Goal: Information Seeking & Learning: Compare options

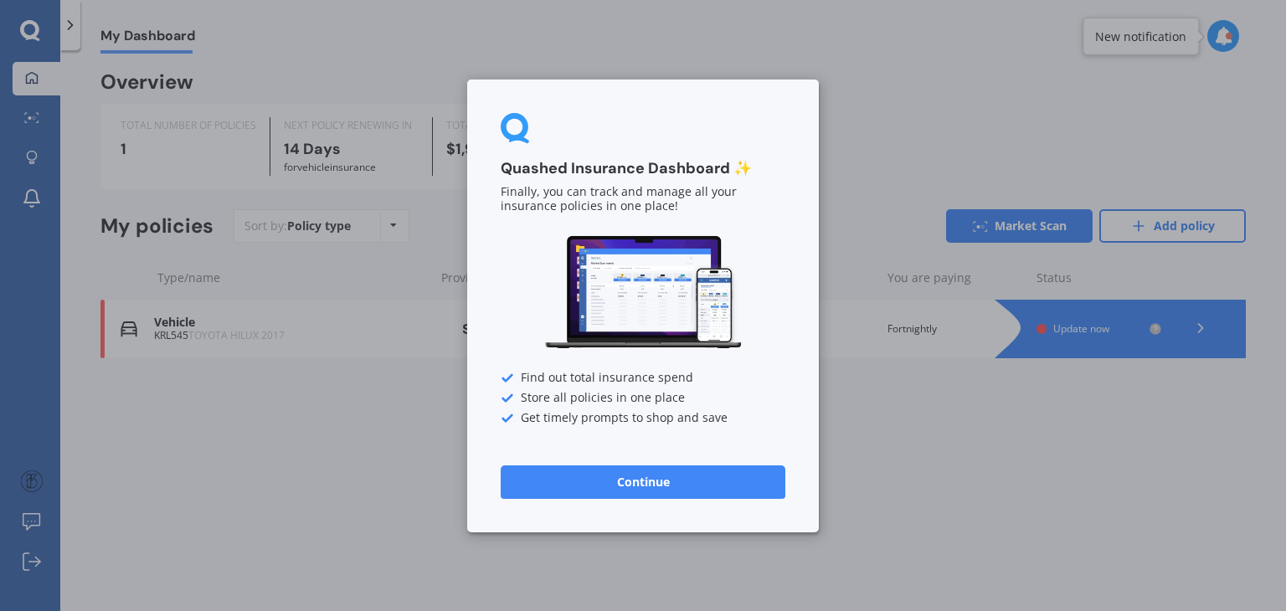
click at [579, 473] on button "Continue" at bounding box center [643, 481] width 285 height 33
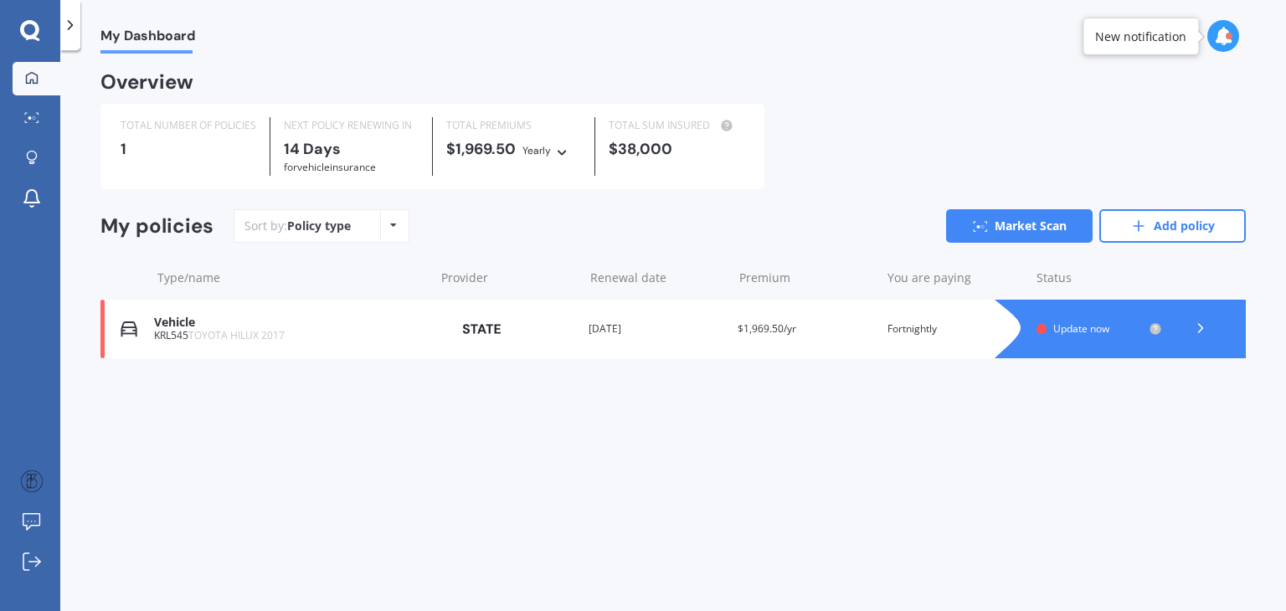
click at [1119, 316] on div at bounding box center [1137, 329] width 218 height 59
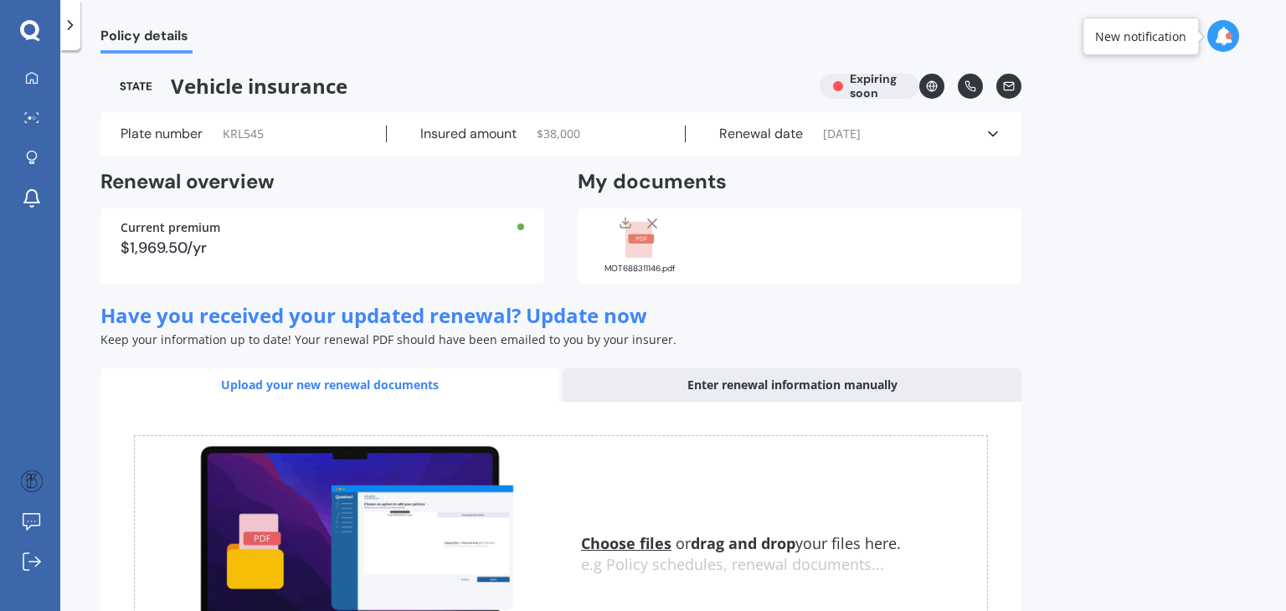
click at [982, 137] on div "Renewal date 01/09/2025" at bounding box center [835, 134] width 299 height 17
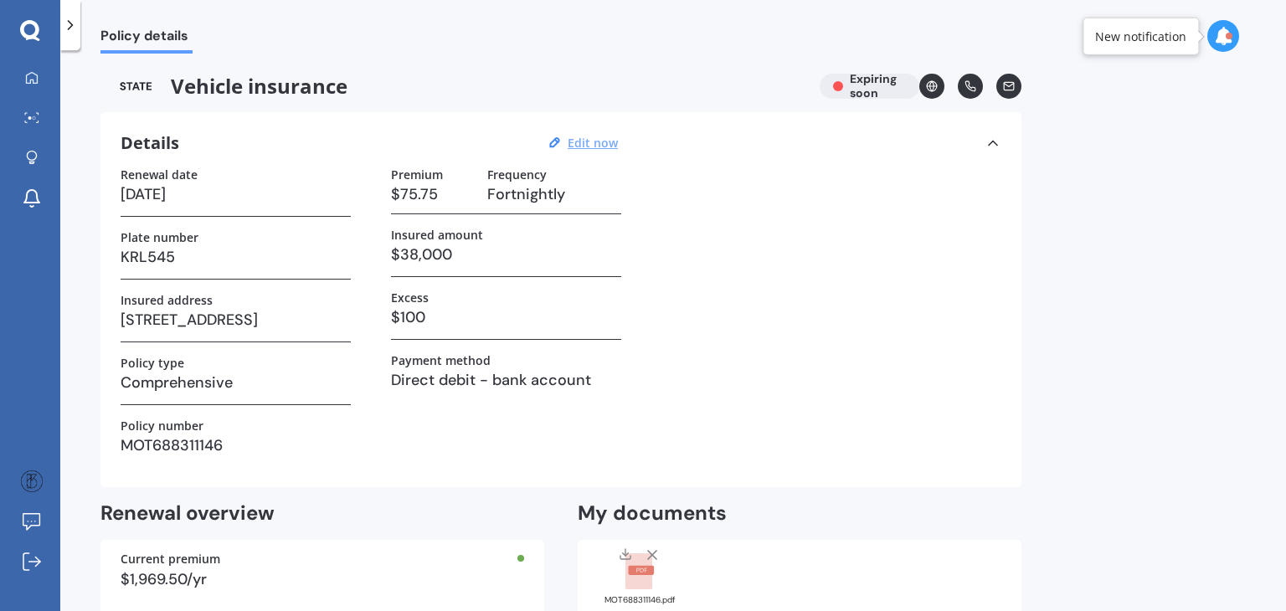
click at [584, 149] on u "Edit now" at bounding box center [593, 143] width 50 height 16
select select "01"
select select "09"
select select "2025"
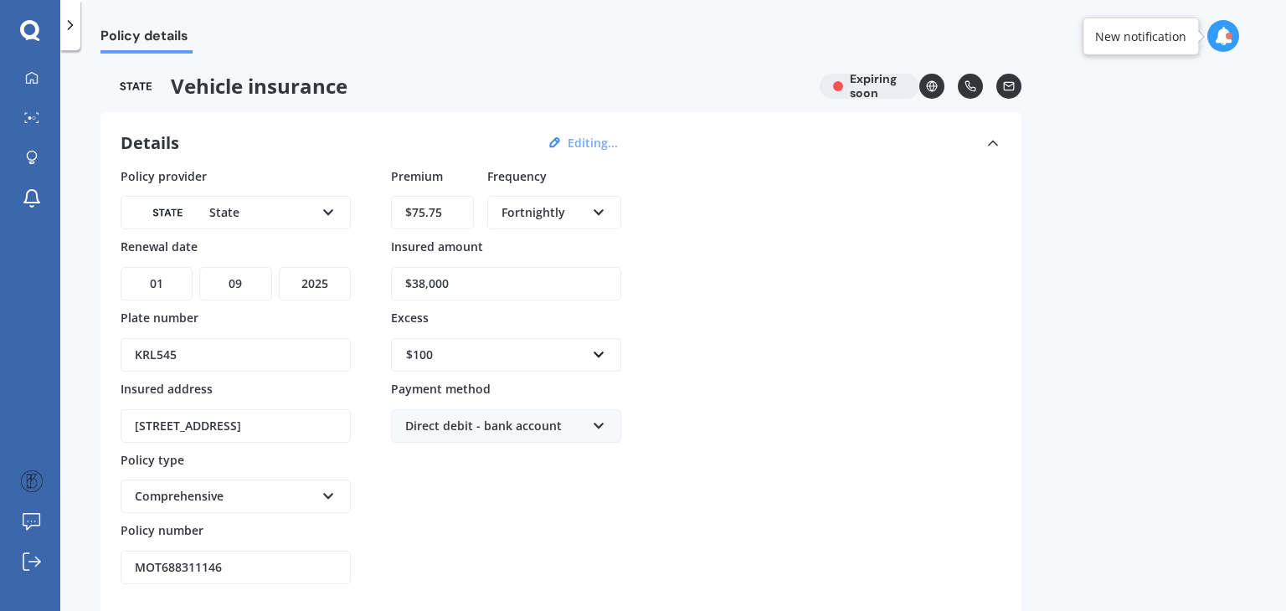
click at [424, 283] on input "$38,000" at bounding box center [506, 283] width 230 height 33
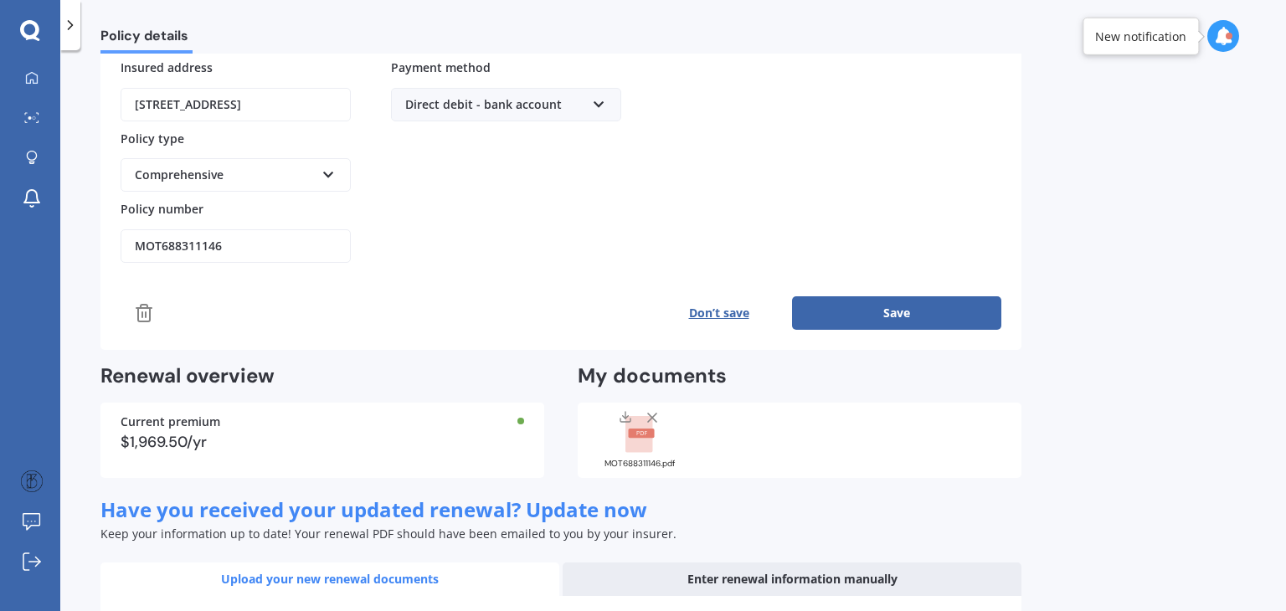
scroll to position [321, 0]
type input "$29,250"
click at [858, 312] on button "Save" at bounding box center [896, 313] width 209 height 33
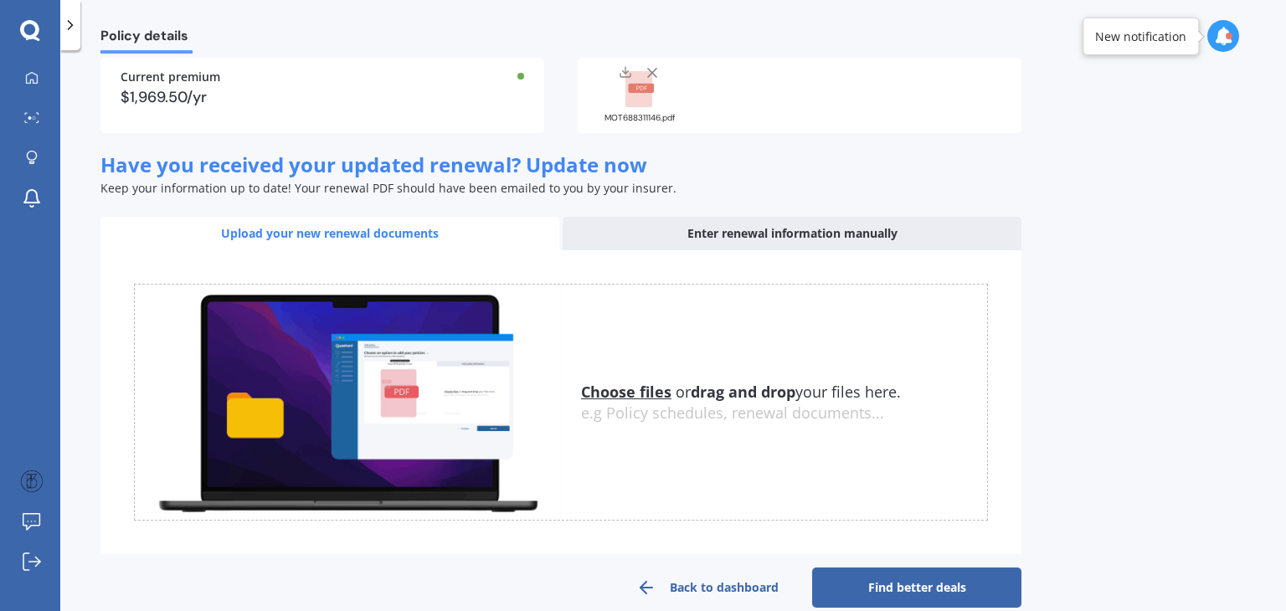
scroll to position [508, 0]
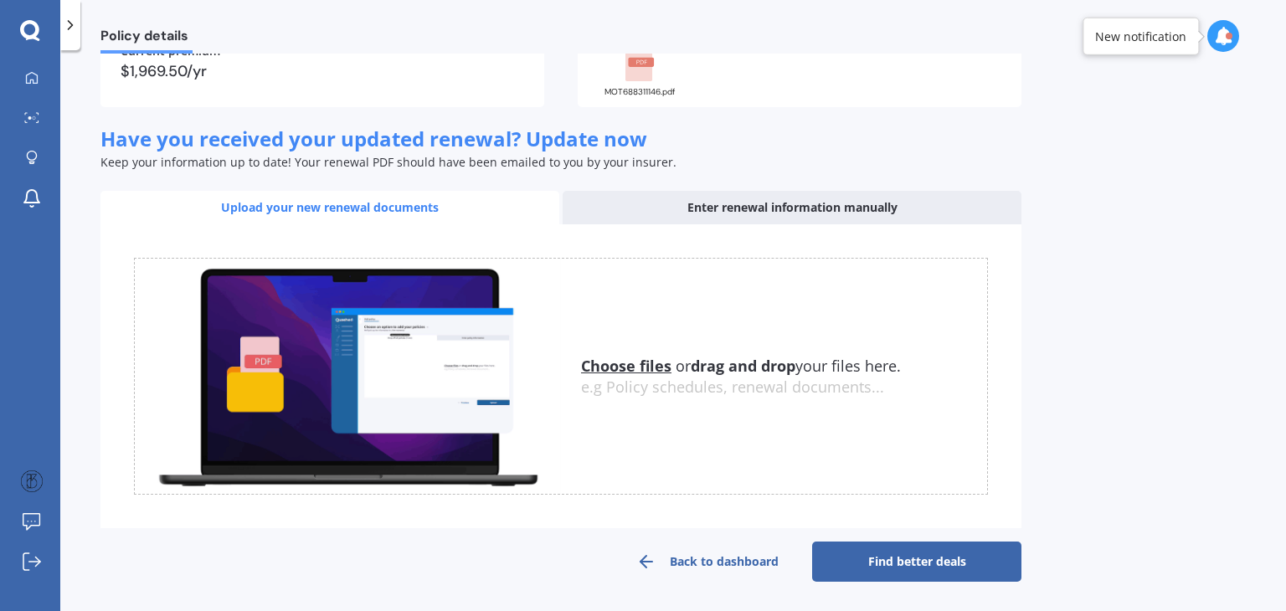
click at [861, 548] on link "Find better deals" at bounding box center [916, 562] width 209 height 40
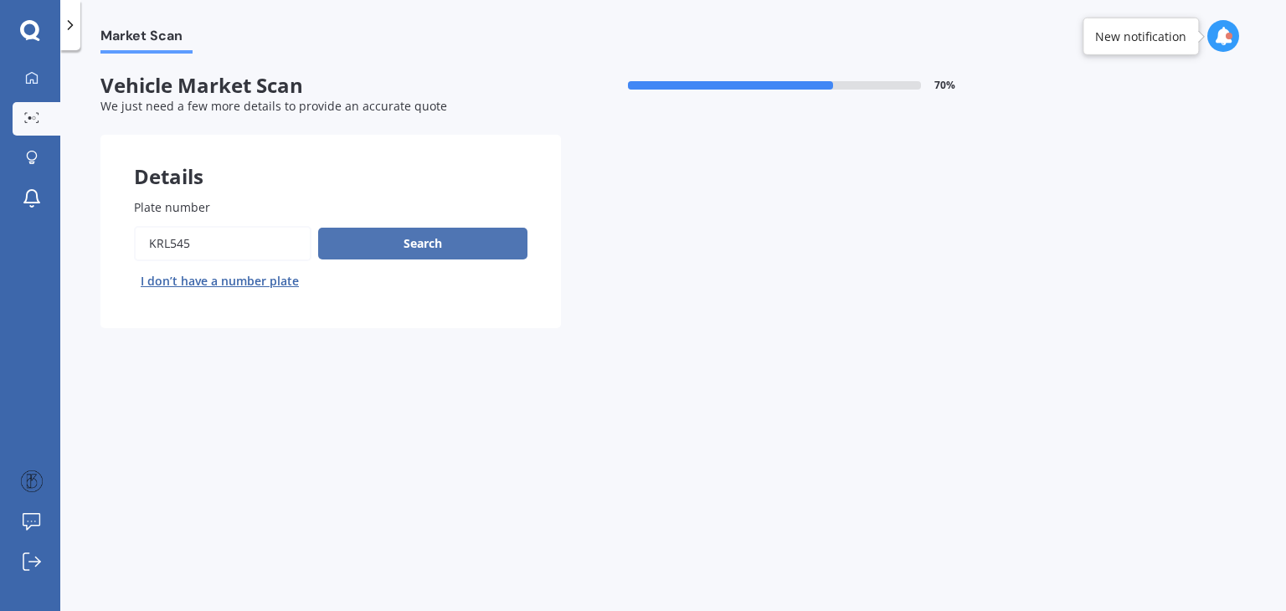
click at [476, 236] on button "Search" at bounding box center [422, 244] width 209 height 32
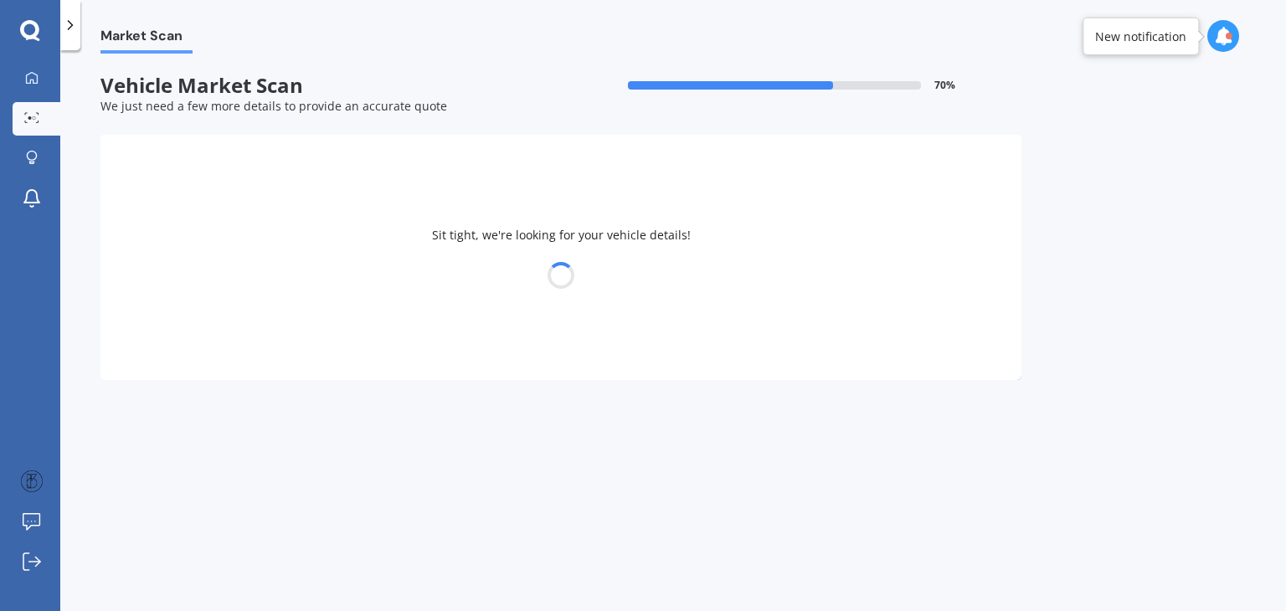
select select "TOYOTA"
select select "HILUX"
select select "12"
select select "02"
select select "1998"
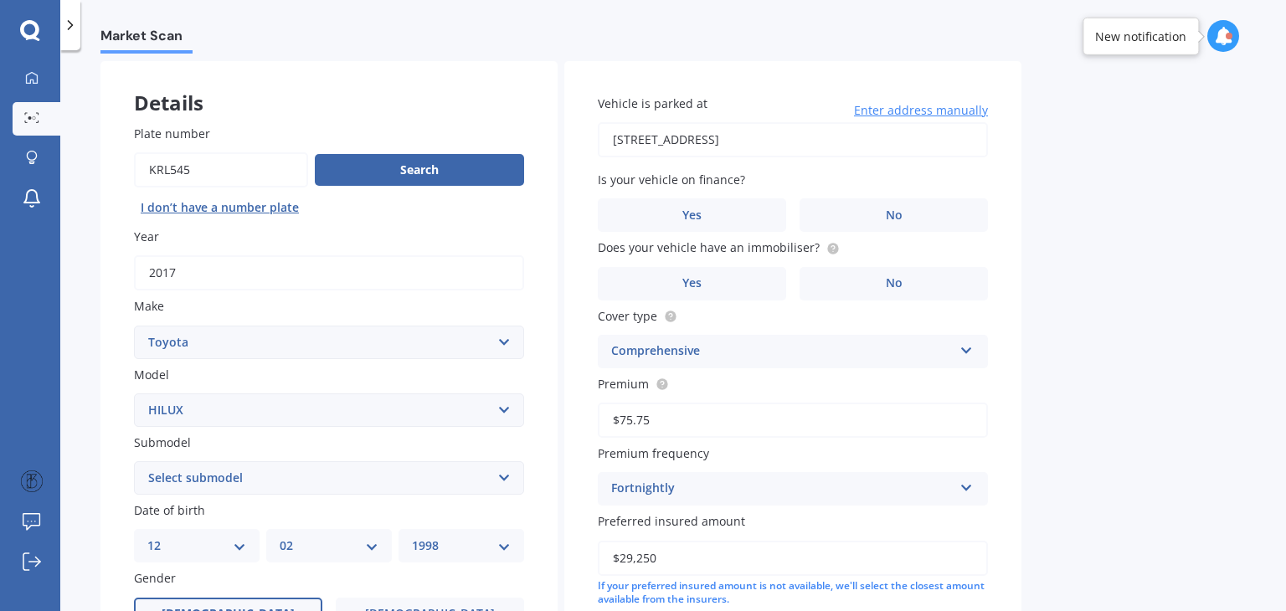
scroll to position [375, 0]
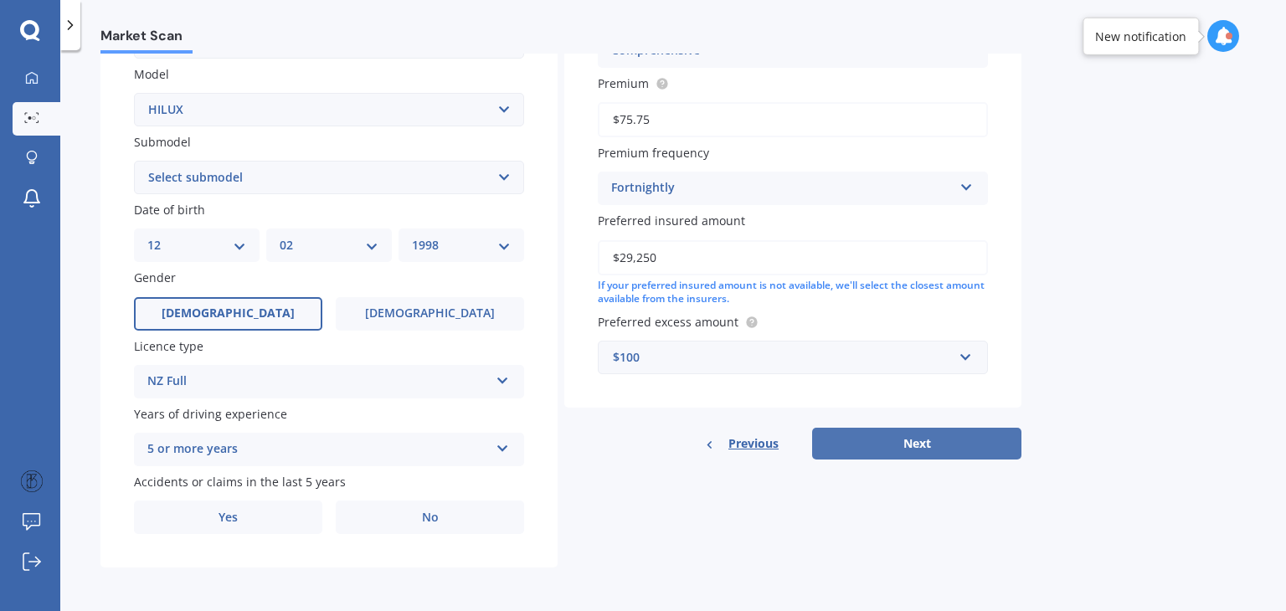
click at [917, 443] on button "Next" at bounding box center [916, 444] width 209 height 32
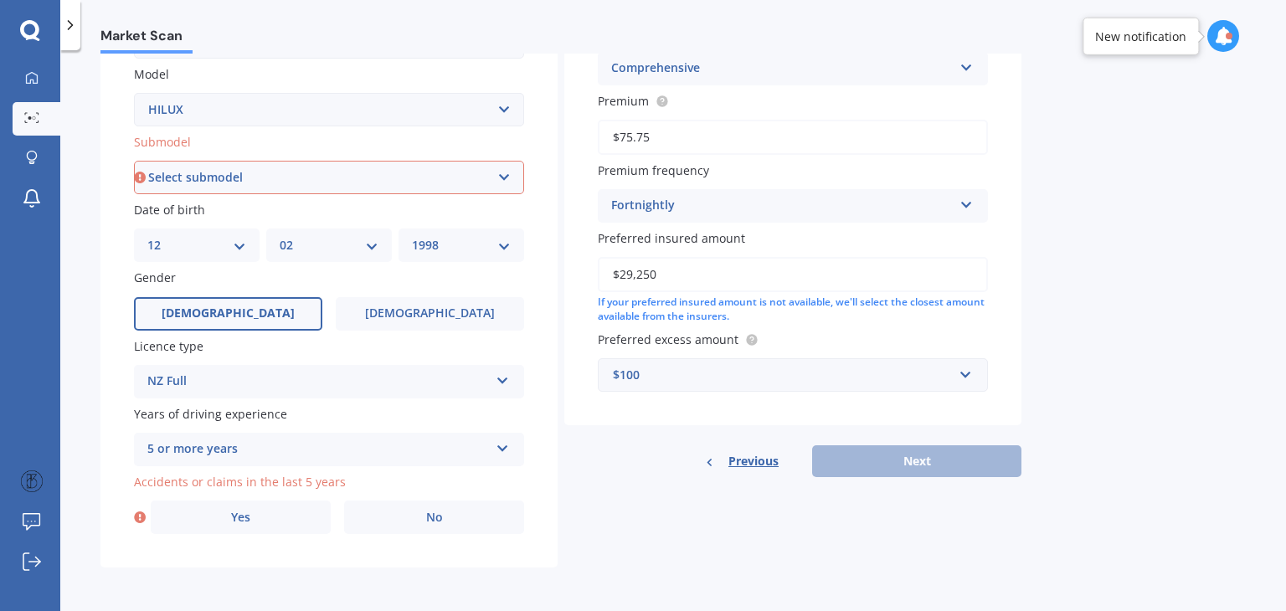
click at [326, 170] on select "Select submodel (All other) Diesel Diesel 4WD Petrol 4WD SR TD DC 2.8D/6AT/UT S…" at bounding box center [329, 177] width 390 height 33
click at [269, 171] on select "Select submodel (All other) Diesel Diesel 4WD Petrol 4WD SR TD DC 2.8D/6AT/UT S…" at bounding box center [329, 177] width 390 height 33
select select "SR TD DC 2.8D/6AT/UT"
click at [134, 161] on select "Select submodel (All other) Diesel Diesel 4WD Petrol 4WD SR TD DC 2.8D/6AT/UT S…" at bounding box center [329, 177] width 390 height 33
click at [394, 523] on label "No" at bounding box center [434, 517] width 180 height 33
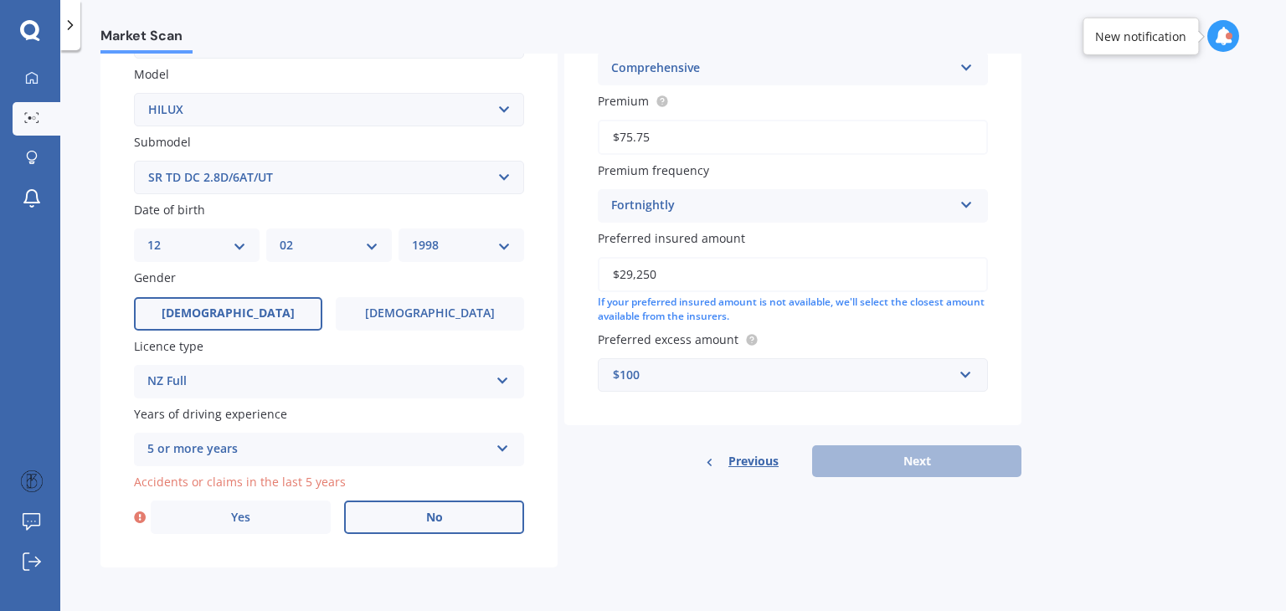
click at [0, 0] on input "No" at bounding box center [0, 0] width 0 height 0
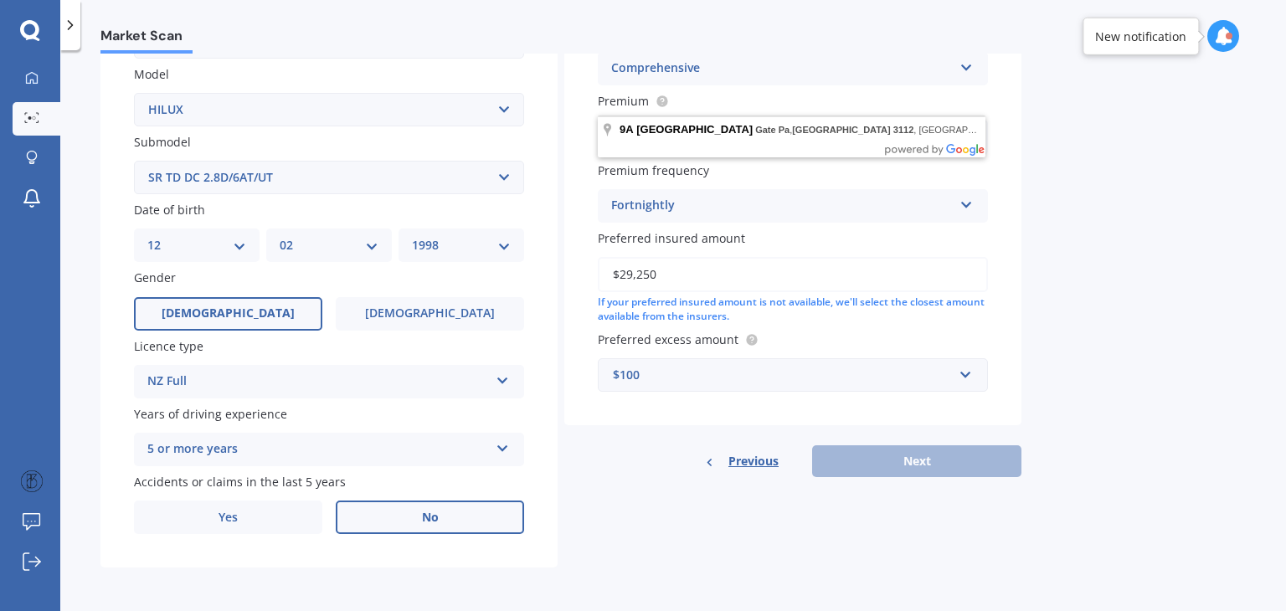
scroll to position [0, 0]
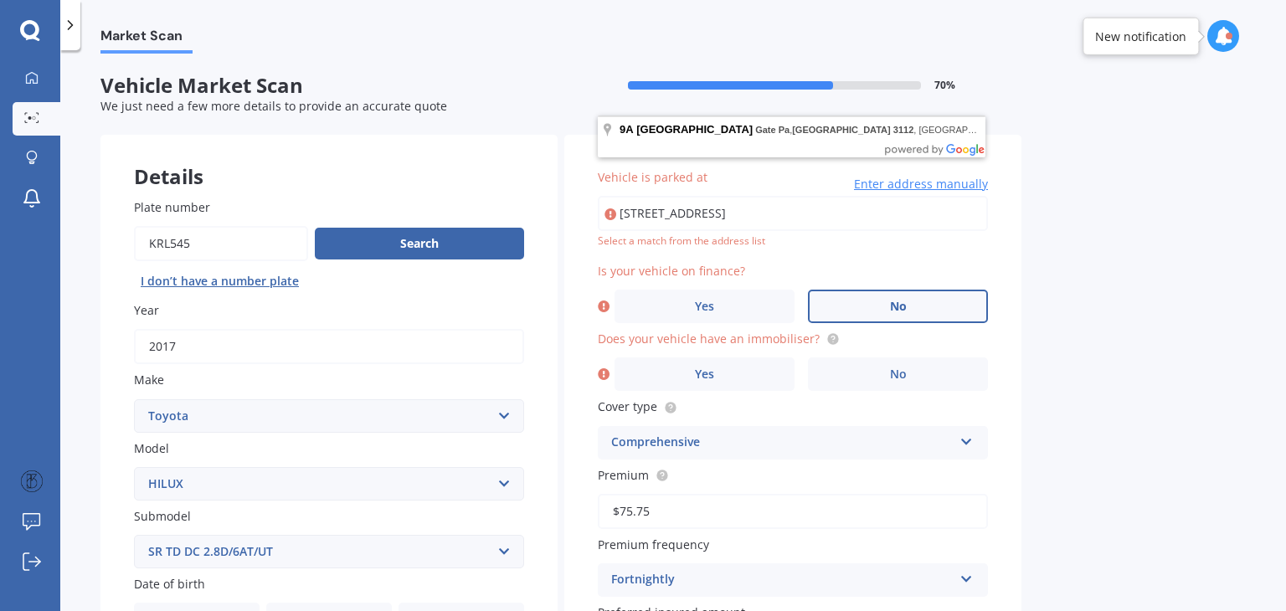
click at [852, 310] on label "No" at bounding box center [898, 306] width 180 height 33
click at [0, 0] on input "No" at bounding box center [0, 0] width 0 height 0
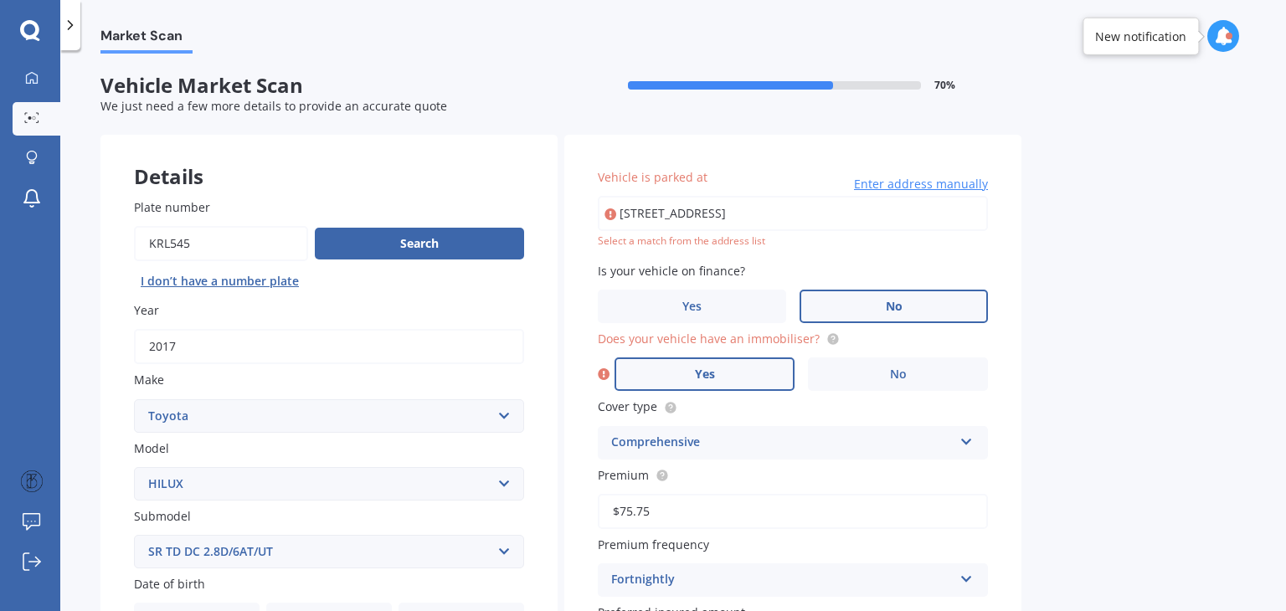
click at [769, 389] on label "Yes" at bounding box center [705, 374] width 180 height 33
click at [0, 0] on input "Yes" at bounding box center [0, 0] width 0 height 0
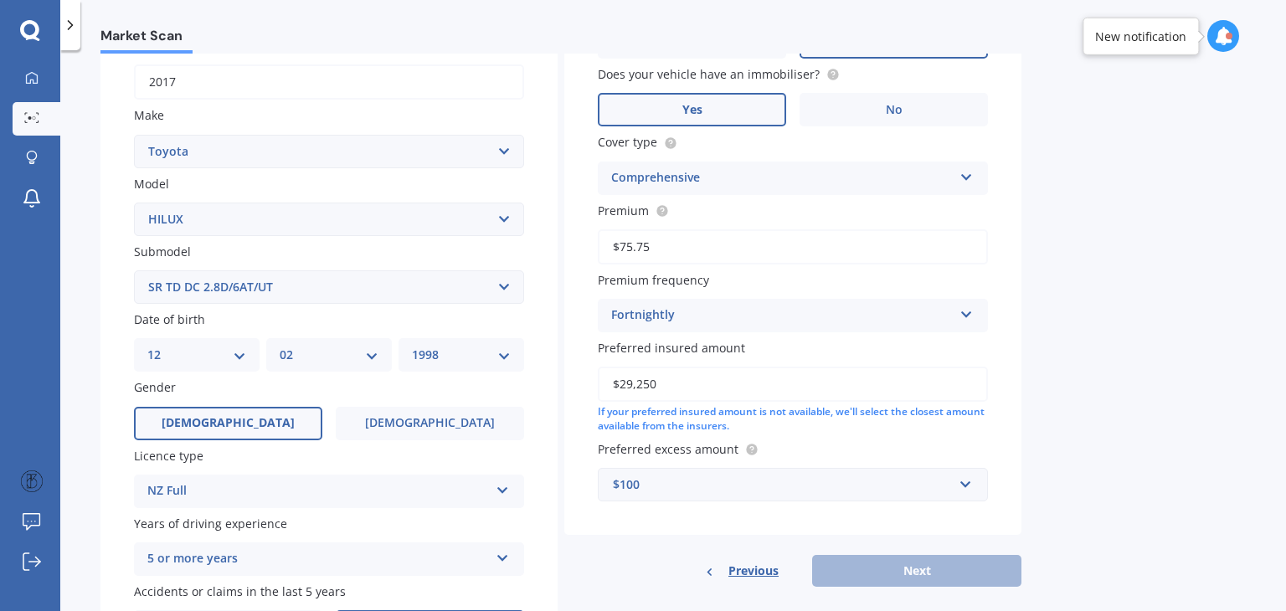
scroll to position [375, 0]
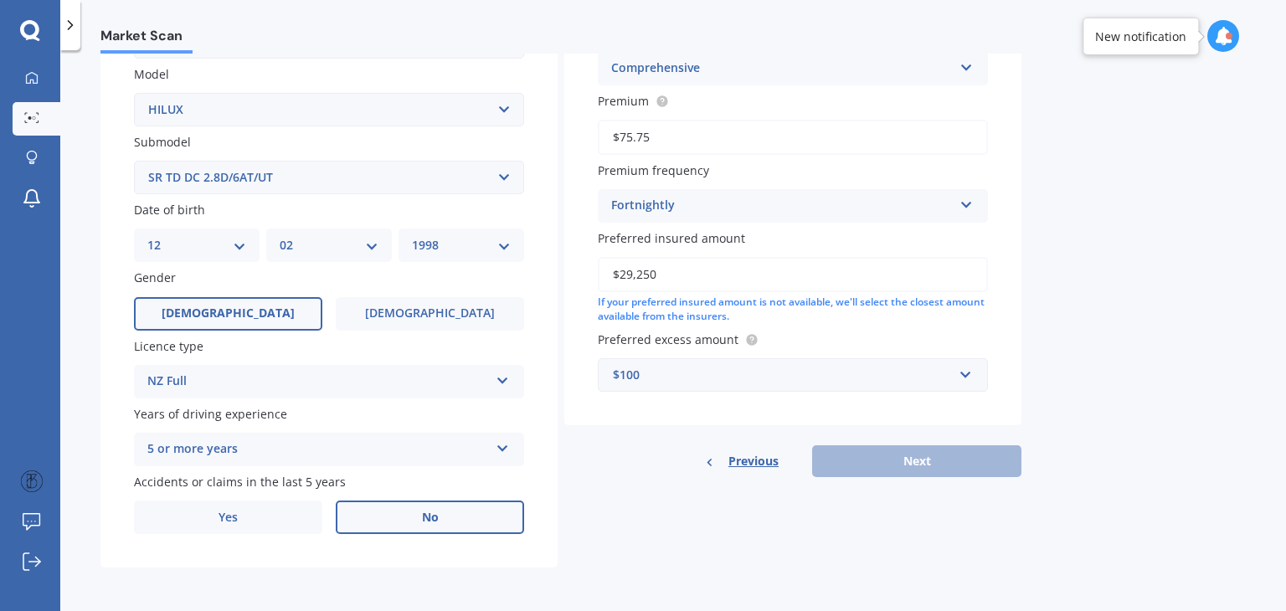
click at [922, 540] on div "Details Plate number Search I don’t have a number plate Year 2017 Make Select m…" at bounding box center [560, 165] width 921 height 808
click at [867, 483] on div "Details Plate number Search I don’t have a number plate Year 2017 Make Select m…" at bounding box center [560, 165] width 921 height 808
click at [911, 464] on div "Previous Next" at bounding box center [792, 461] width 457 height 32
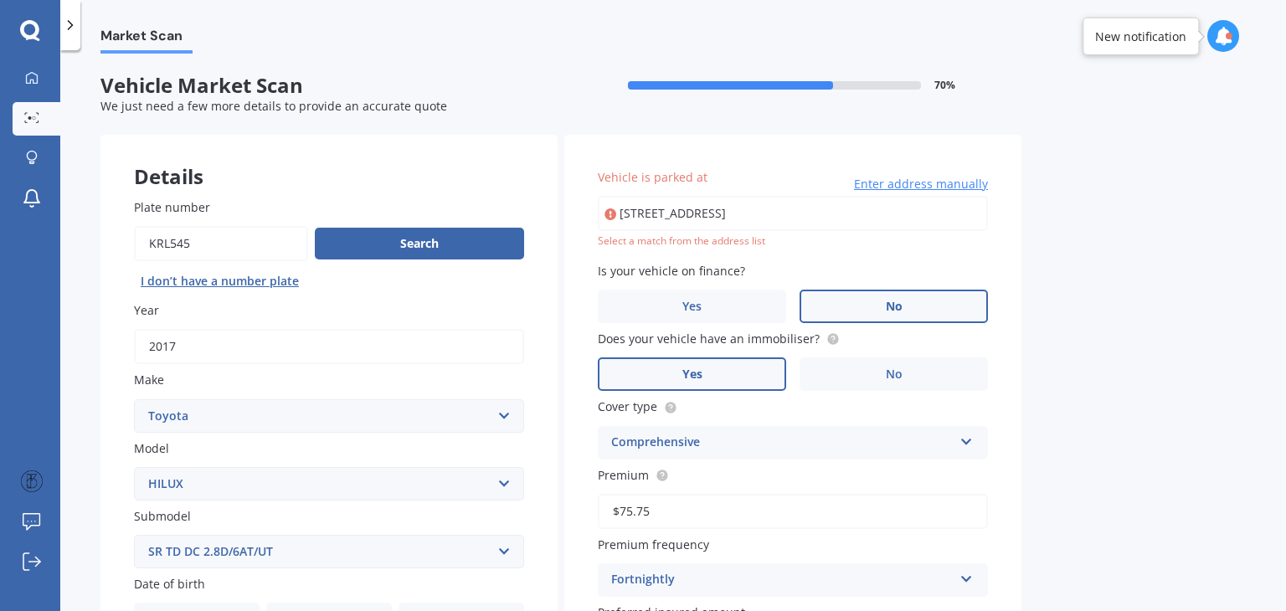
click at [682, 213] on input "[STREET_ADDRESS]" at bounding box center [793, 213] width 390 height 35
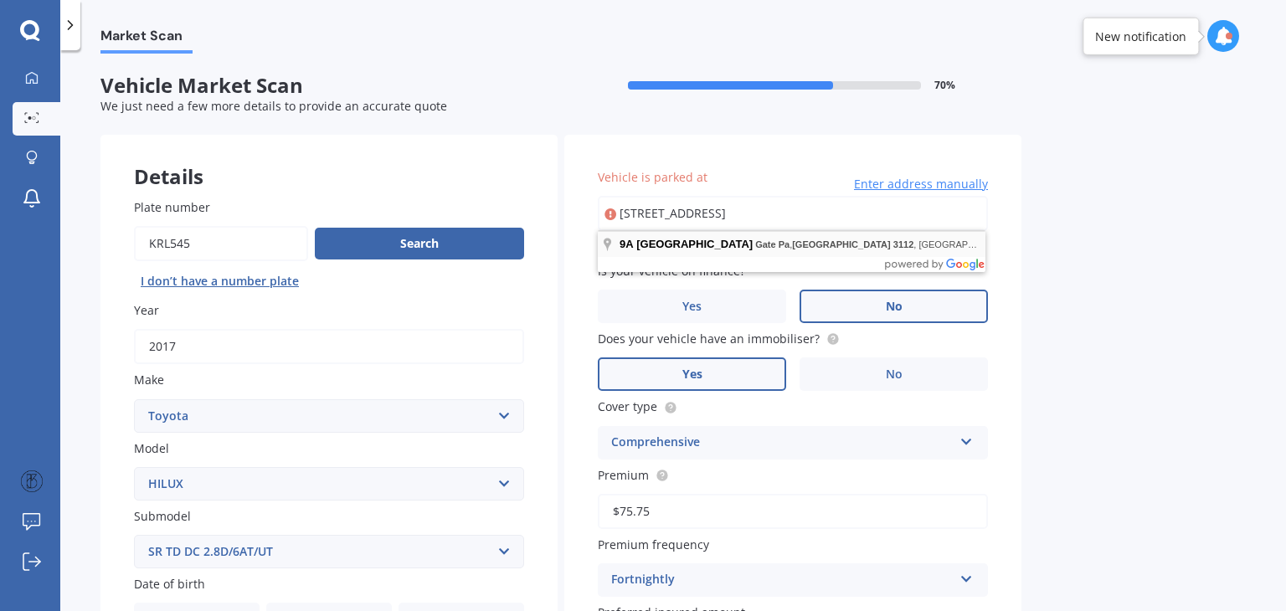
type input "[STREET_ADDRESS]"
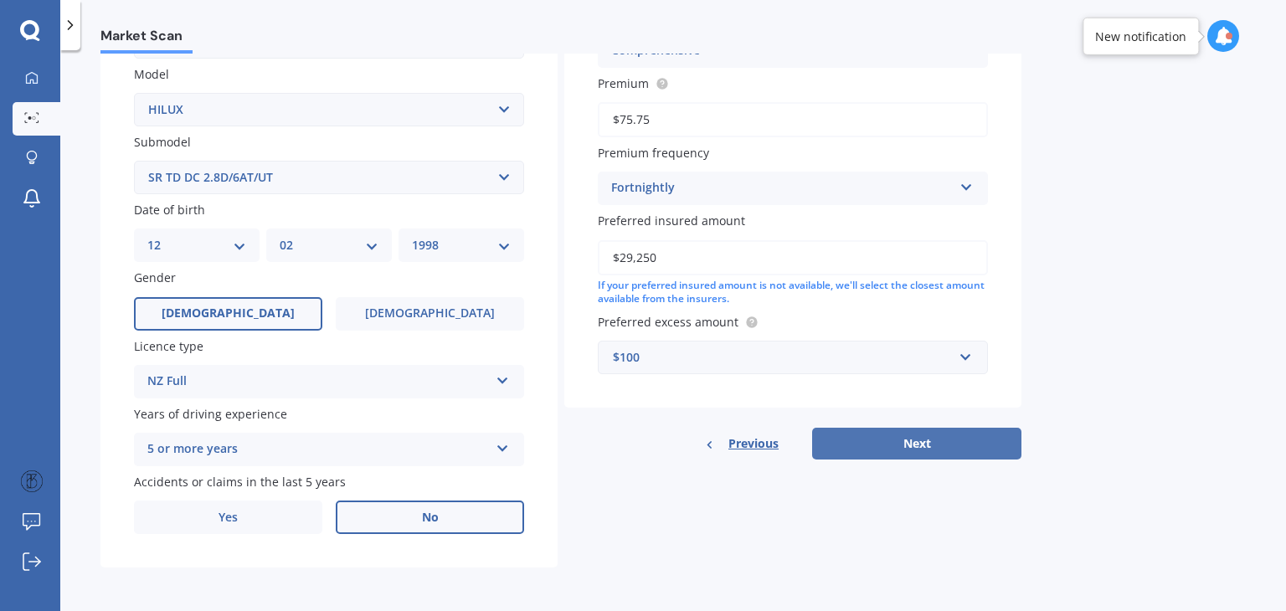
click at [941, 428] on button "Next" at bounding box center [916, 444] width 209 height 32
select select "12"
select select "02"
select select "1998"
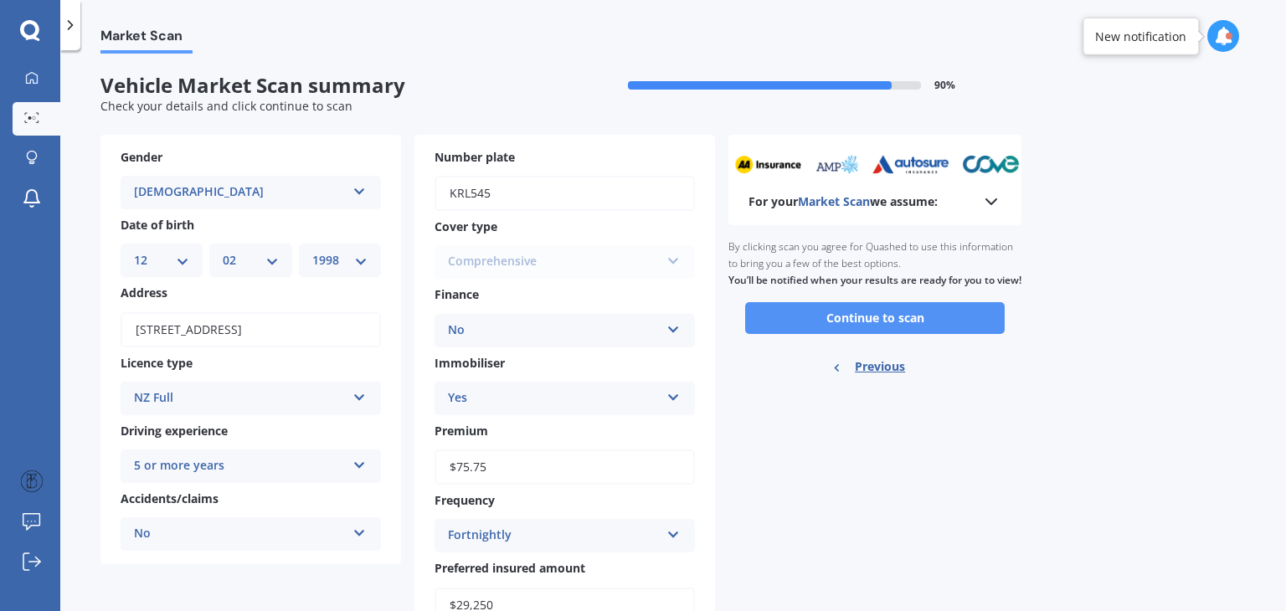
click at [861, 334] on button "Continue to scan" at bounding box center [875, 318] width 260 height 32
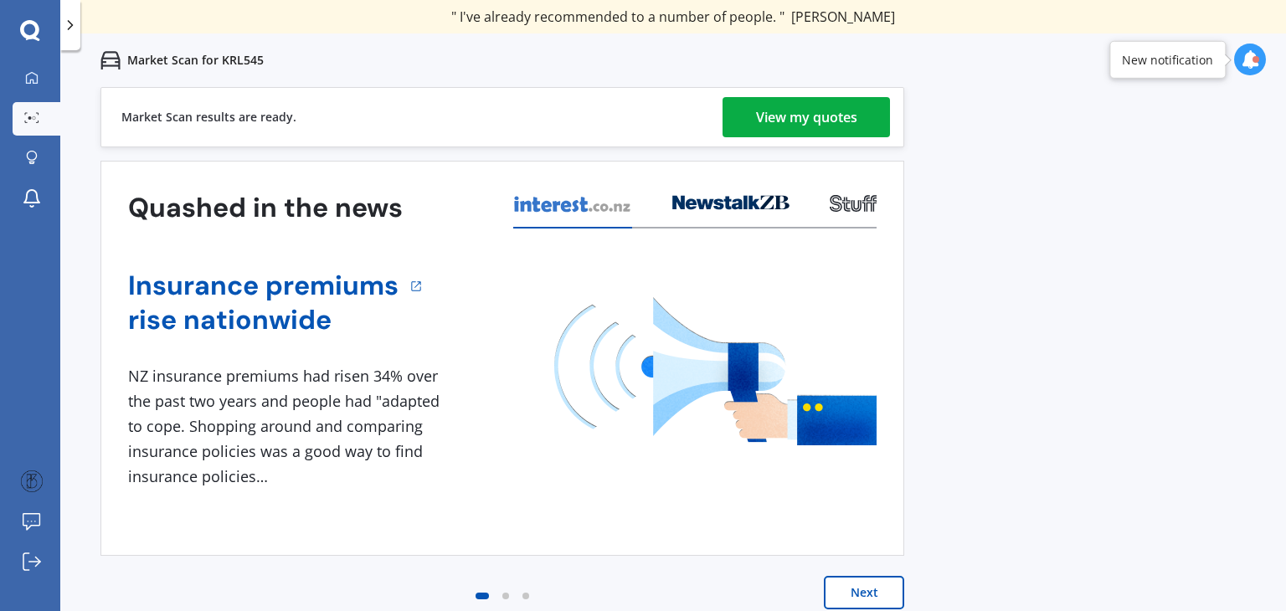
click at [867, 109] on link "View my quotes" at bounding box center [806, 117] width 167 height 40
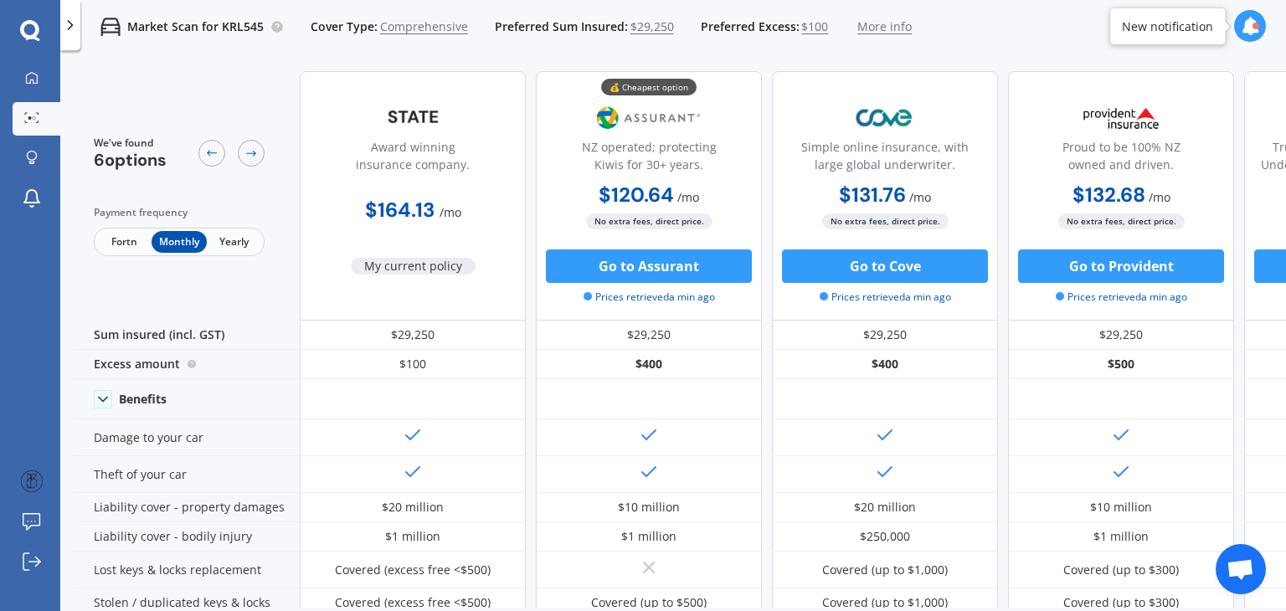
click at [116, 249] on span "Fortn" at bounding box center [124, 242] width 54 height 22
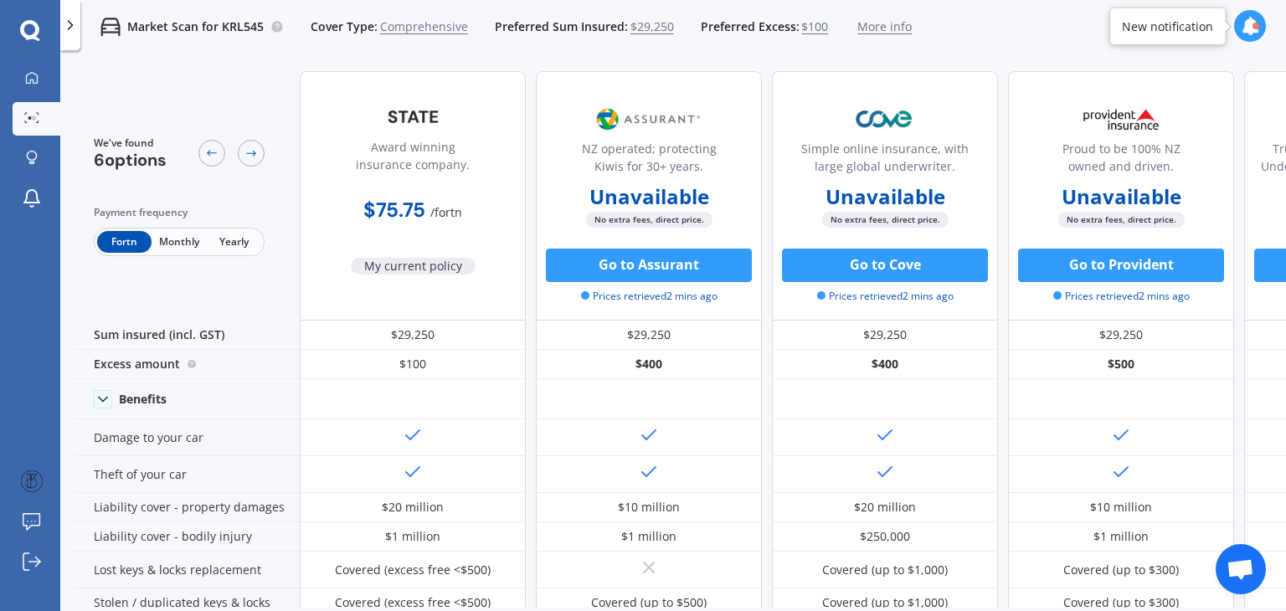
click at [236, 247] on span "Yearly" at bounding box center [234, 242] width 54 height 22
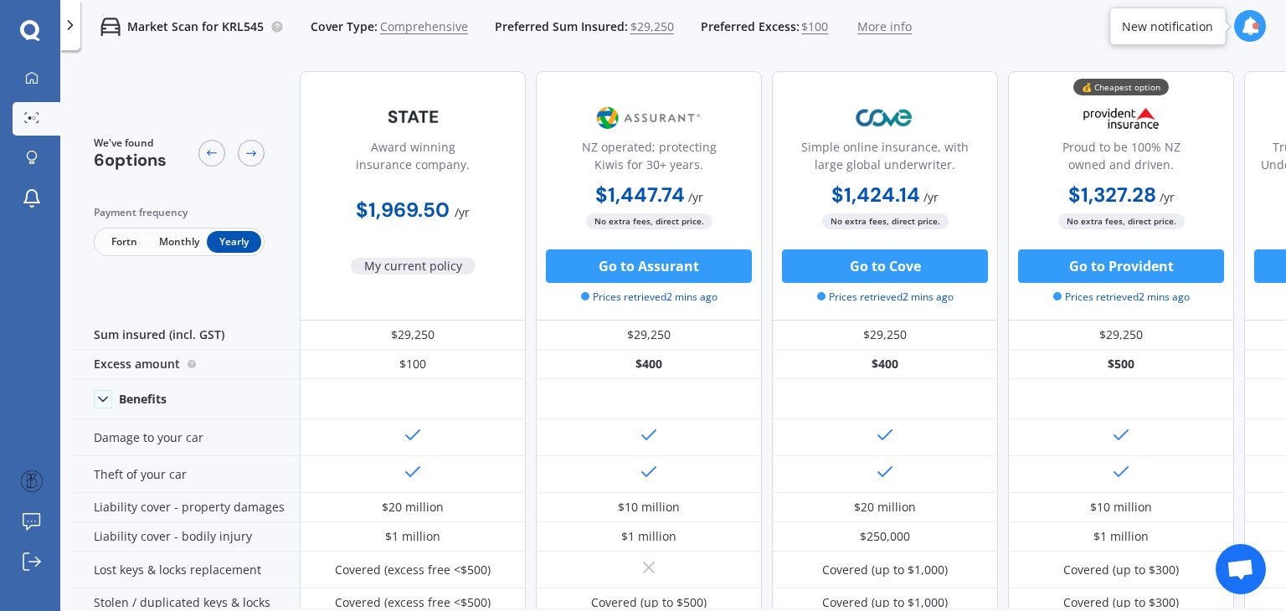
click at [174, 242] on span "Monthly" at bounding box center [179, 242] width 54 height 22
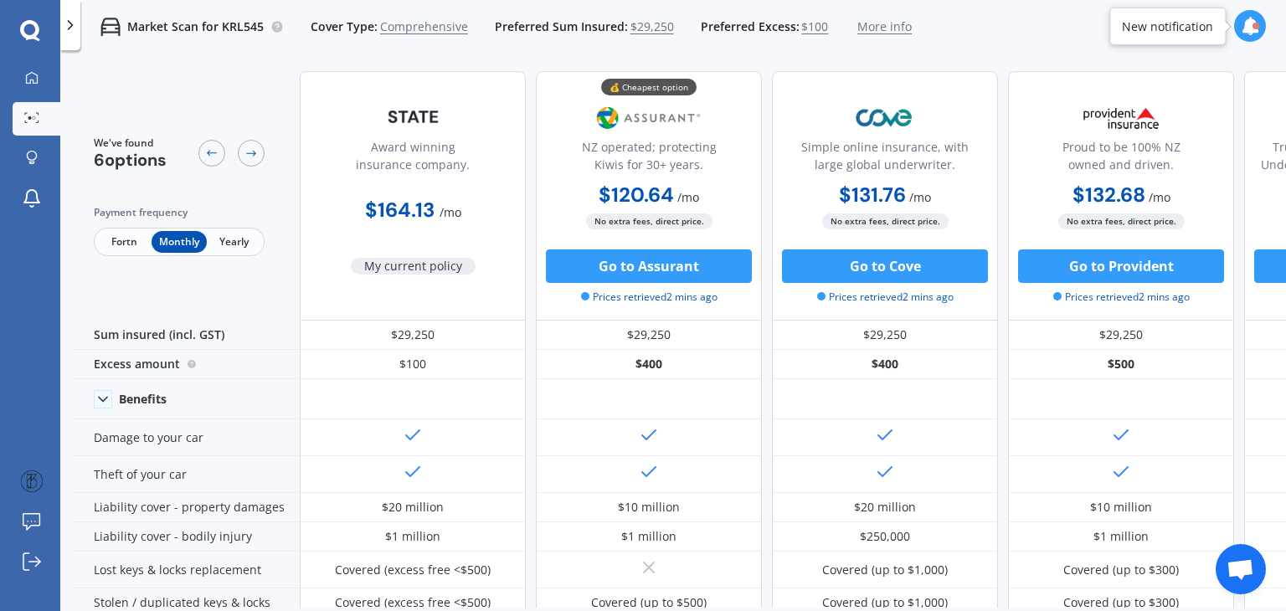
click at [223, 239] on span "Yearly" at bounding box center [234, 242] width 54 height 22
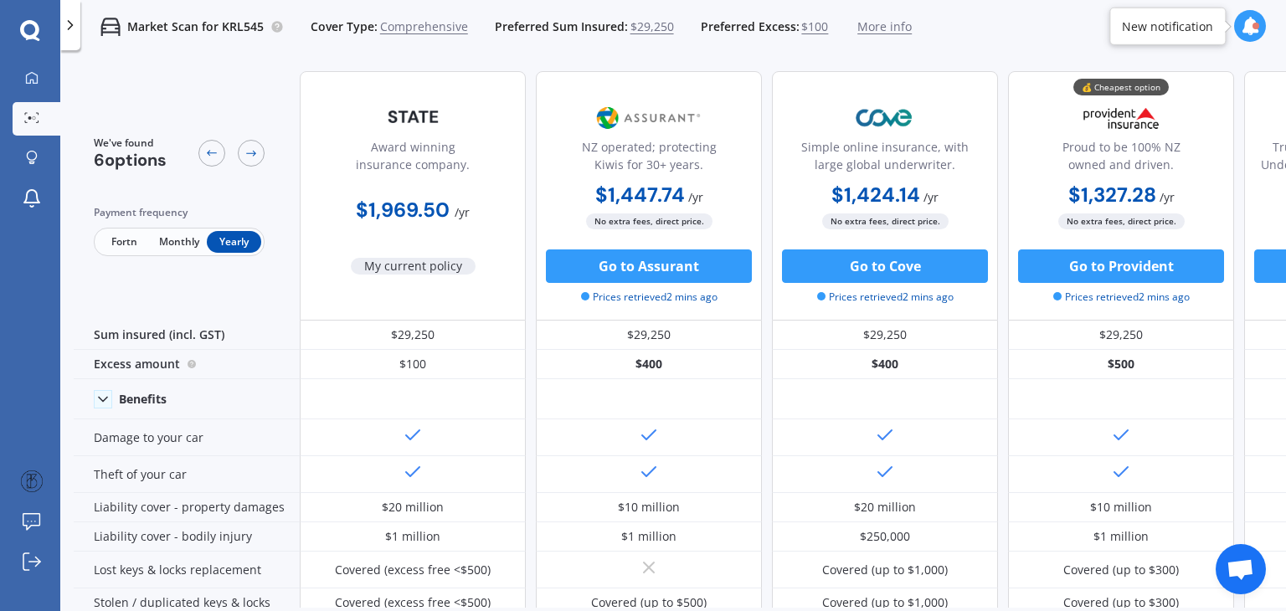
click at [171, 241] on span "Monthly" at bounding box center [179, 242] width 54 height 22
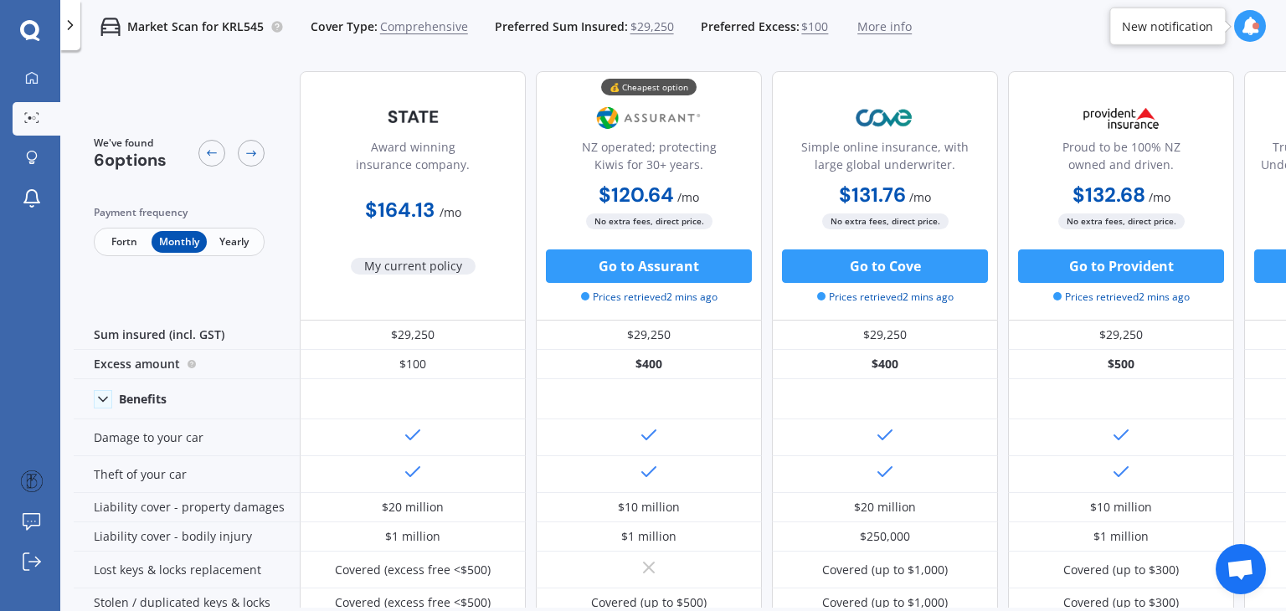
click at [243, 241] on span "Yearly" at bounding box center [234, 242] width 54 height 22
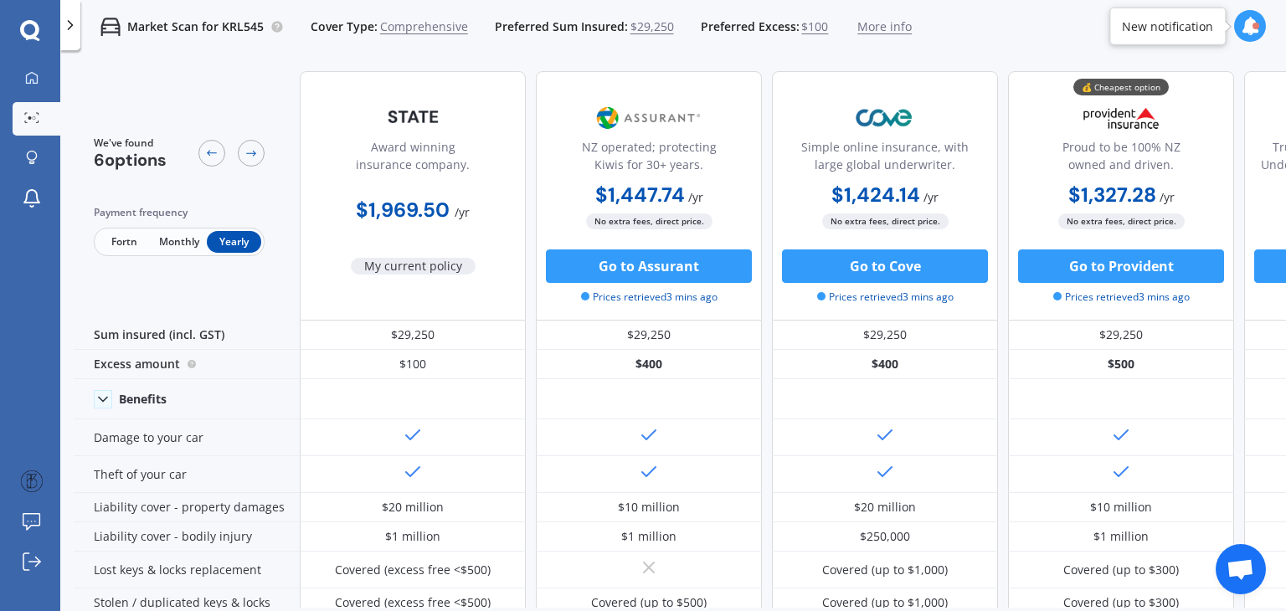
click at [121, 242] on span "Fortn" at bounding box center [124, 242] width 54 height 22
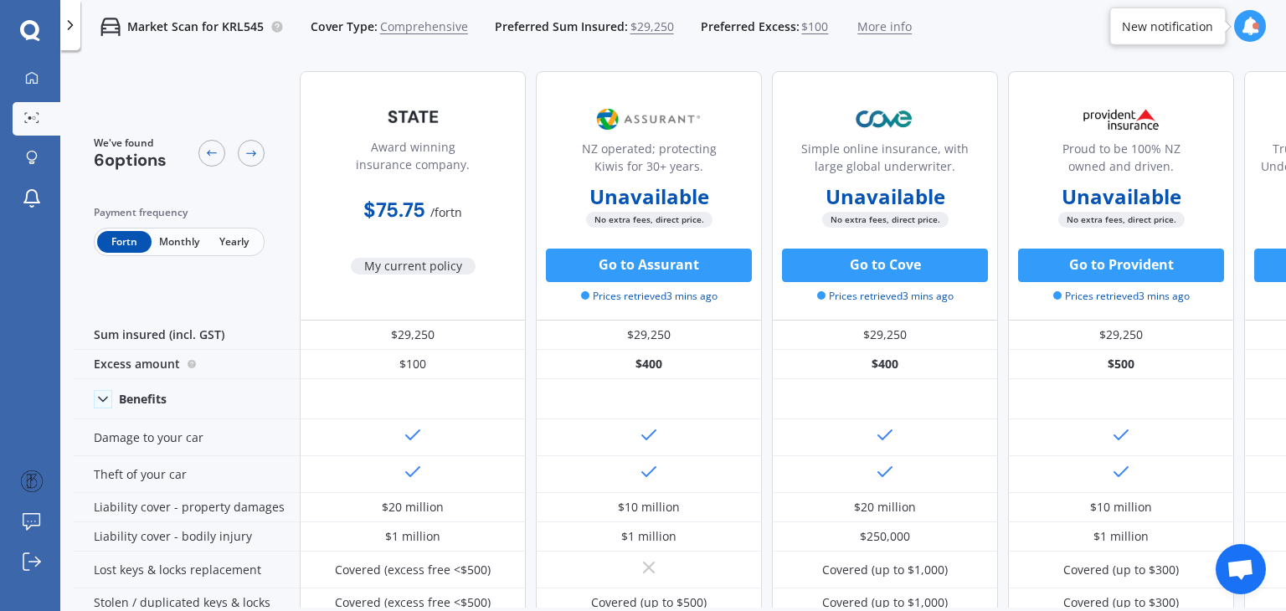
click at [185, 232] on span "Monthly" at bounding box center [179, 242] width 54 height 22
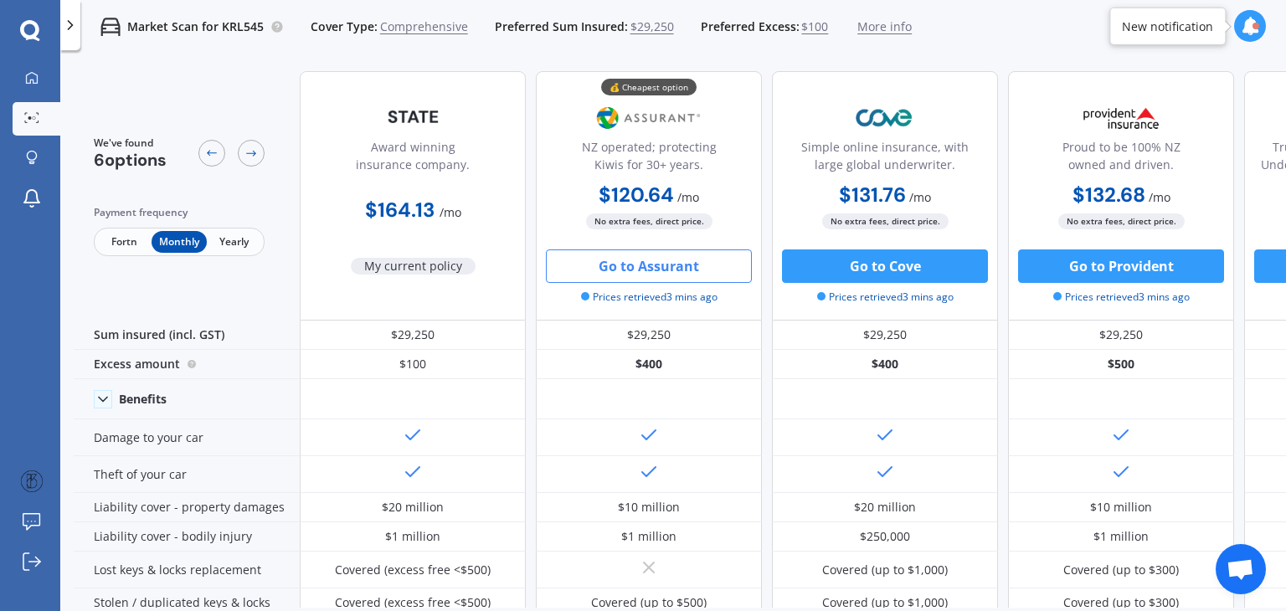
click at [647, 262] on button "Go to Assurant" at bounding box center [649, 266] width 206 height 33
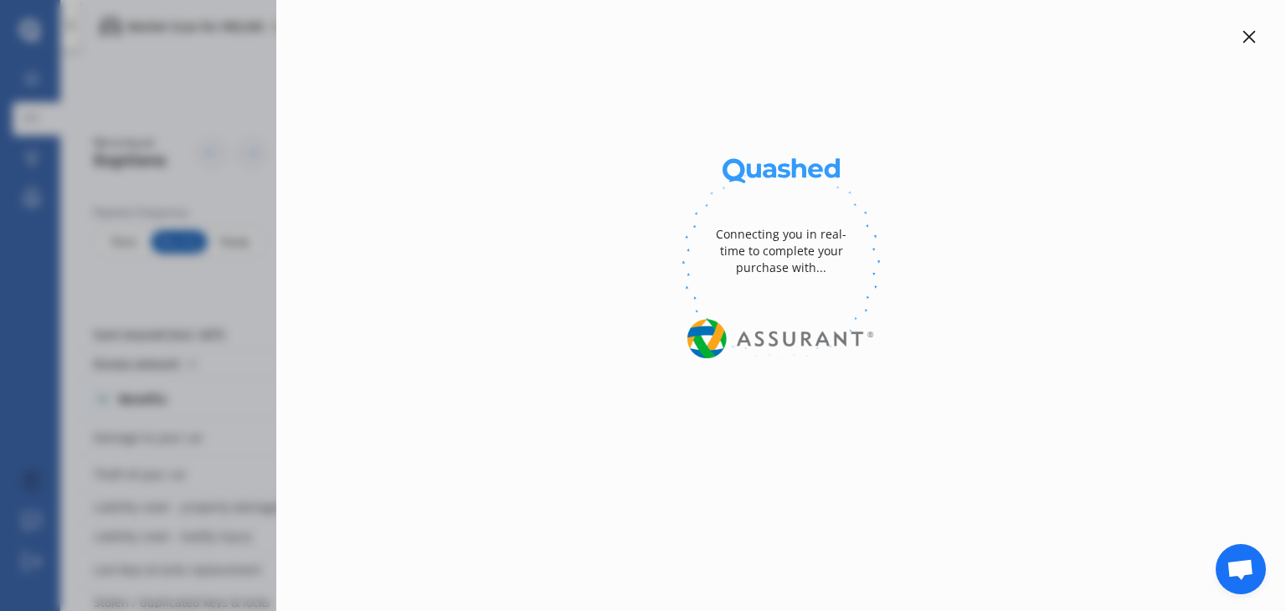
select select "full"
select select "0"
select select "Bay Of Plenty"
select select "TOYOTA"
select select "HILUX"
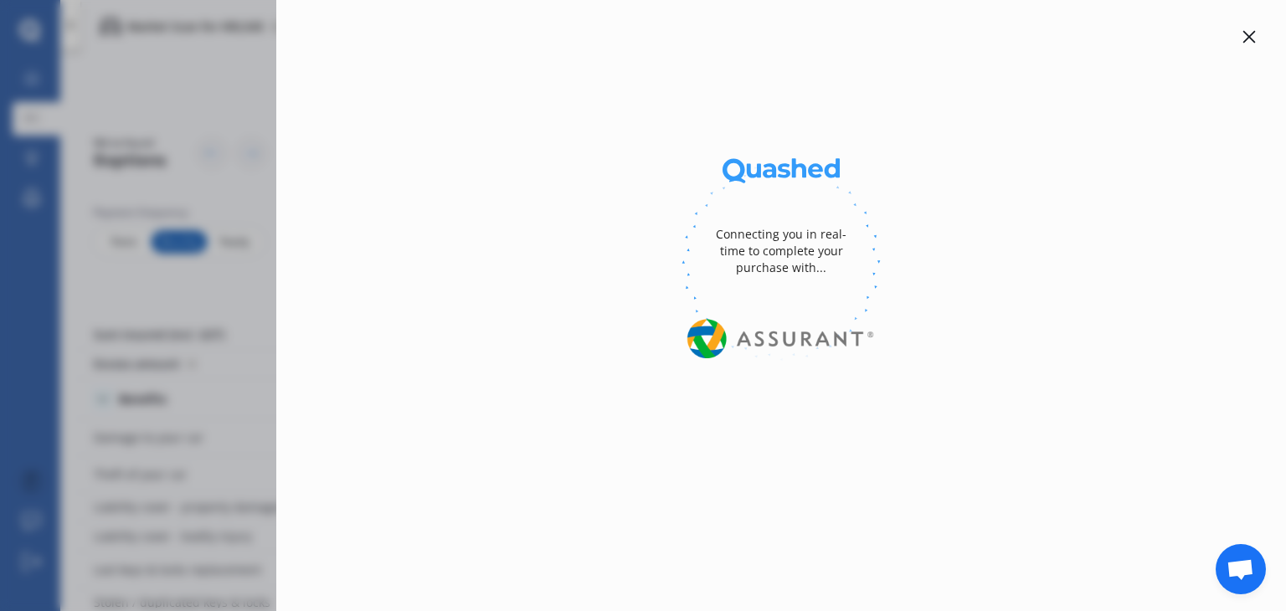
select select "SR TD DC 2.8D/6AT/UT"
select select "Monthly"
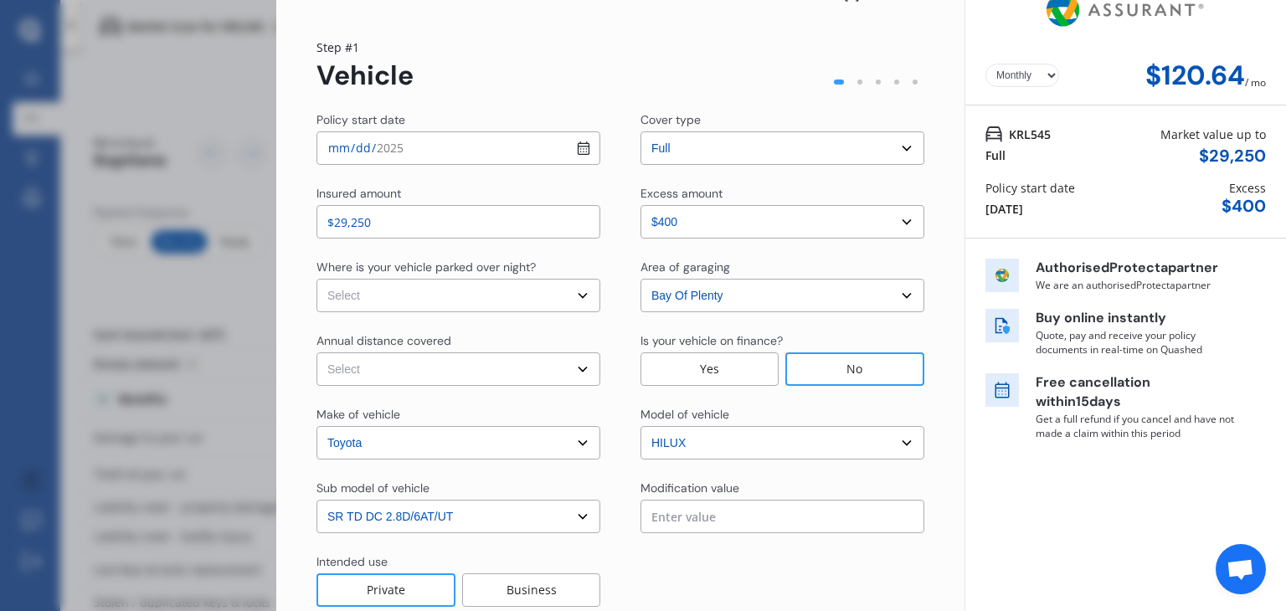
scroll to position [28, 0]
click at [434, 380] on select "Select Low (less than 15,000km per year) Average (15,000-30,000km per year) Hig…" at bounding box center [458, 369] width 284 height 33
select select "15000"
click at [316, 353] on select "Select Low (less than 15,000km per year) Average (15,000-30,000km per year) Hig…" at bounding box center [458, 369] width 284 height 33
click at [435, 309] on select "Select In a garage On own property On street or road" at bounding box center [458, 296] width 284 height 33
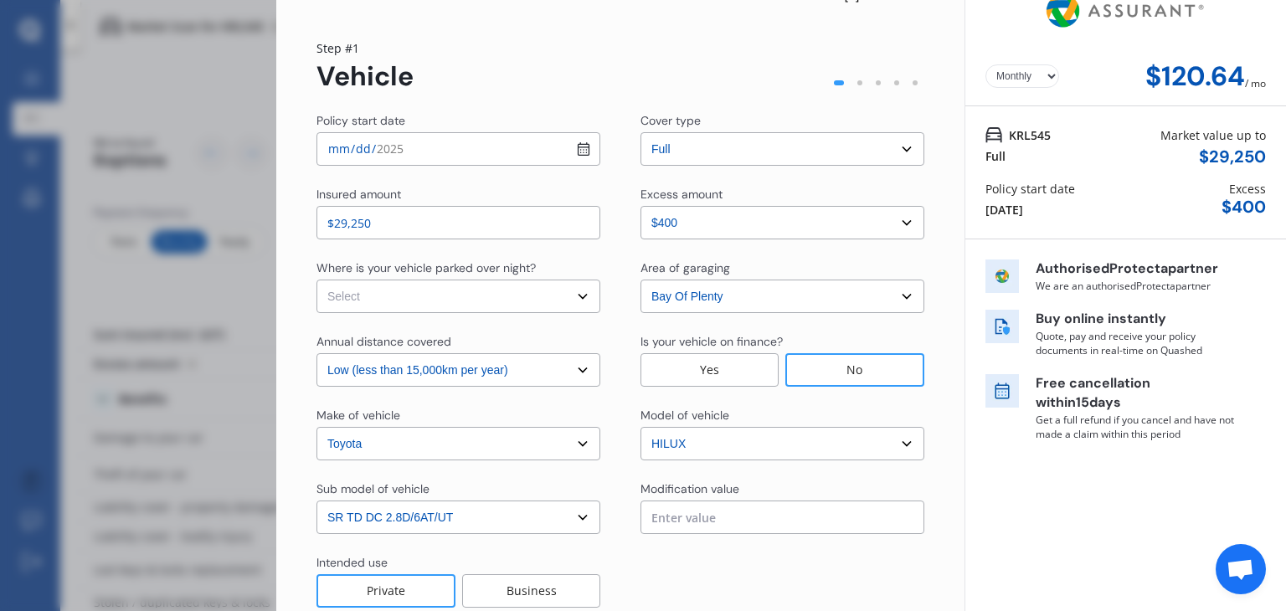
select select "On own property"
click at [316, 280] on select "Select In a garage On own property On street or road" at bounding box center [458, 296] width 284 height 33
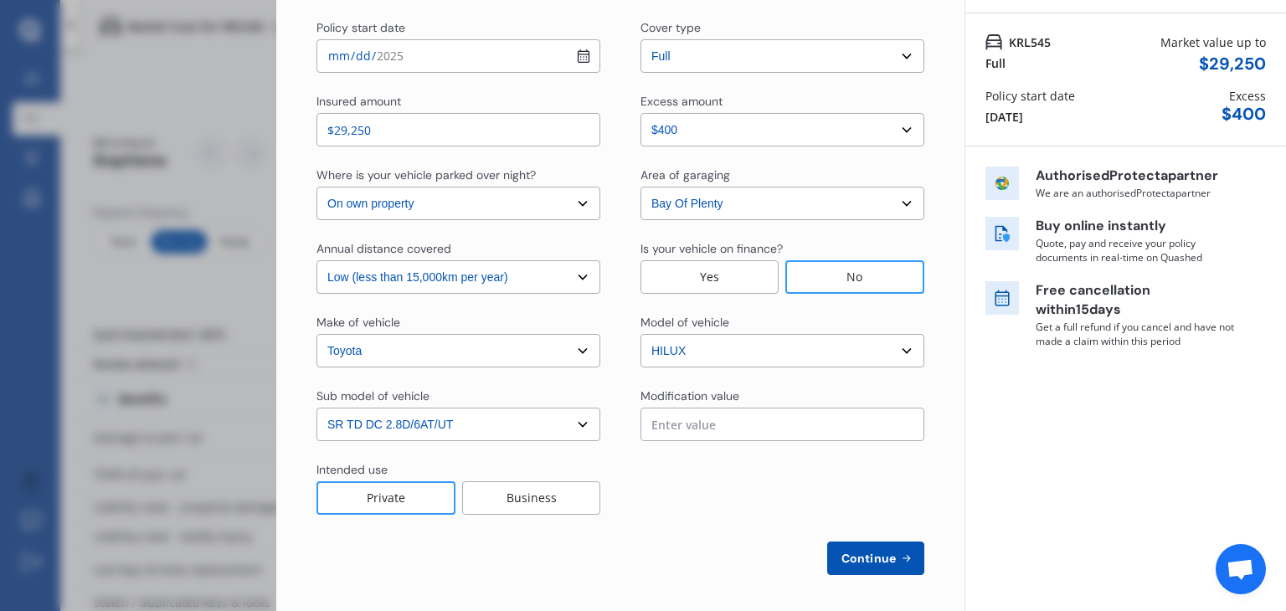
scroll to position [121, 0]
click at [702, 423] on input "text" at bounding box center [783, 424] width 284 height 33
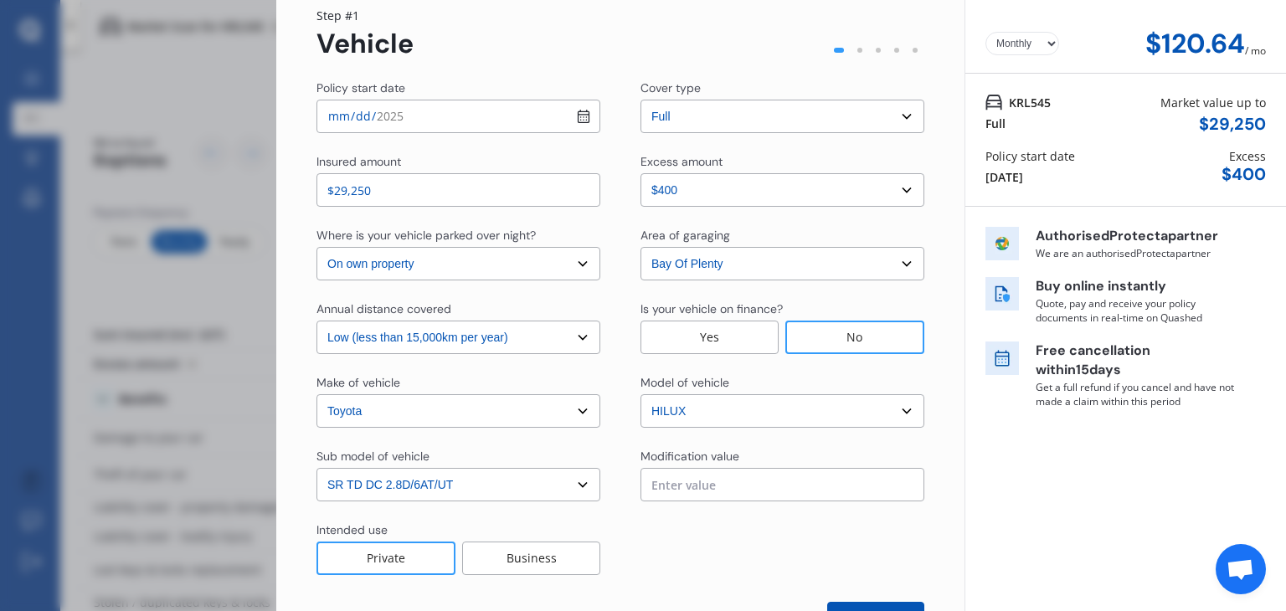
scroll to position [74, 0]
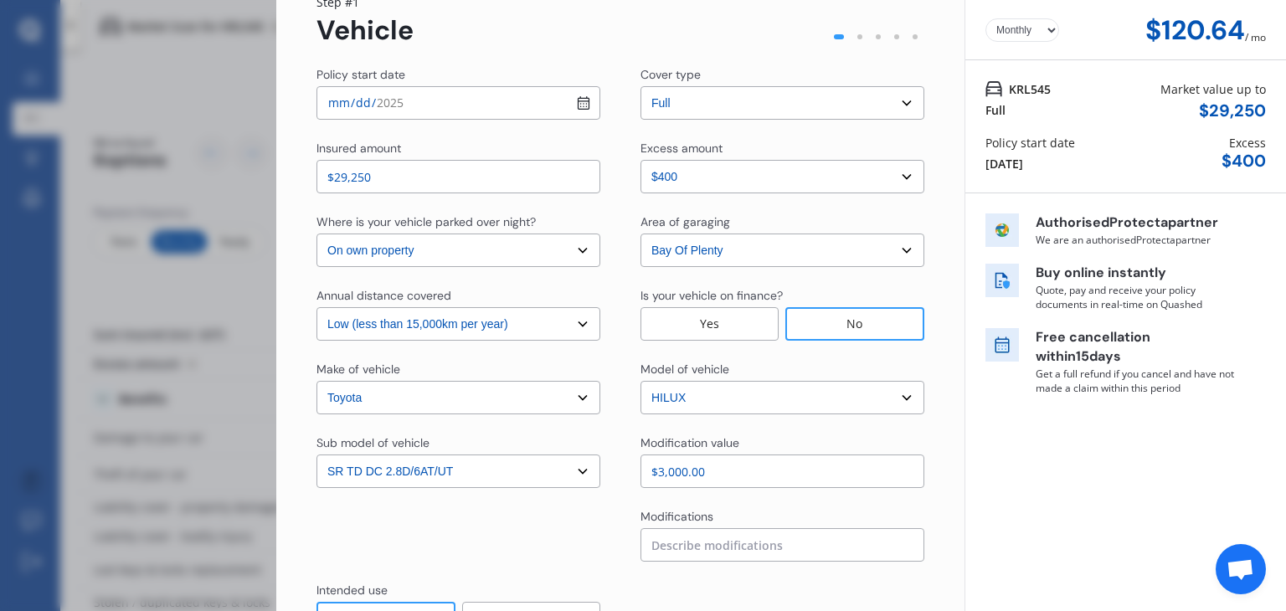
type input "$3,000.00"
click at [712, 533] on input at bounding box center [783, 544] width 284 height 33
type input "Seat covers, Roof Racks"
click at [656, 467] on input "$3,000.00" at bounding box center [783, 471] width 284 height 33
type input "$1,000.00"
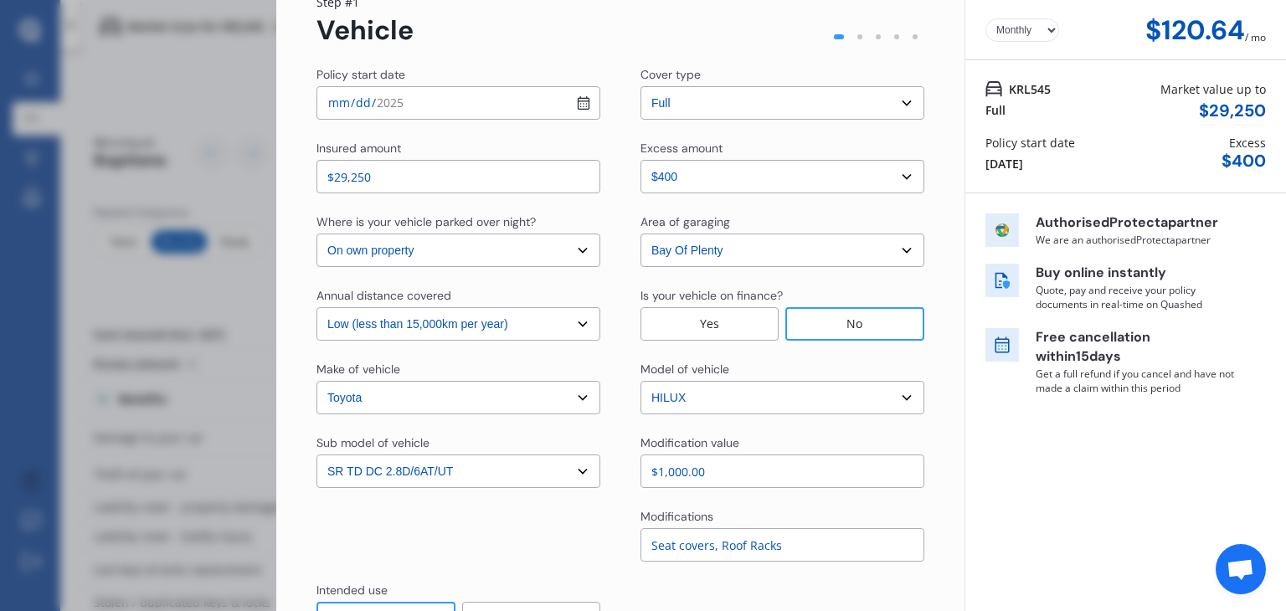
drag, startPoint x: 717, startPoint y: 553, endPoint x: 571, endPoint y: 539, distance: 146.4
click at [571, 539] on div "Modifications Seat covers, Roof Racks" at bounding box center [620, 535] width 608 height 54
type input "Roof Racks"
click at [1052, 486] on div "Yearly Monthly $120.64 / mo KRL545 Full Market value up to $ 29,250 Policy star…" at bounding box center [1126, 331] width 322 height 810
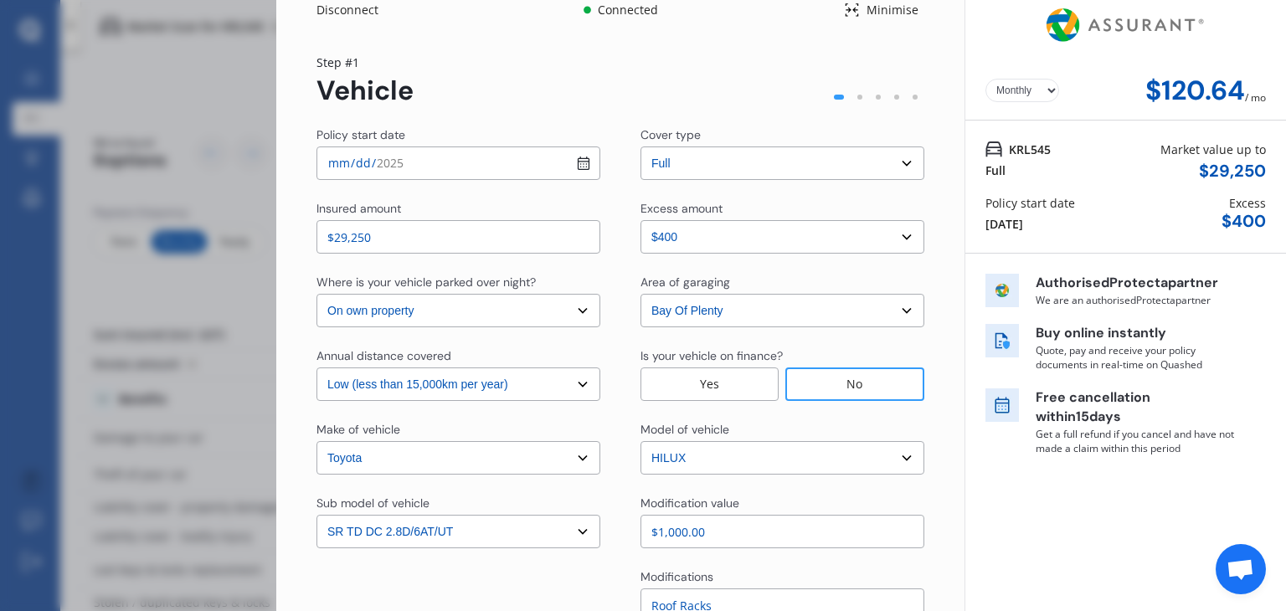
scroll to position [198, 0]
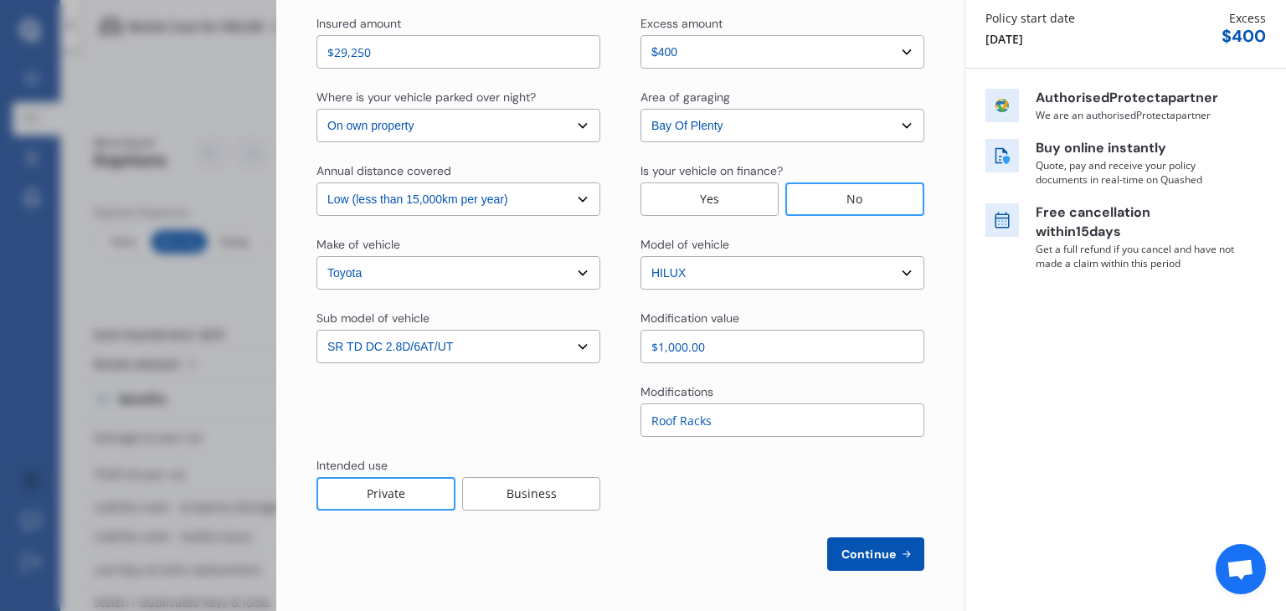
click at [853, 567] on button "Continue" at bounding box center [875, 554] width 97 height 33
select select "Mr"
select select "12"
select select "02"
select select "1998"
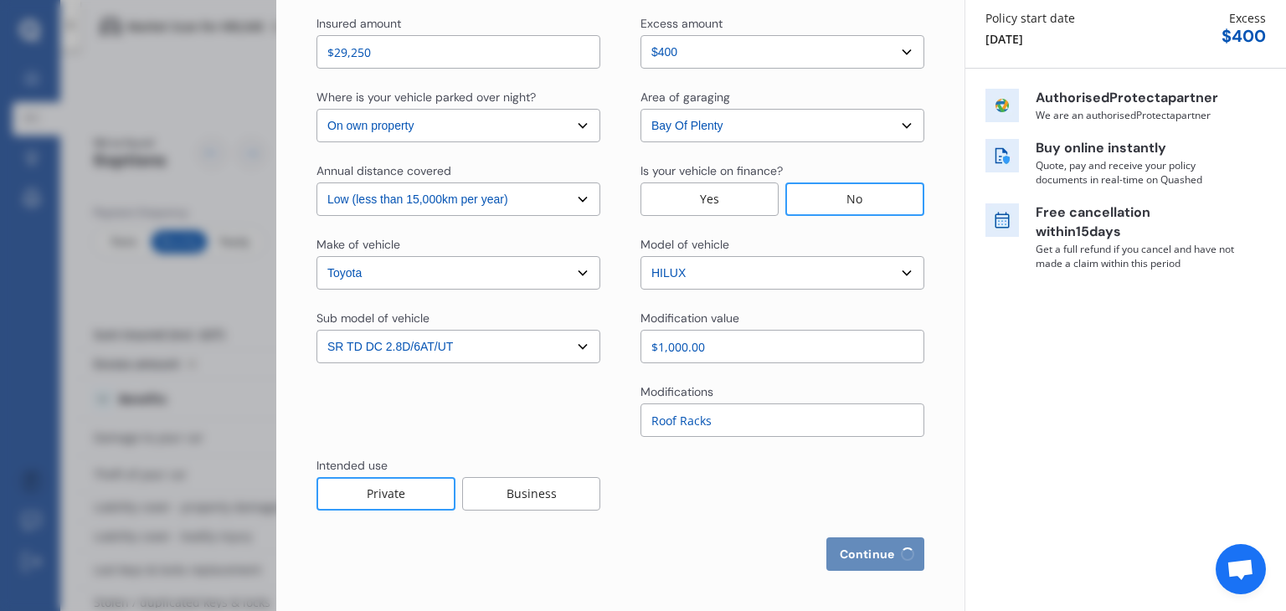
select select "full"
select select "more than 4 years"
select select "New Zealand"
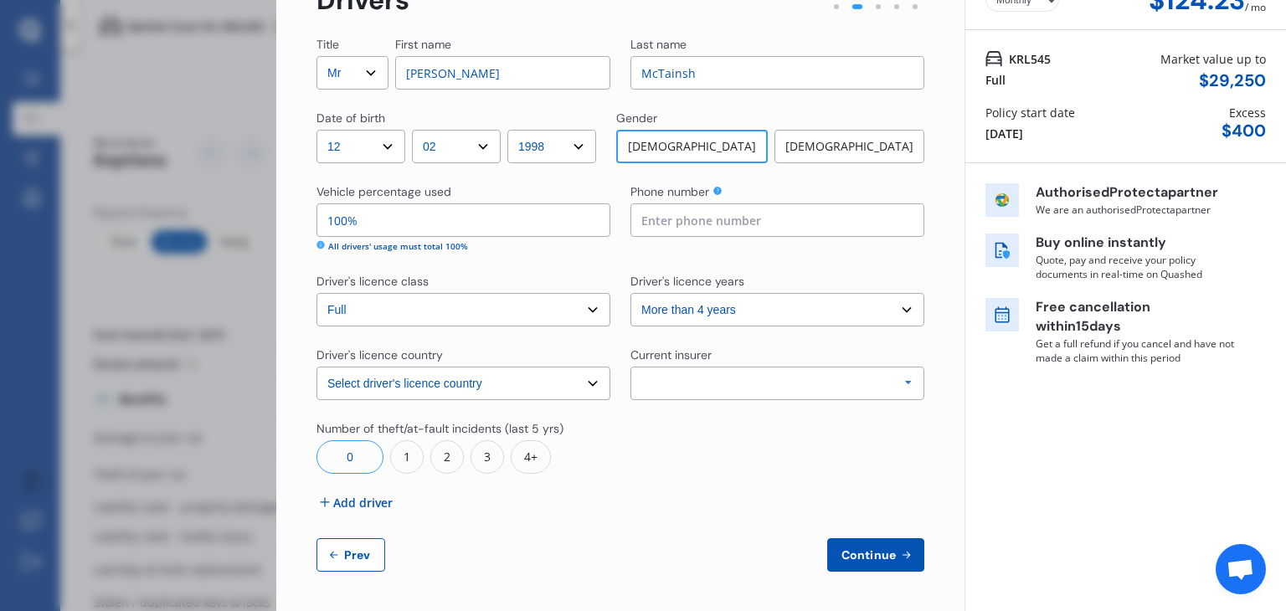
scroll to position [0, 0]
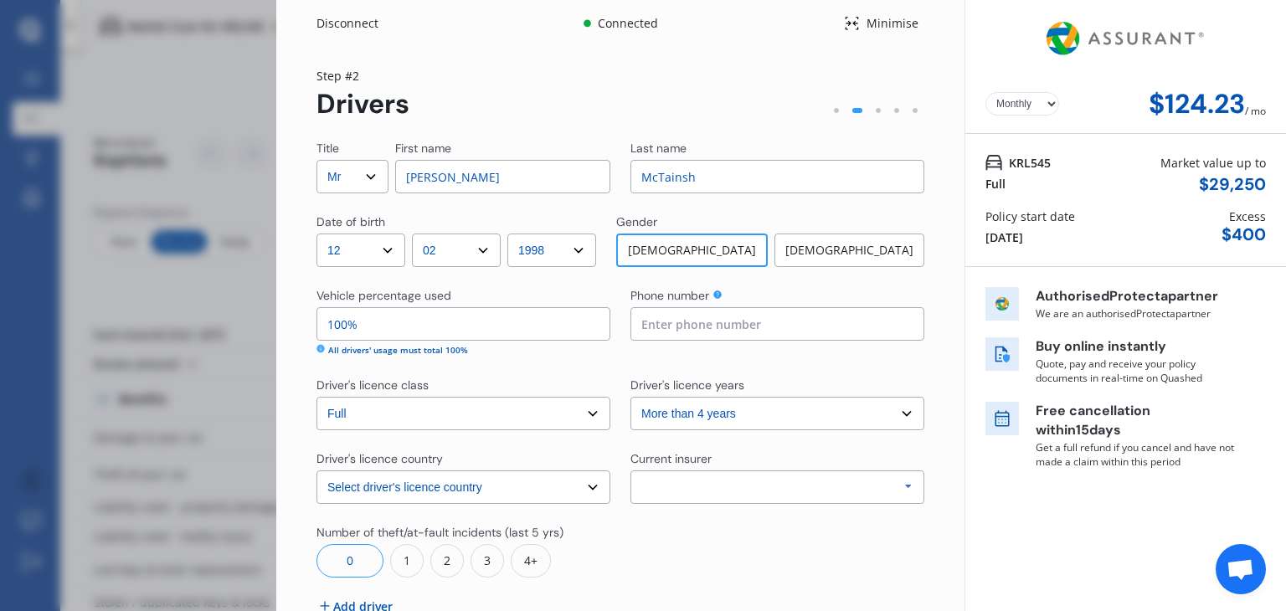
click at [338, 185] on select "Select Mr Mrs Miss Ms Dr" at bounding box center [352, 176] width 72 height 33
click at [316, 160] on select "Select Mr Mrs Miss Ms Dr" at bounding box center [352, 176] width 72 height 33
click at [366, 173] on select "Select Mr Mrs Miss Ms Dr" at bounding box center [352, 176] width 72 height 33
select select "Mr"
click at [316, 160] on select "Select Mr Mrs Miss Ms Dr" at bounding box center [352, 176] width 72 height 33
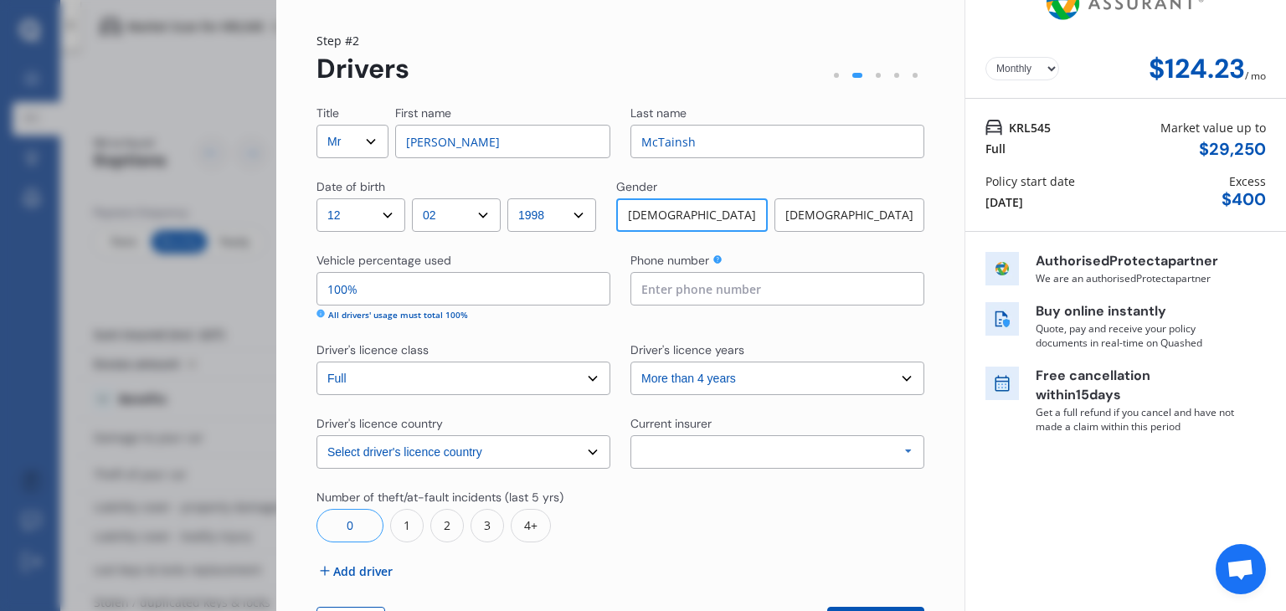
scroll to position [36, 0]
click at [481, 296] on input "100%" at bounding box center [463, 287] width 294 height 33
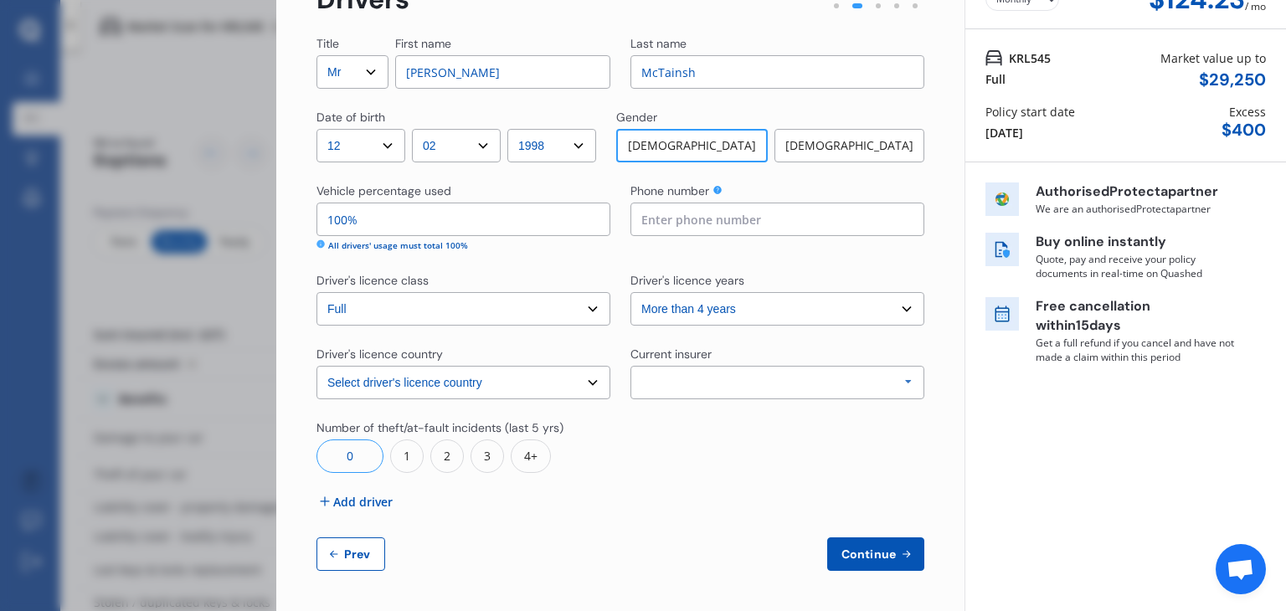
scroll to position [0, 0]
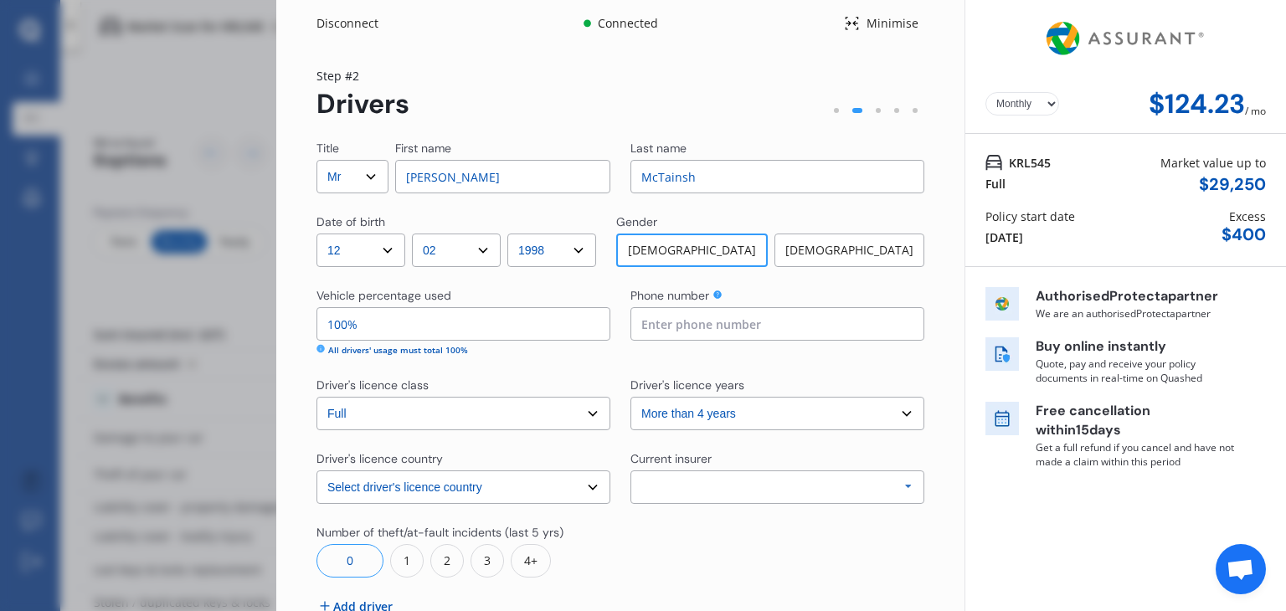
click at [860, 18] on div "Minimise" at bounding box center [892, 23] width 64 height 17
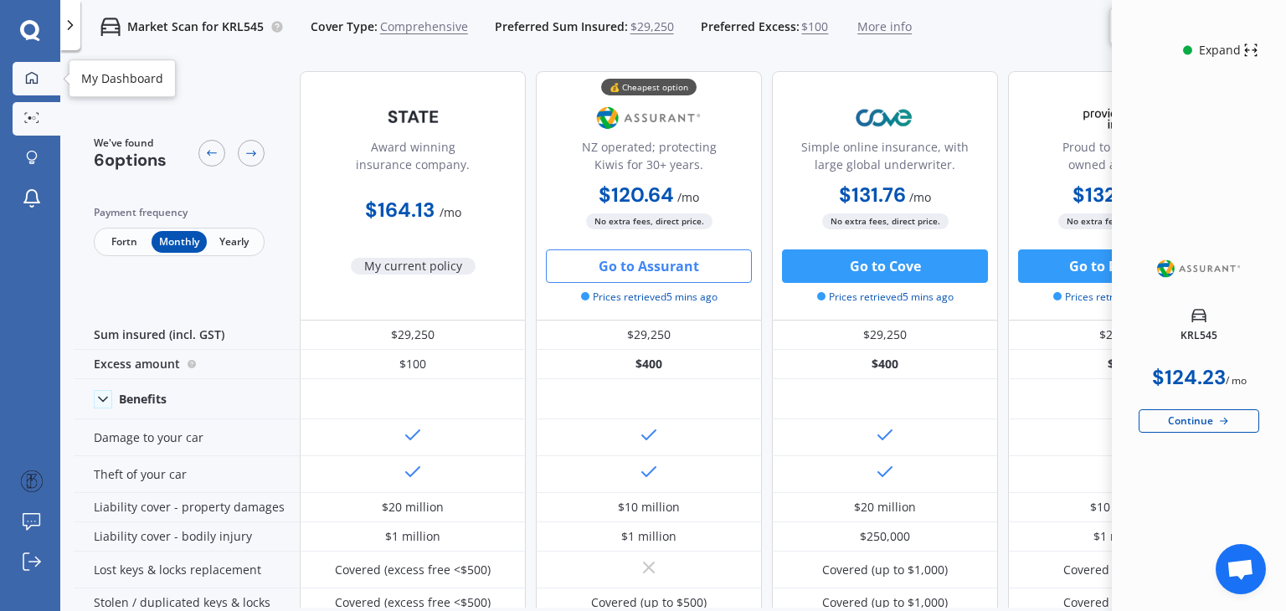
click at [33, 87] on link "My Dashboard" at bounding box center [37, 78] width 48 height 33
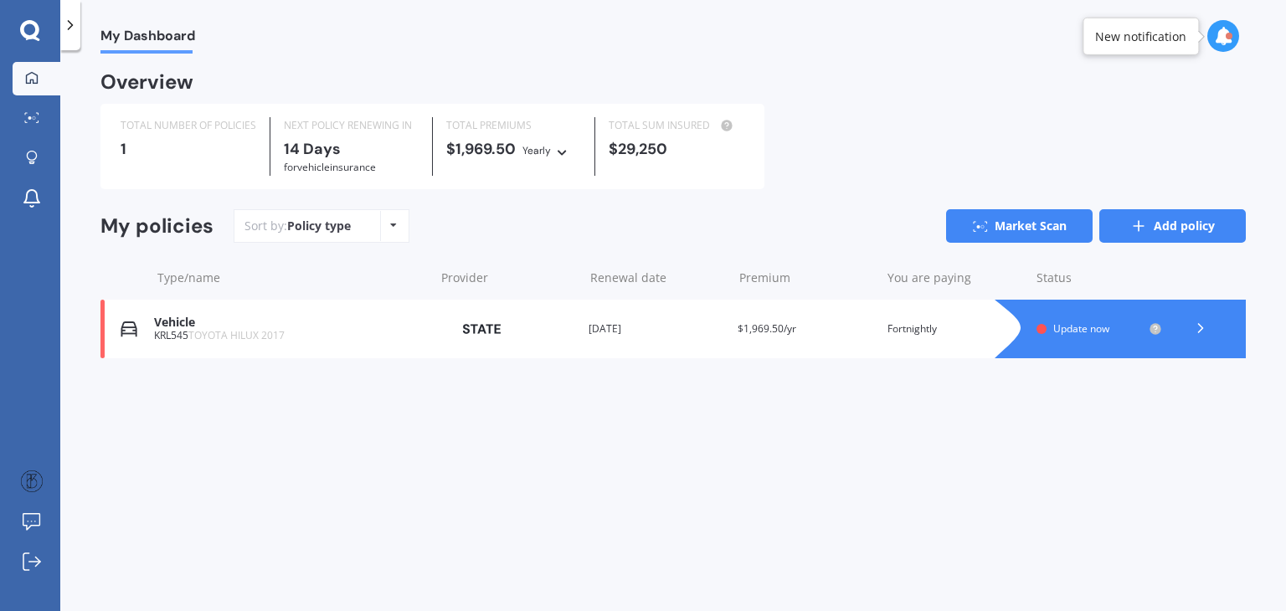
click at [1221, 222] on link "Add policy" at bounding box center [1172, 225] width 147 height 33
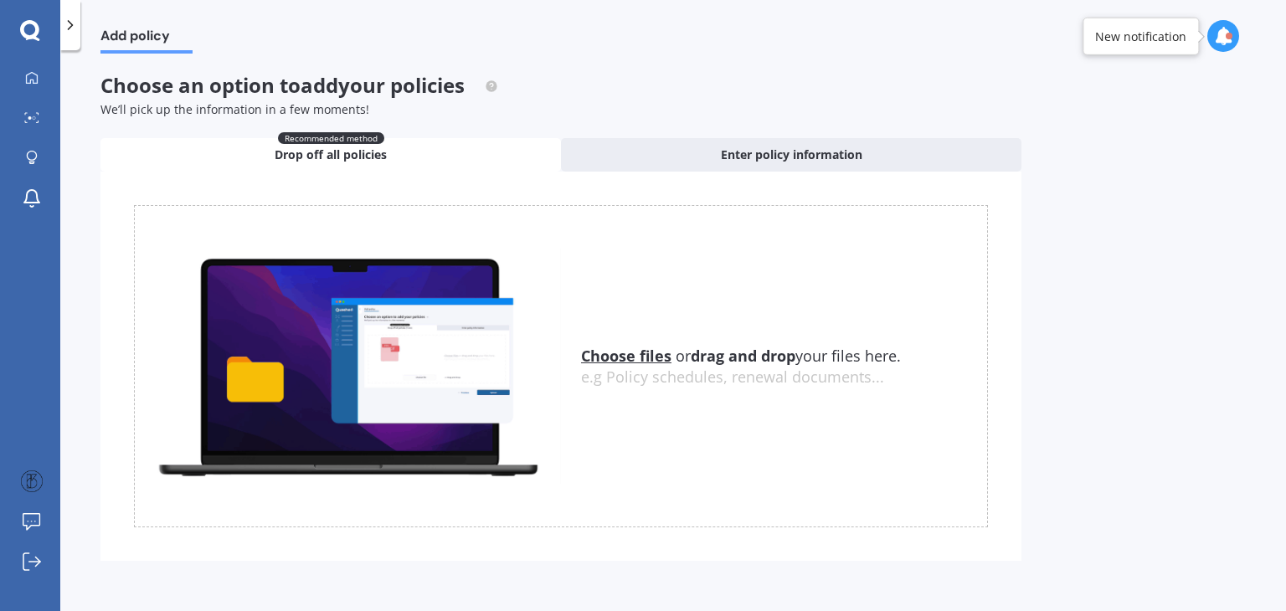
click at [620, 358] on u "Choose files" at bounding box center [626, 356] width 90 height 20
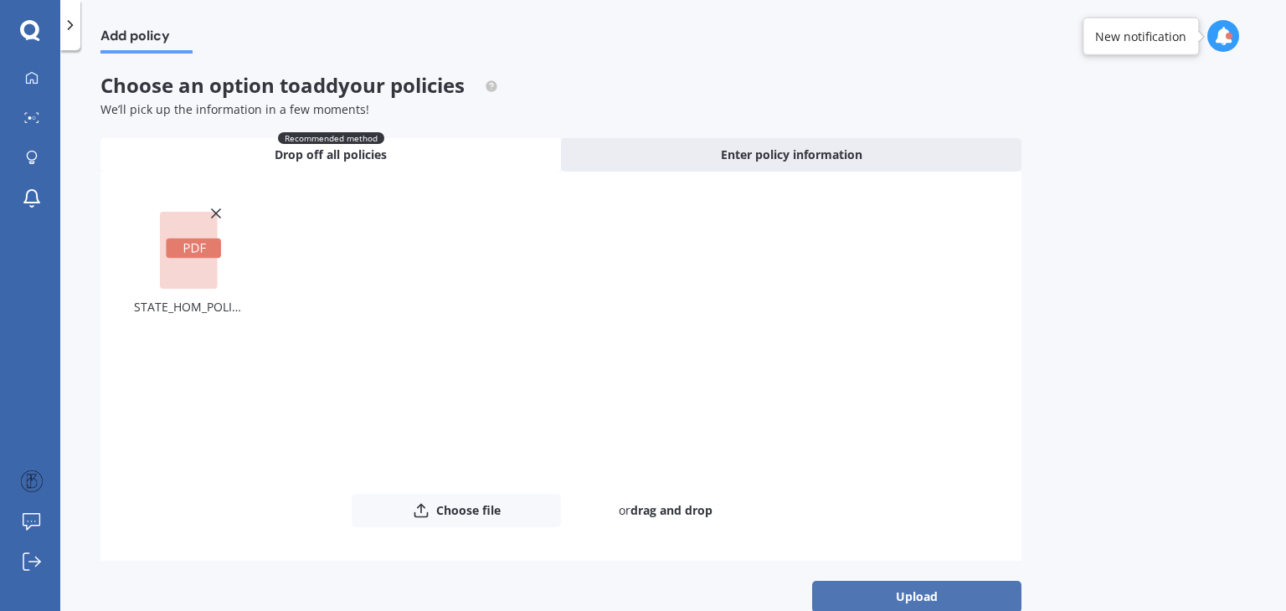
click at [919, 597] on button "Upload" at bounding box center [916, 597] width 209 height 32
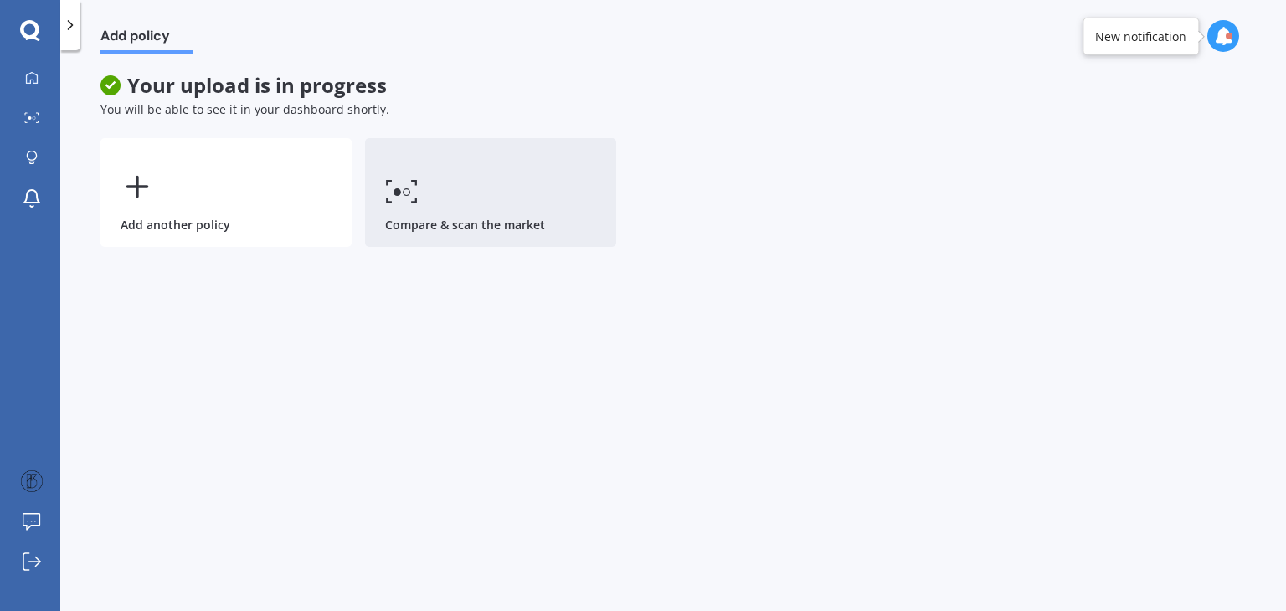
click at [441, 198] on link "Compare & scan the market" at bounding box center [490, 192] width 251 height 109
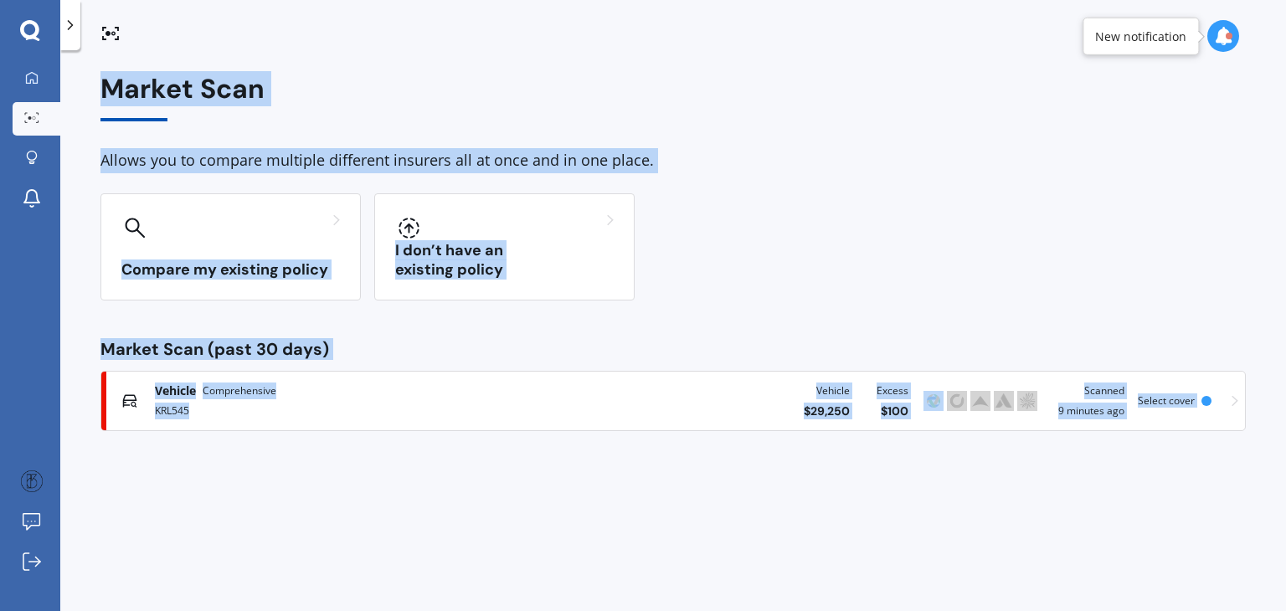
click at [1235, 48] on div at bounding box center [1233, 36] width 52 height 33
click at [1222, 41] on icon at bounding box center [1223, 36] width 18 height 18
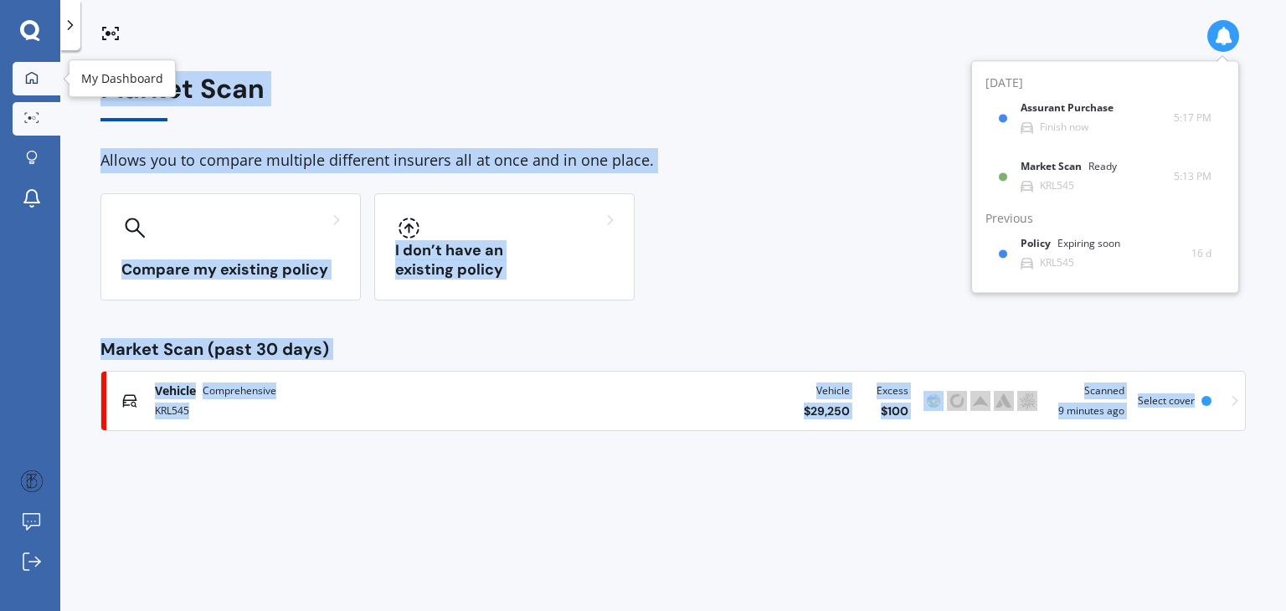
click at [23, 82] on div at bounding box center [31, 78] width 25 height 15
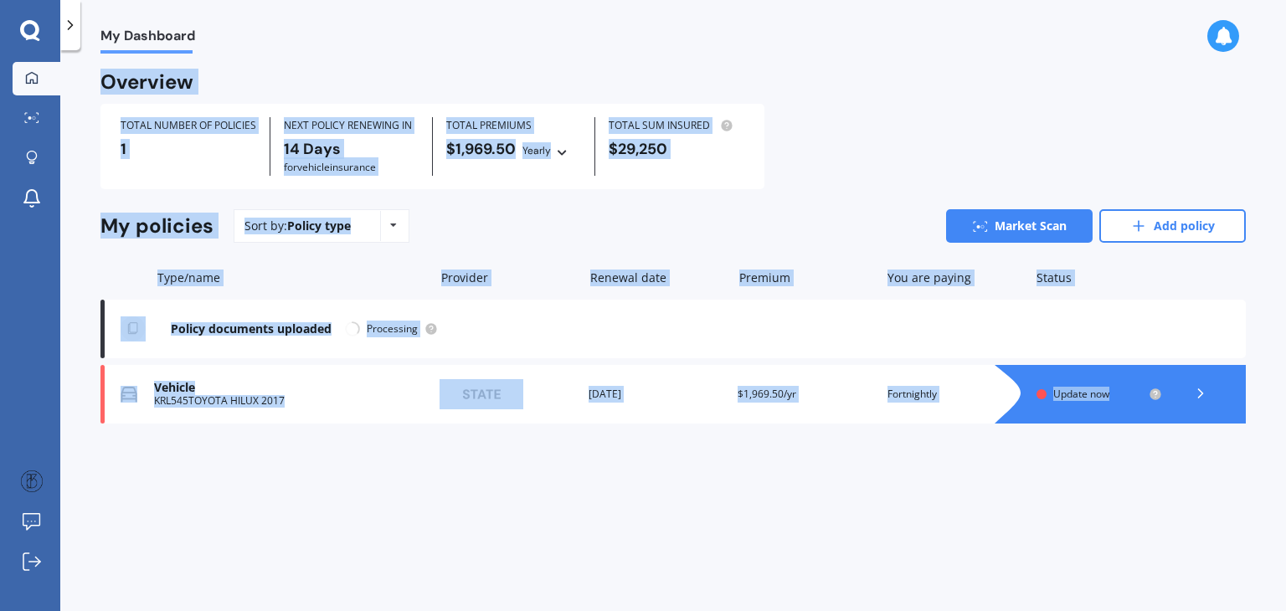
click at [490, 531] on div "My Dashboard Overview TOTAL NUMBER OF POLICIES 1 NEXT POLICY RENEWING IN 14 Day…" at bounding box center [673, 334] width 1226 height 561
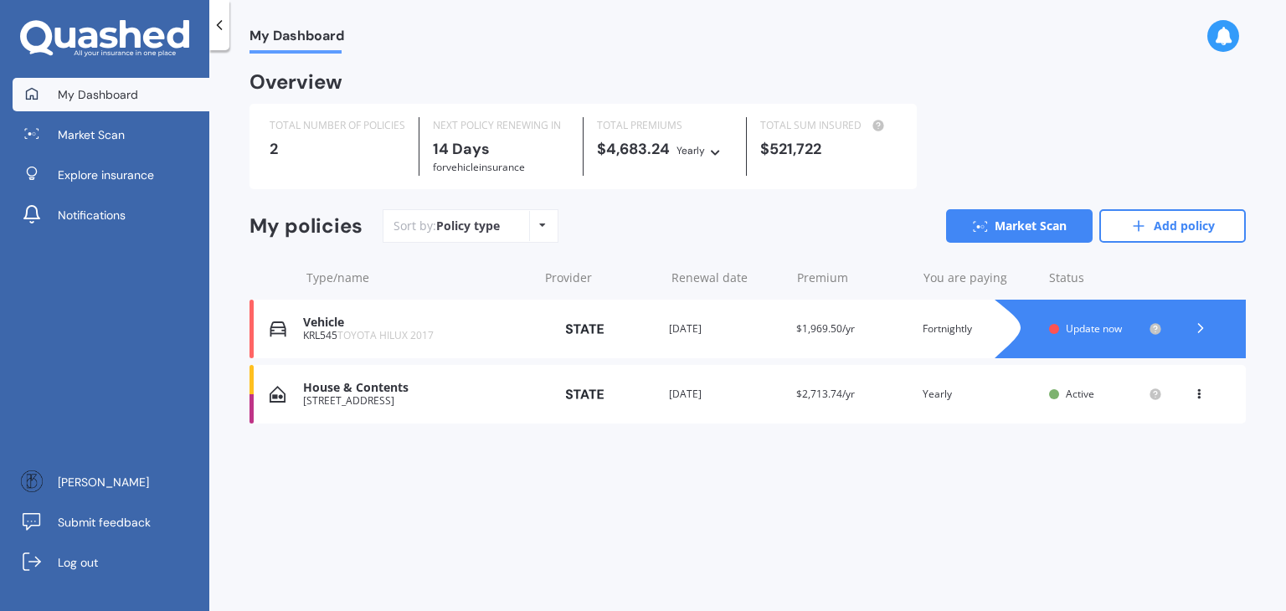
click at [1083, 413] on div "House & Contents [STREET_ADDRESS] Provider Renewal date [DATE] Premium $2,713.7…" at bounding box center [748, 394] width 996 height 59
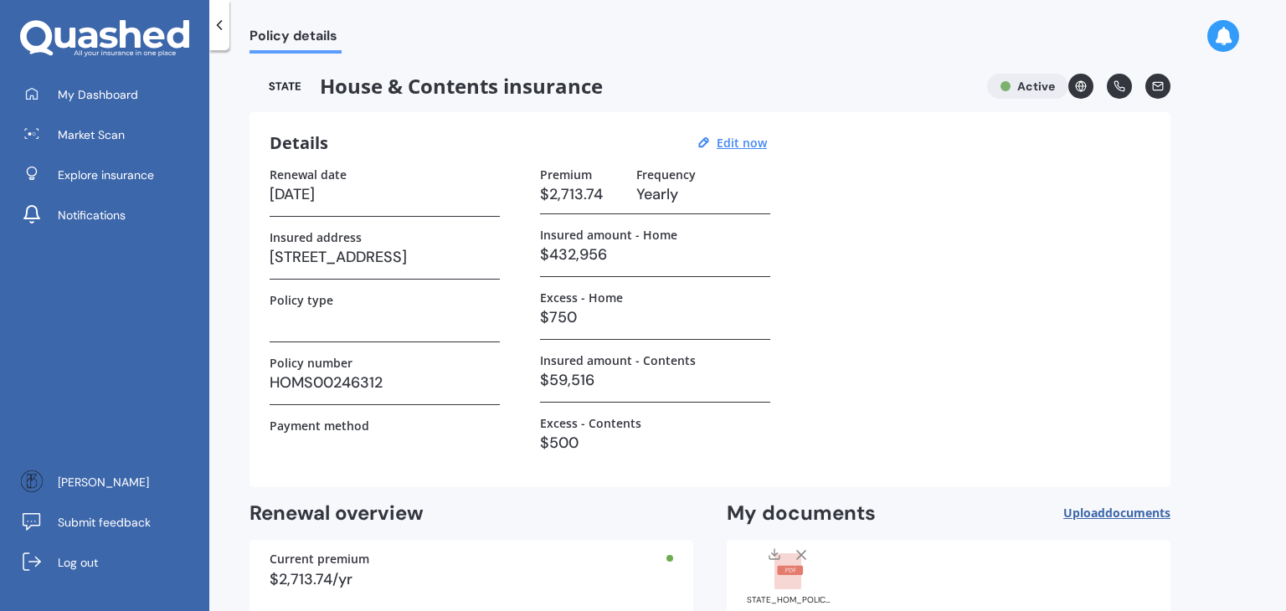
scroll to position [94, 0]
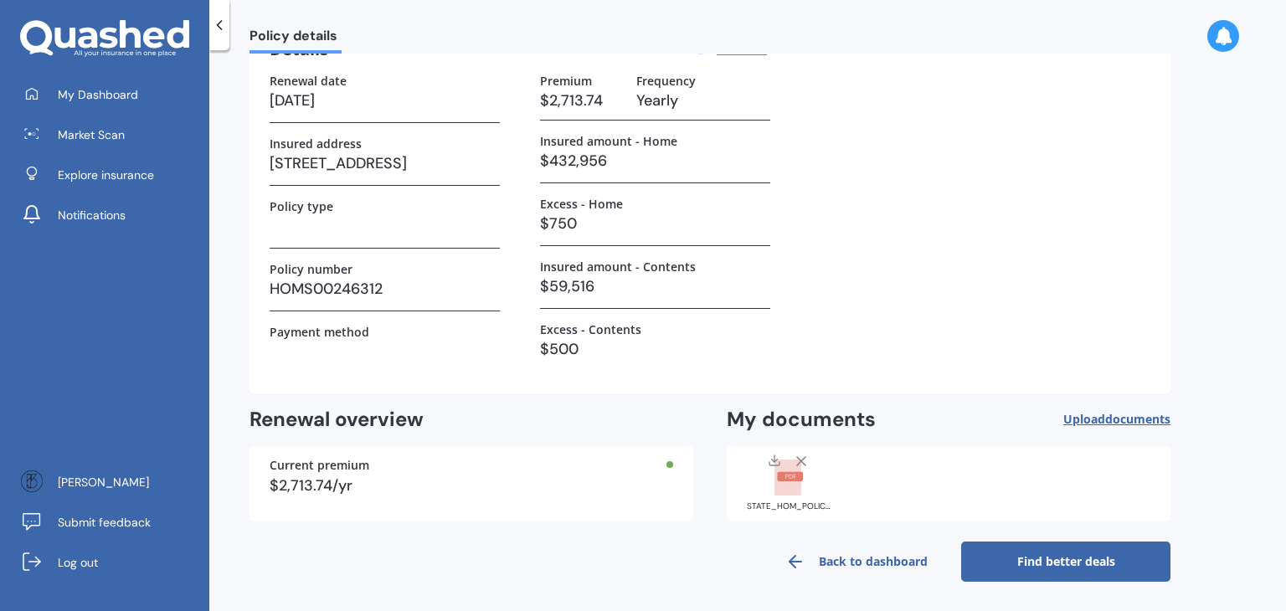
click at [1011, 565] on link "Find better deals" at bounding box center [1065, 562] width 209 height 40
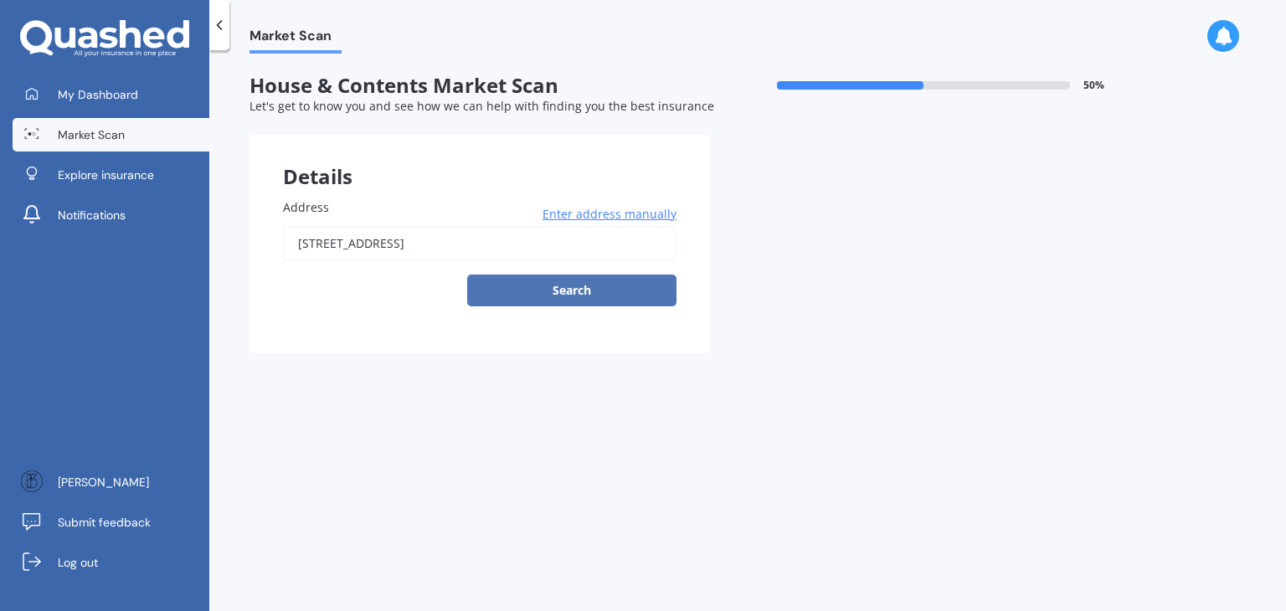
click at [583, 296] on button "Search" at bounding box center [571, 291] width 209 height 32
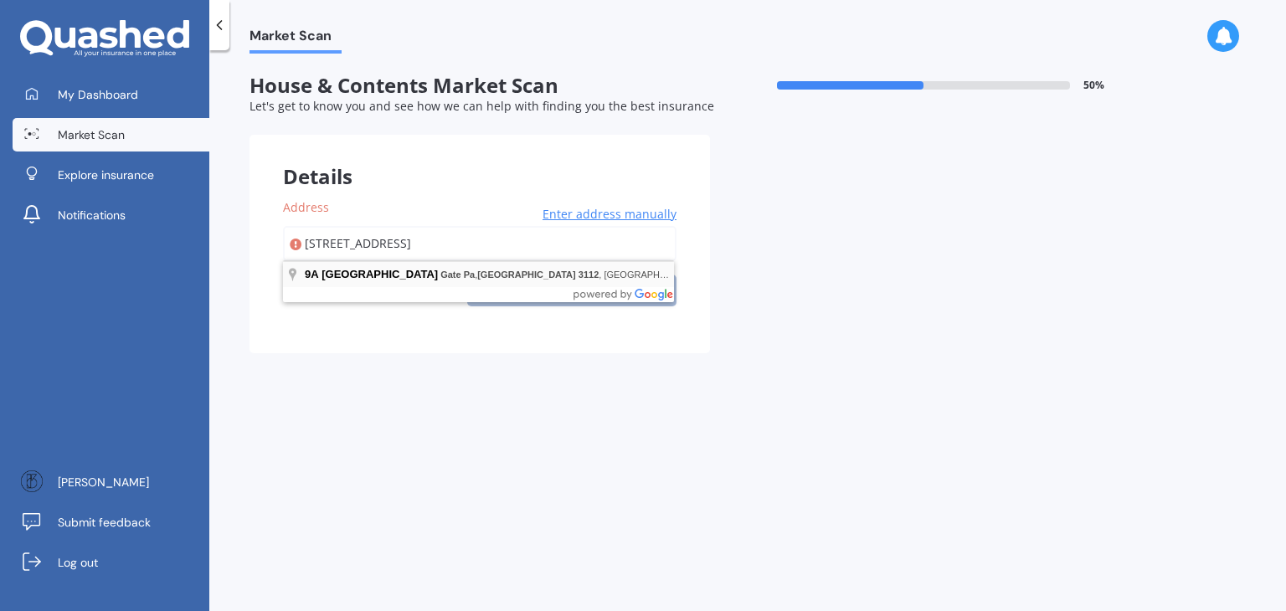
type input "[STREET_ADDRESS]"
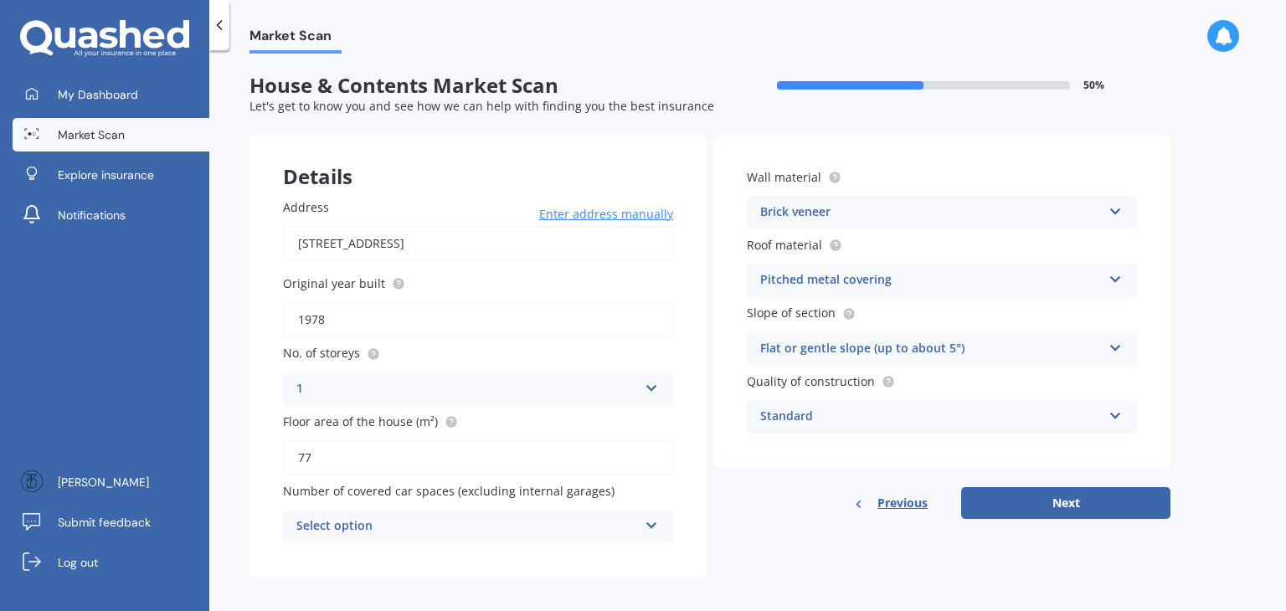
scroll to position [8, 0]
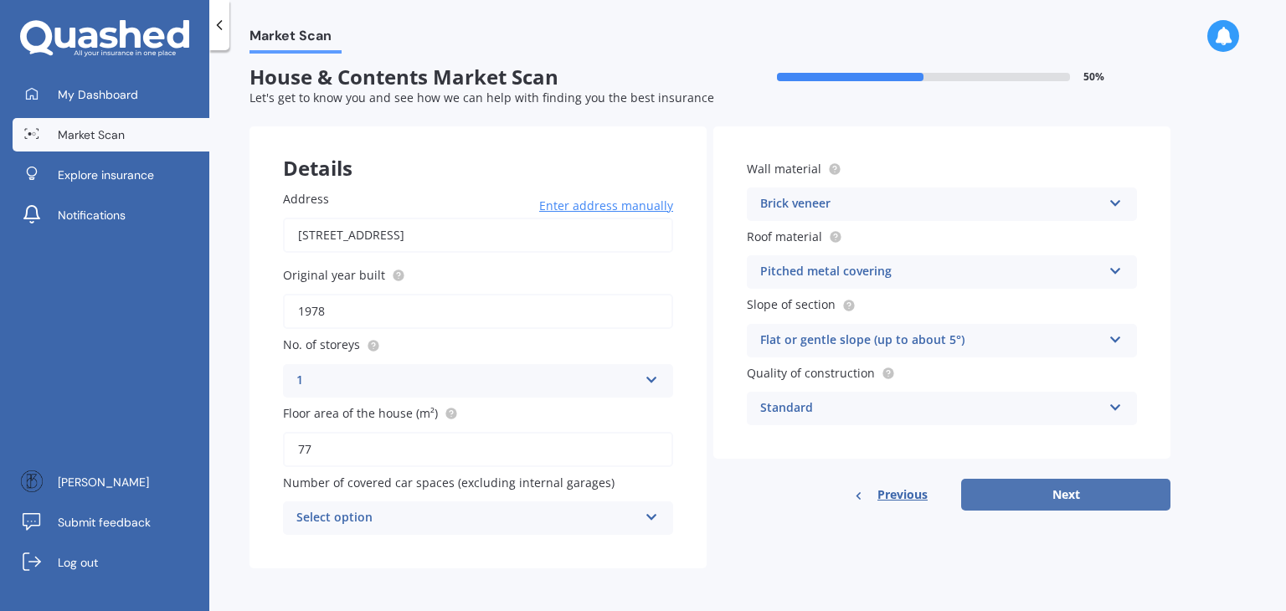
click at [1089, 497] on button "Next" at bounding box center [1065, 495] width 209 height 32
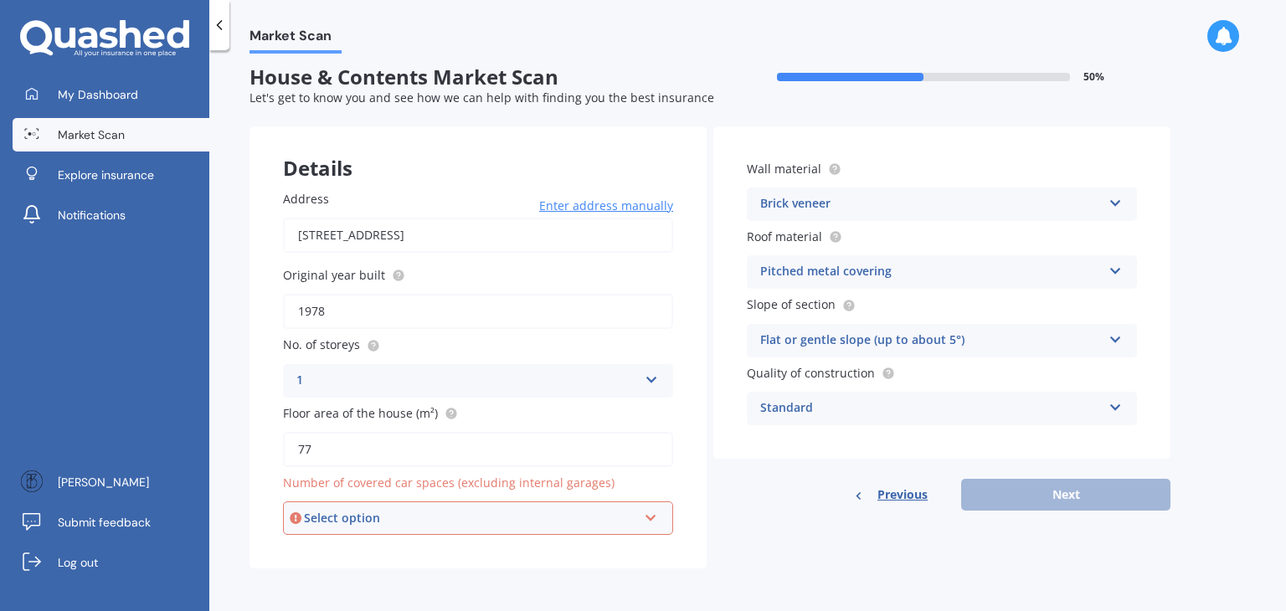
click at [539, 525] on div "Select option" at bounding box center [470, 518] width 333 height 18
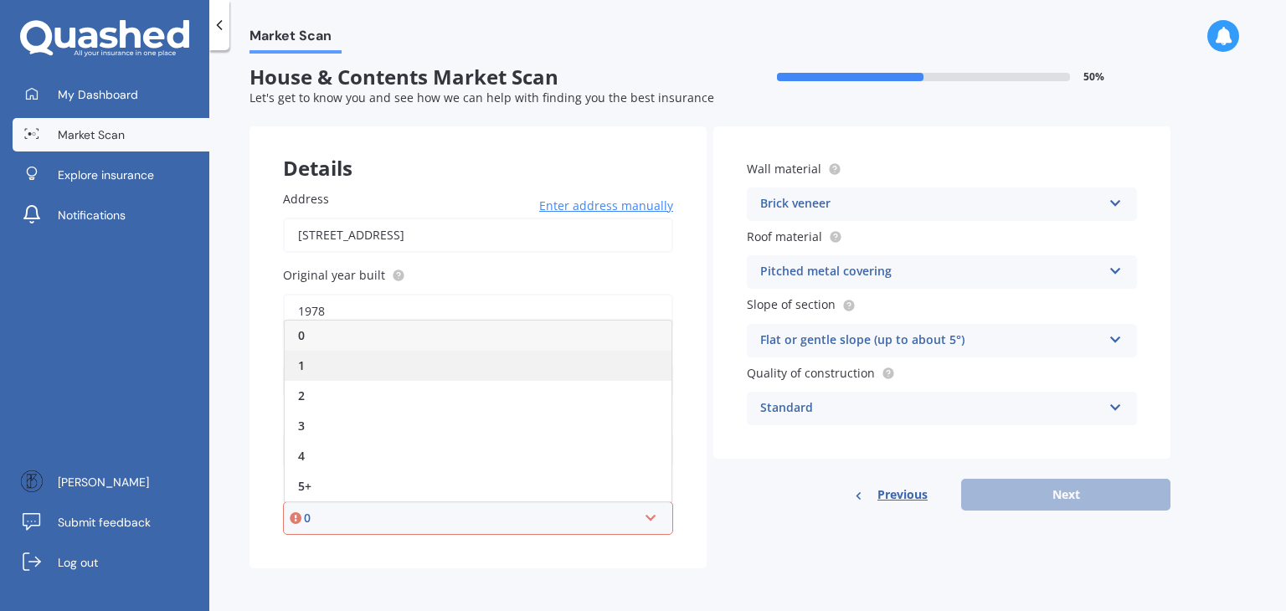
click at [335, 366] on div "1" at bounding box center [478, 366] width 387 height 30
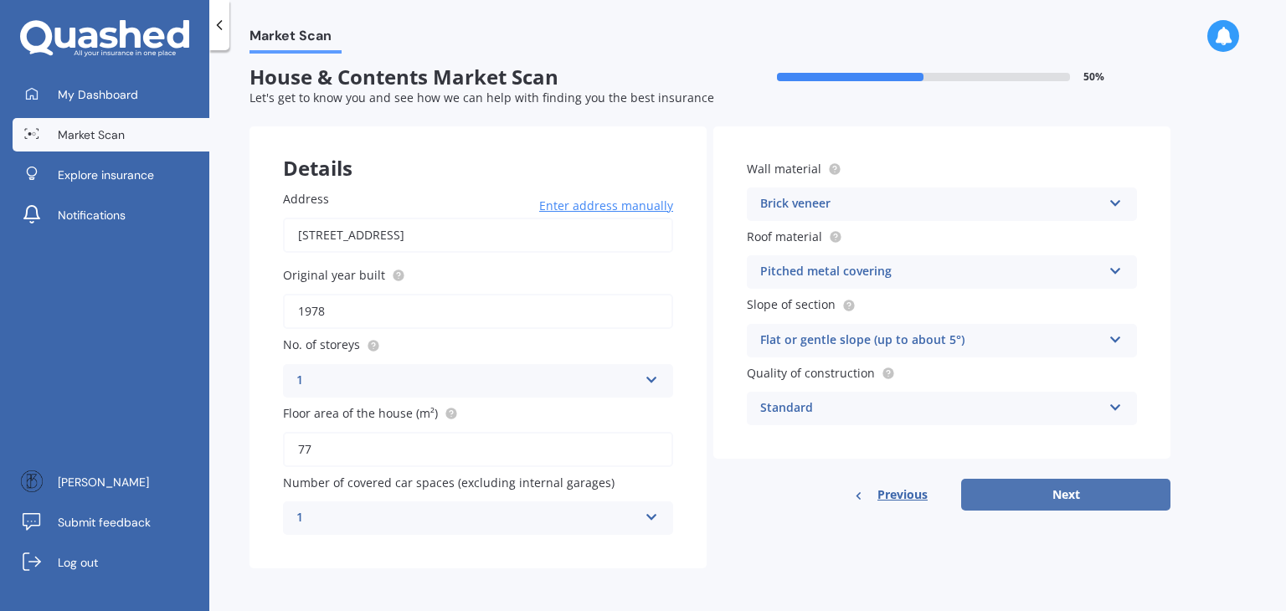
click at [1089, 493] on button "Next" at bounding box center [1065, 495] width 209 height 32
select select "12"
select select "02"
select select "1998"
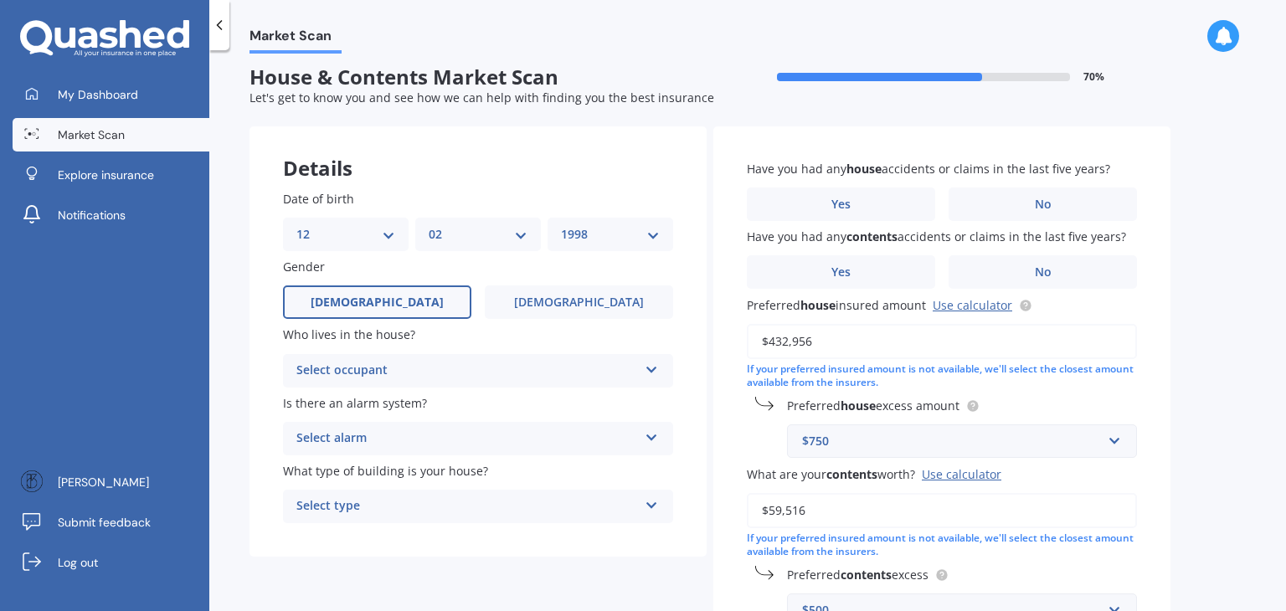
scroll to position [0, 0]
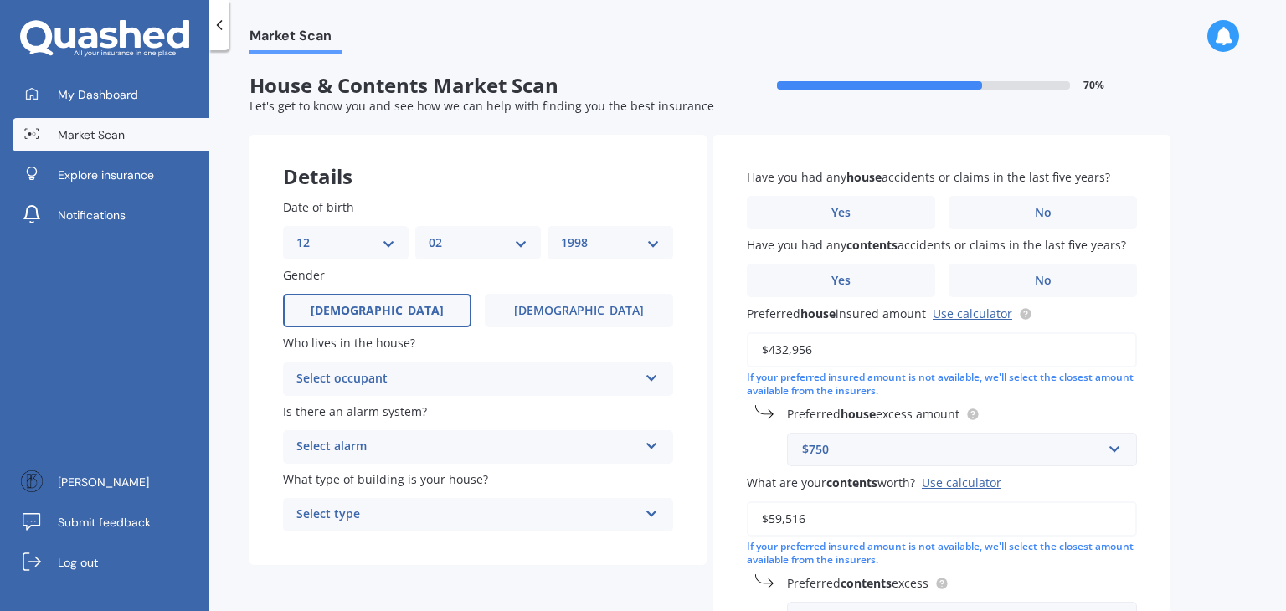
click at [392, 386] on div "Select occupant" at bounding box center [467, 379] width 342 height 20
click at [345, 415] on div "Owner" at bounding box center [478, 412] width 389 height 30
click at [418, 440] on div "Select alarm" at bounding box center [467, 447] width 342 height 20
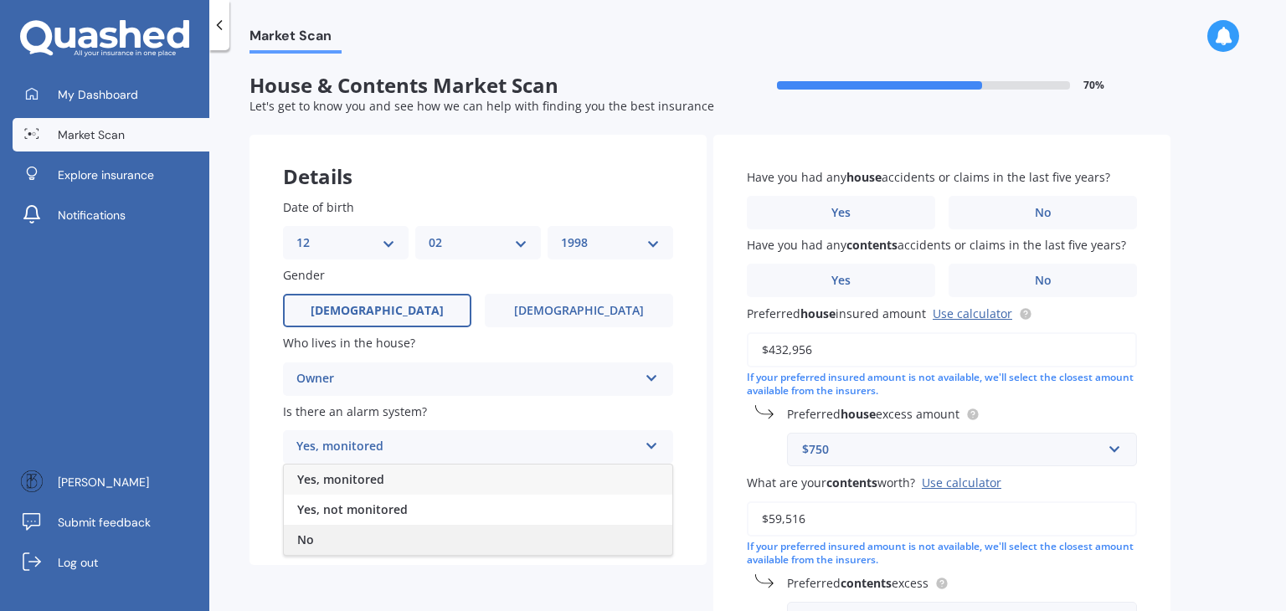
click at [316, 532] on div "No" at bounding box center [478, 540] width 389 height 30
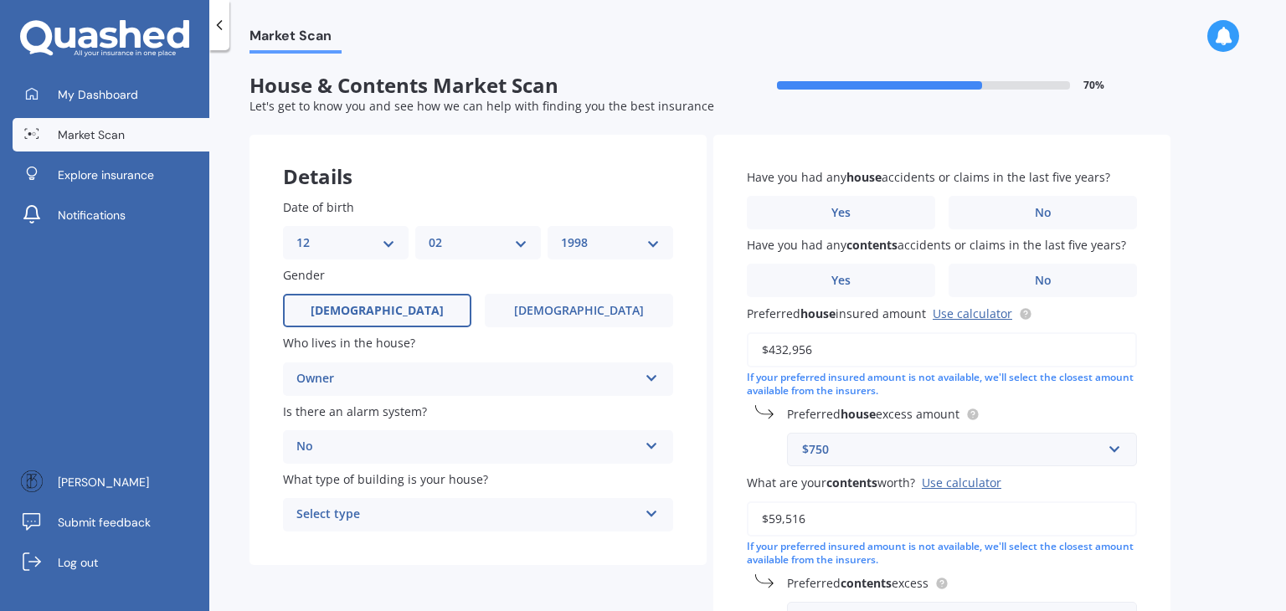
click at [424, 501] on div "Select type Freestanding Multi-unit (in a block of 6 or less) Multi-unit (in a …" at bounding box center [478, 514] width 390 height 33
click at [385, 425] on div "Freestanding" at bounding box center [478, 422] width 389 height 30
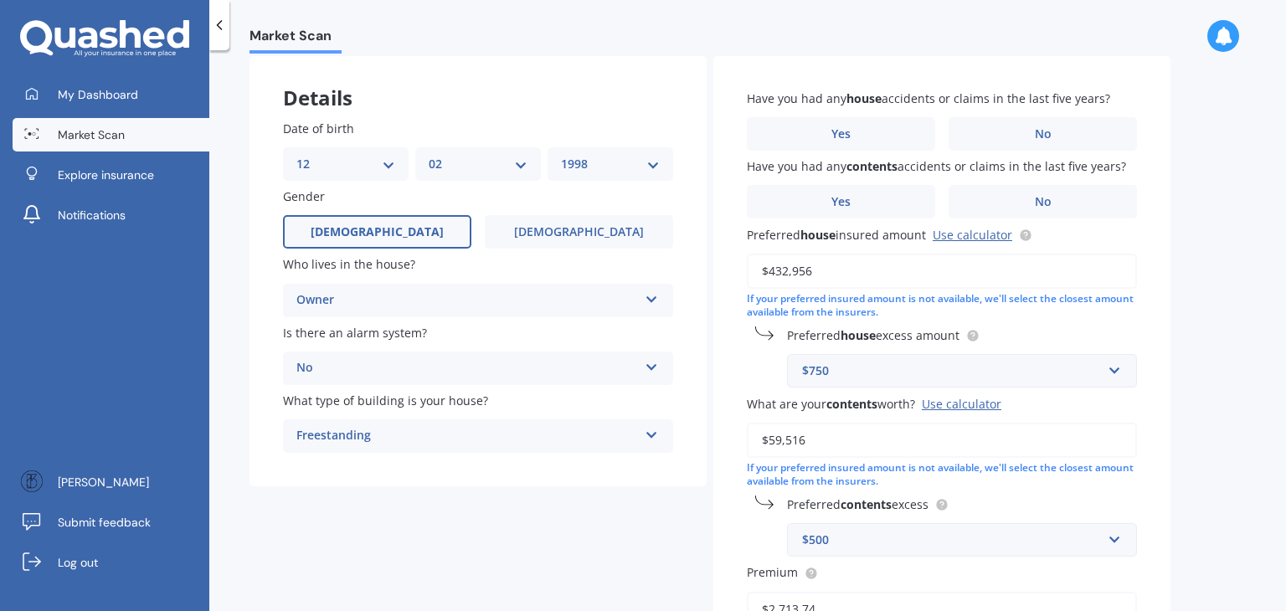
scroll to position [80, 0]
click at [996, 135] on label "No" at bounding box center [1043, 132] width 188 height 33
click at [0, 0] on input "No" at bounding box center [0, 0] width 0 height 0
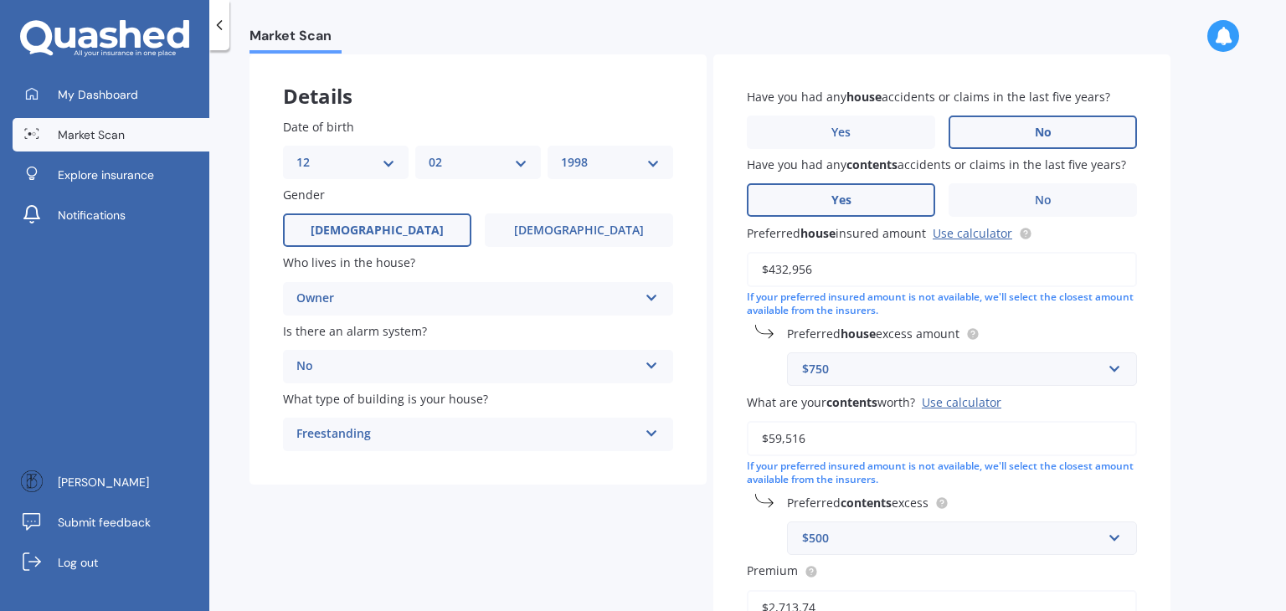
click at [898, 205] on label "Yes" at bounding box center [841, 199] width 188 height 33
click at [0, 0] on input "Yes" at bounding box center [0, 0] width 0 height 0
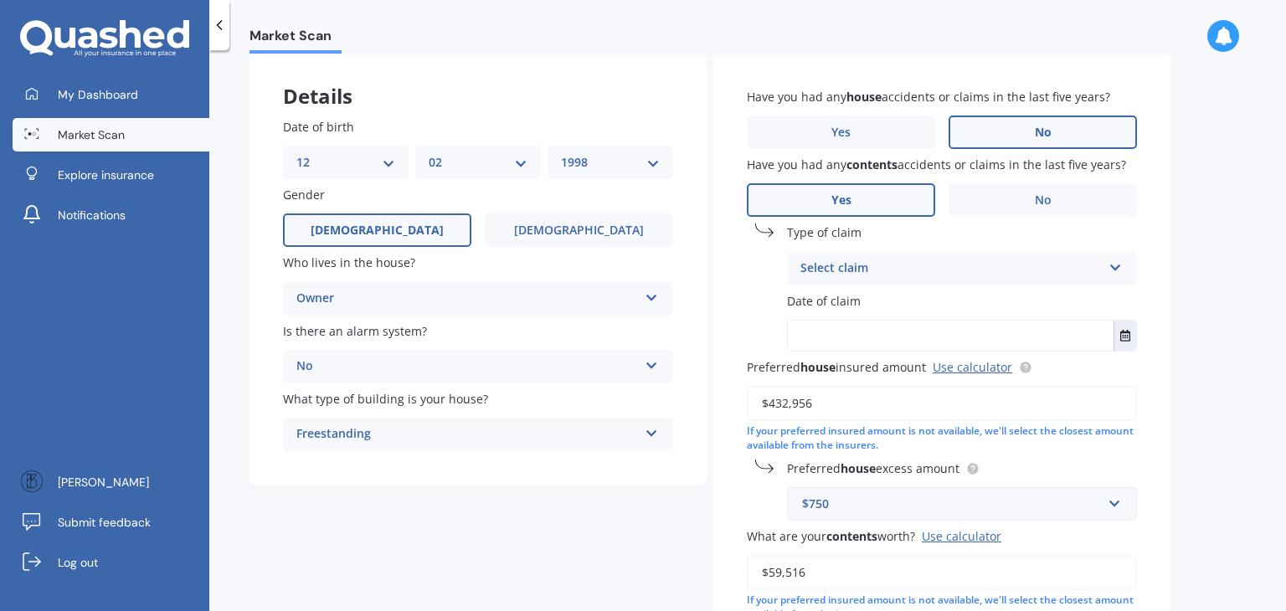
click at [857, 268] on div "Select claim" at bounding box center [950, 269] width 301 height 20
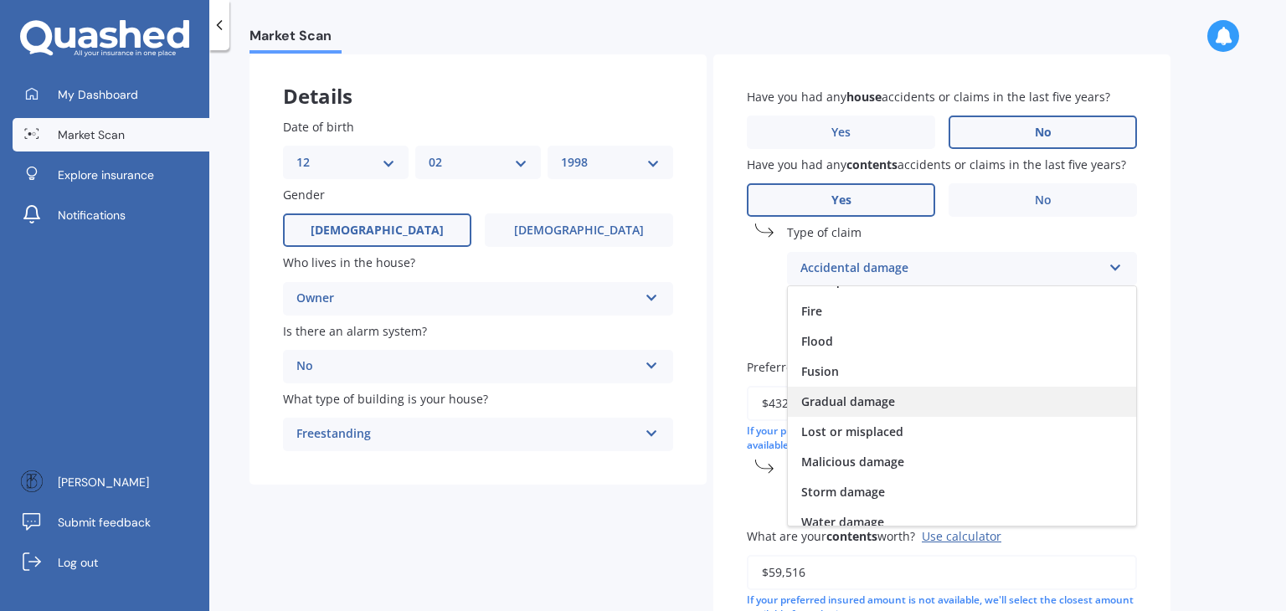
scroll to position [121, 0]
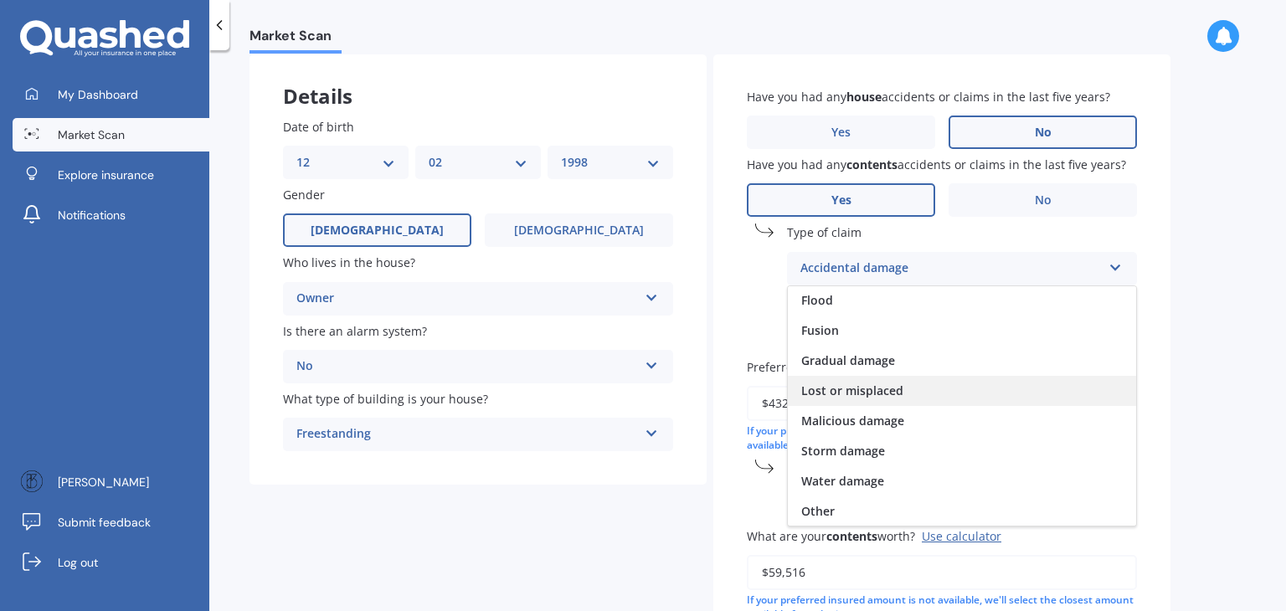
click at [857, 398] on div "Lost or misplaced" at bounding box center [962, 391] width 348 height 30
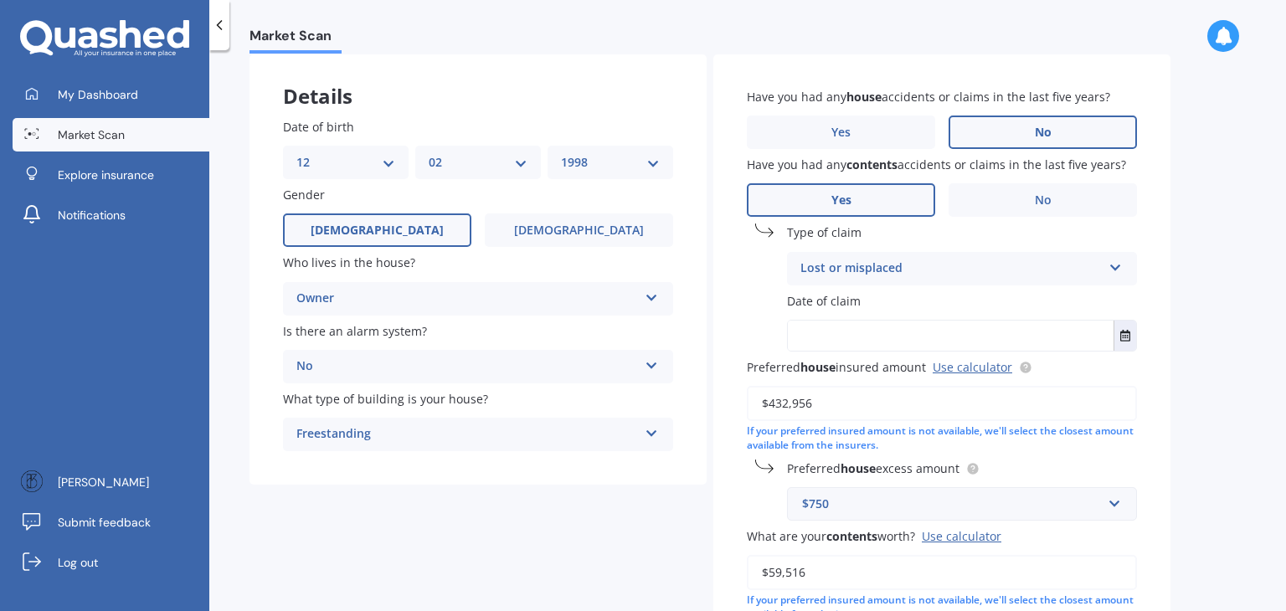
click at [853, 340] on input "text" at bounding box center [951, 336] width 326 height 30
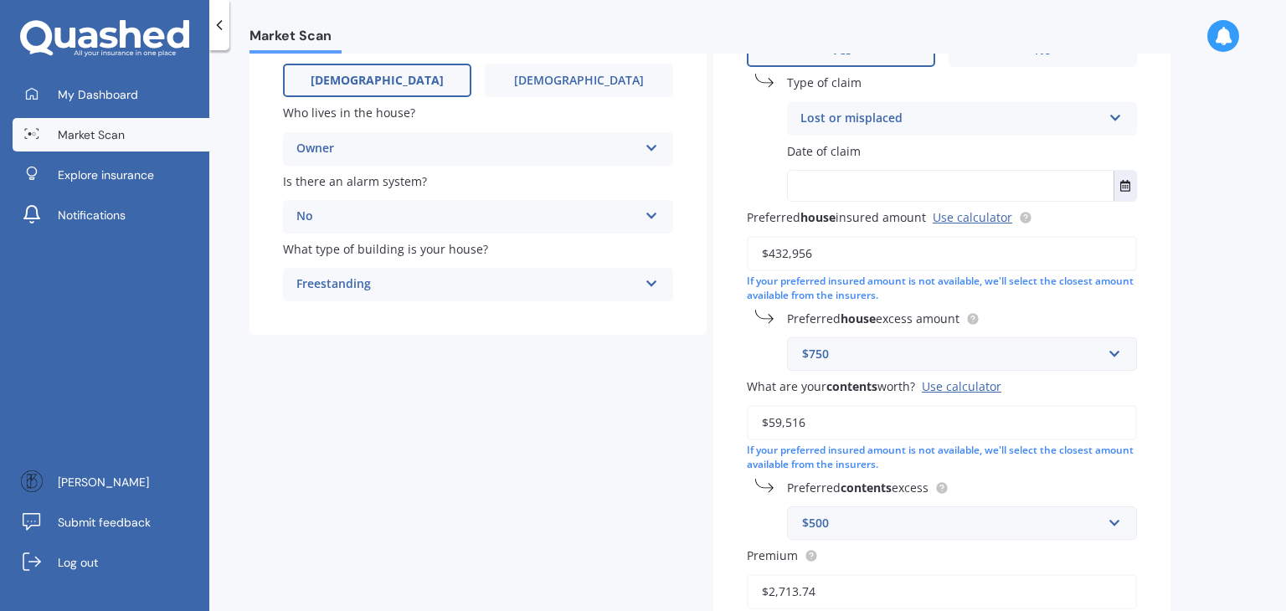
scroll to position [231, 0]
click at [895, 356] on div "$750" at bounding box center [952, 353] width 300 height 18
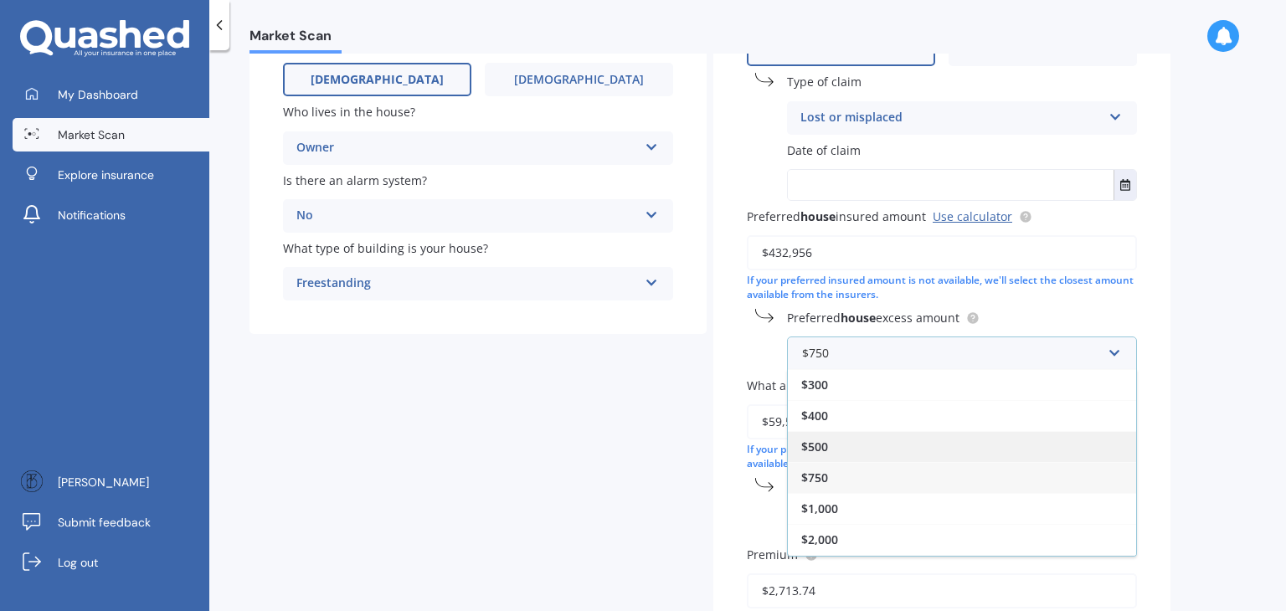
click at [901, 453] on div "$500" at bounding box center [962, 446] width 348 height 31
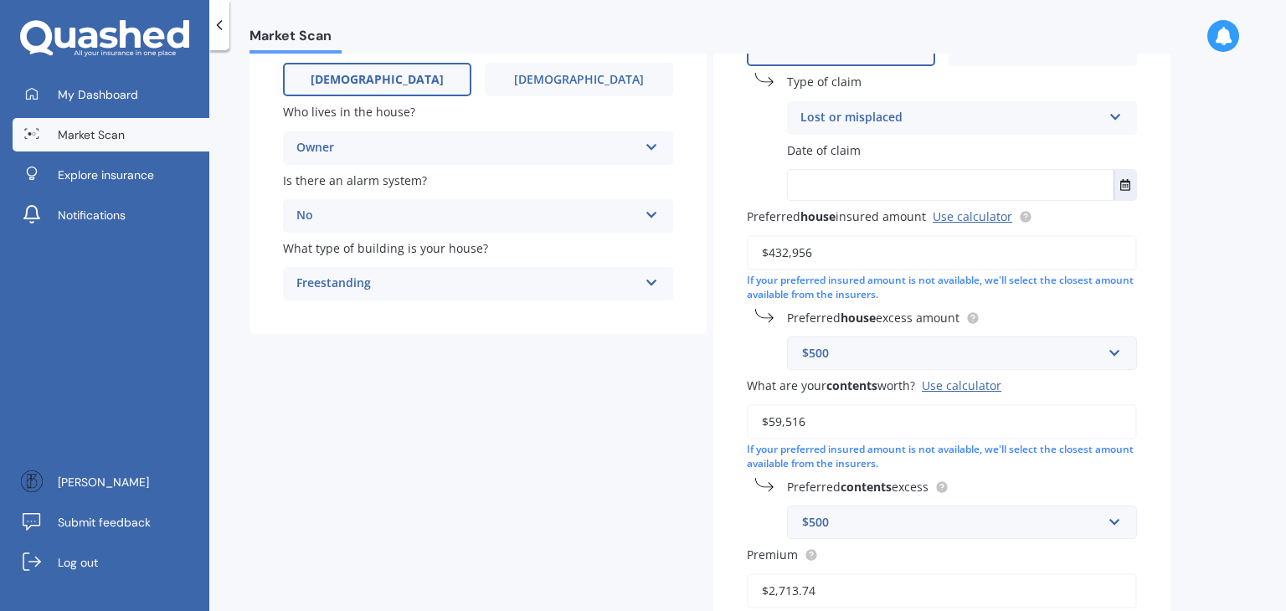
click at [874, 354] on div "$500" at bounding box center [952, 353] width 300 height 18
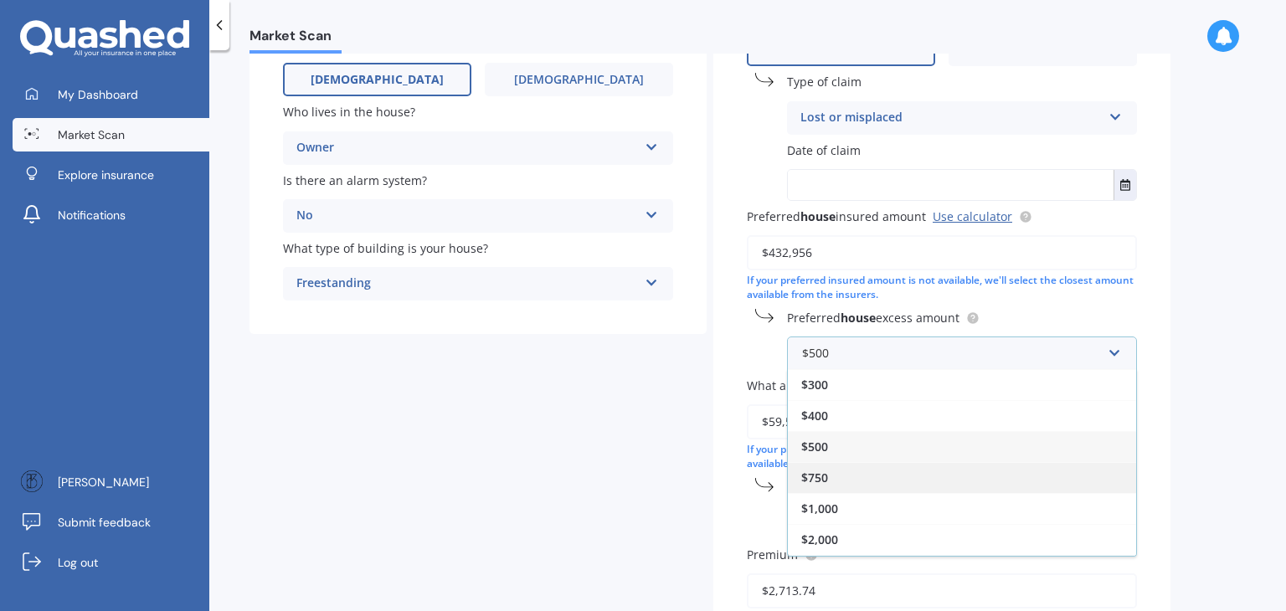
click at [829, 473] on div "$750" at bounding box center [962, 477] width 348 height 31
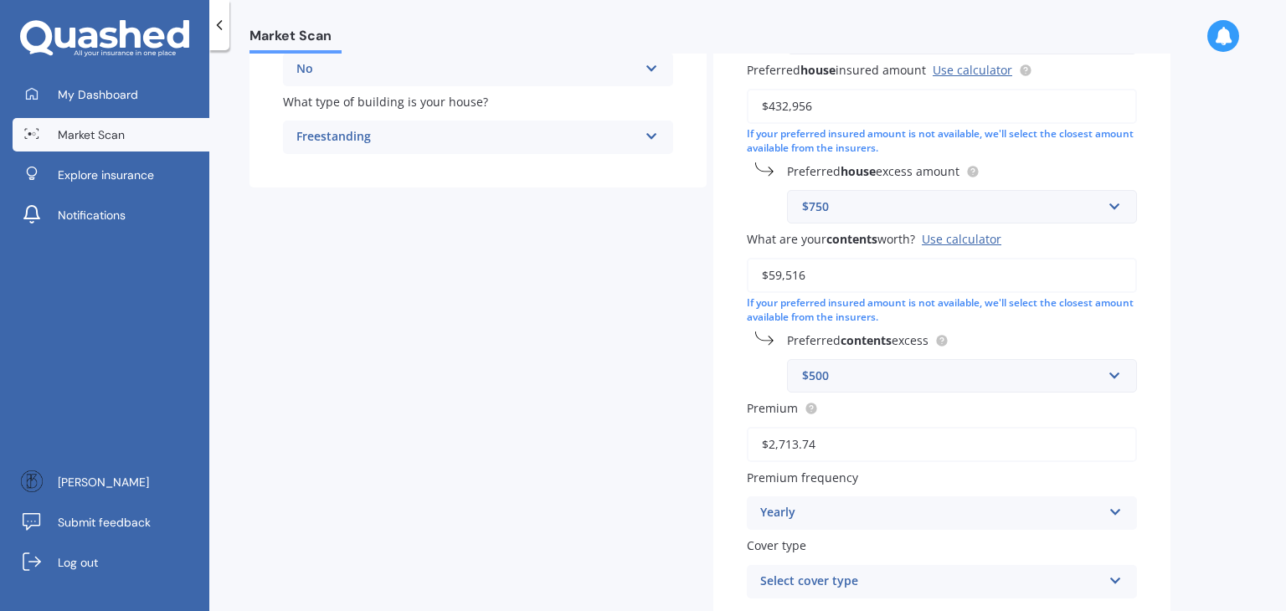
scroll to position [382, 0]
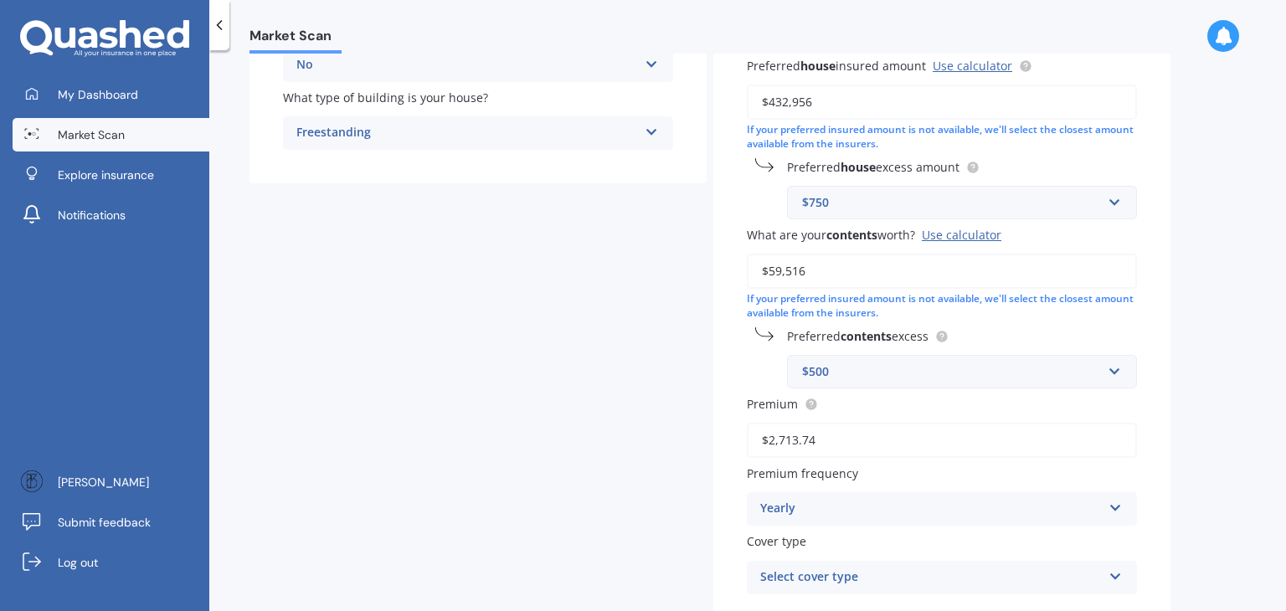
click at [874, 379] on div "$500" at bounding box center [952, 372] width 300 height 18
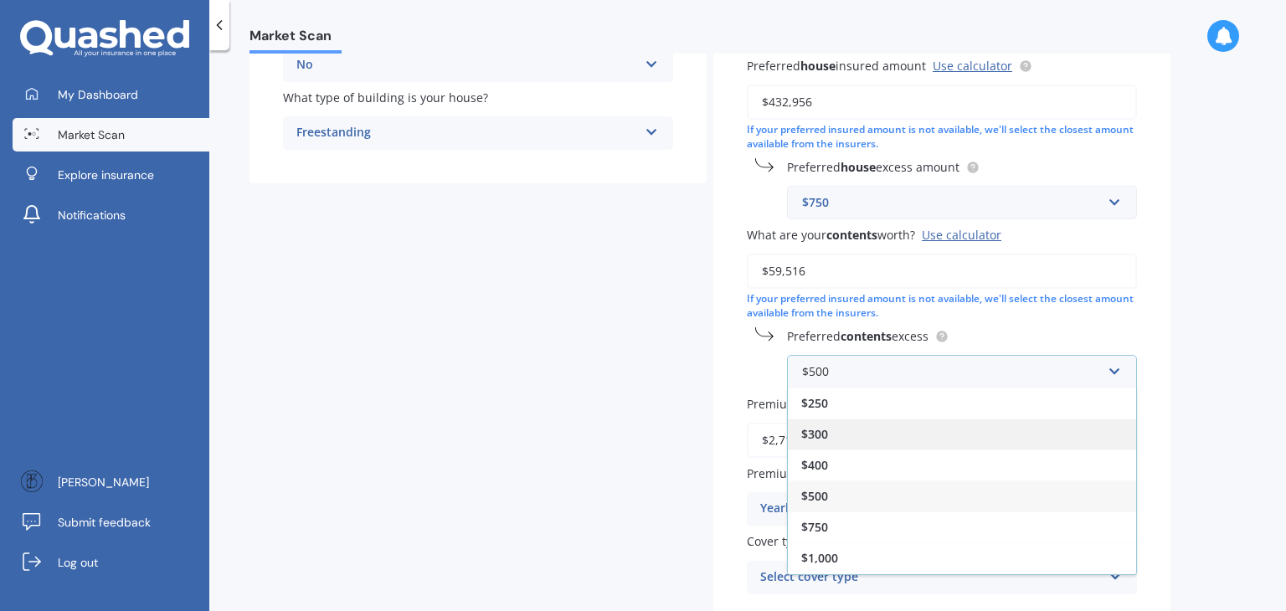
click at [834, 433] on div "$300" at bounding box center [962, 434] width 348 height 31
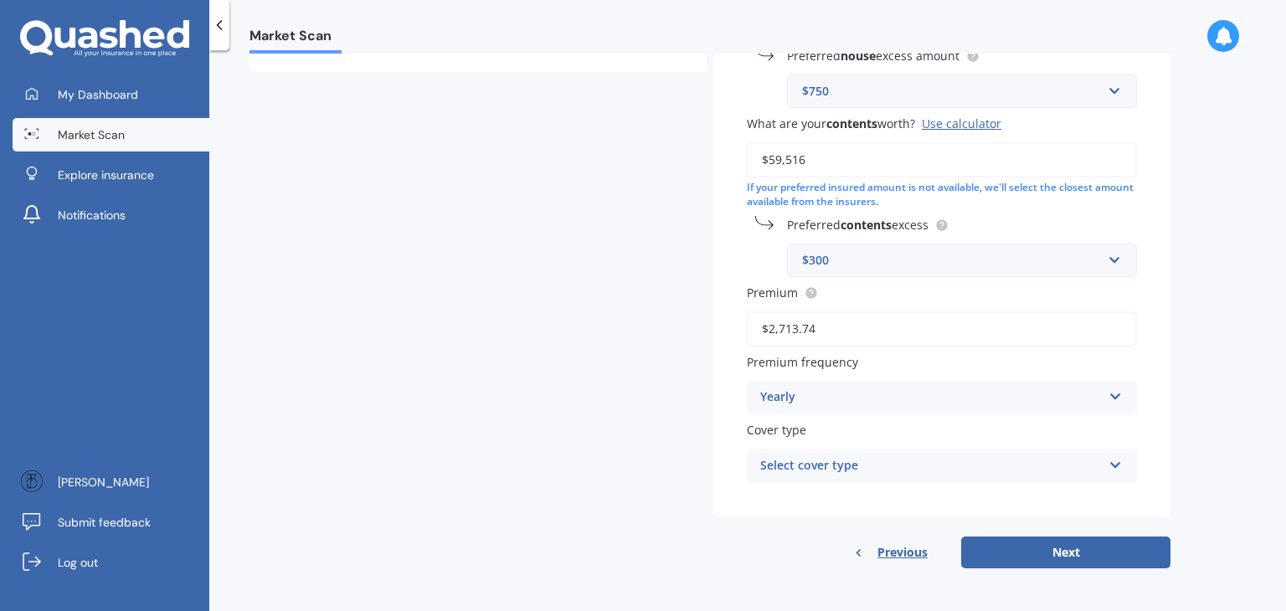
scroll to position [491, 0]
click at [821, 460] on div "Select cover type" at bounding box center [931, 469] width 342 height 20
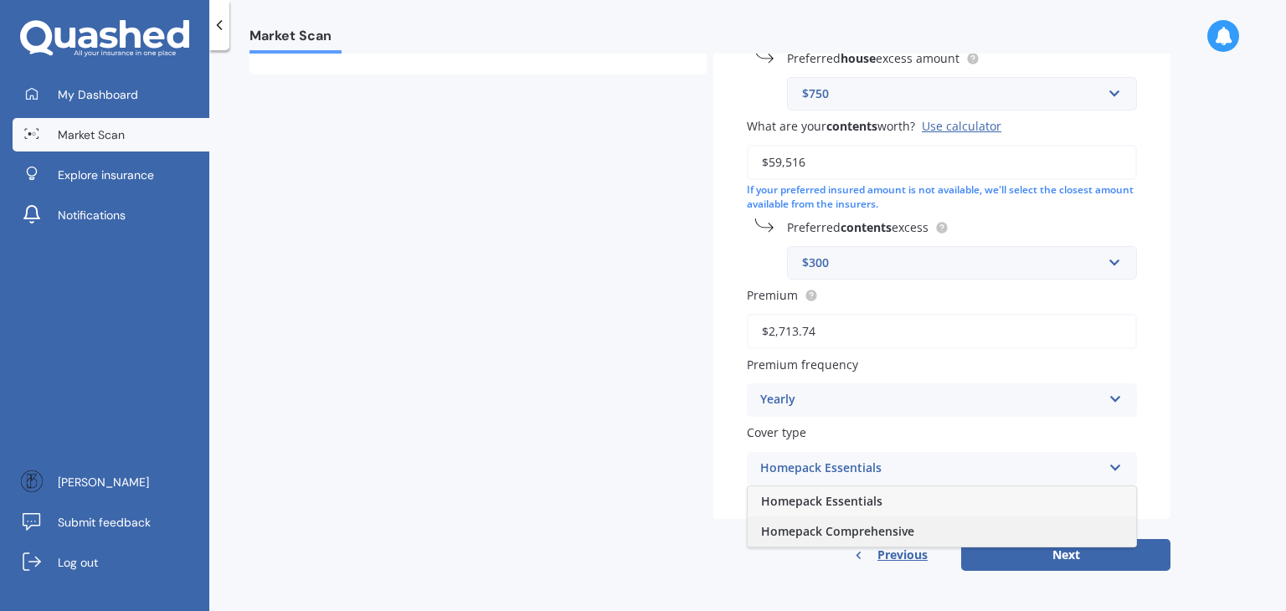
click at [804, 520] on div "Homepack Comprehensive" at bounding box center [942, 532] width 389 height 30
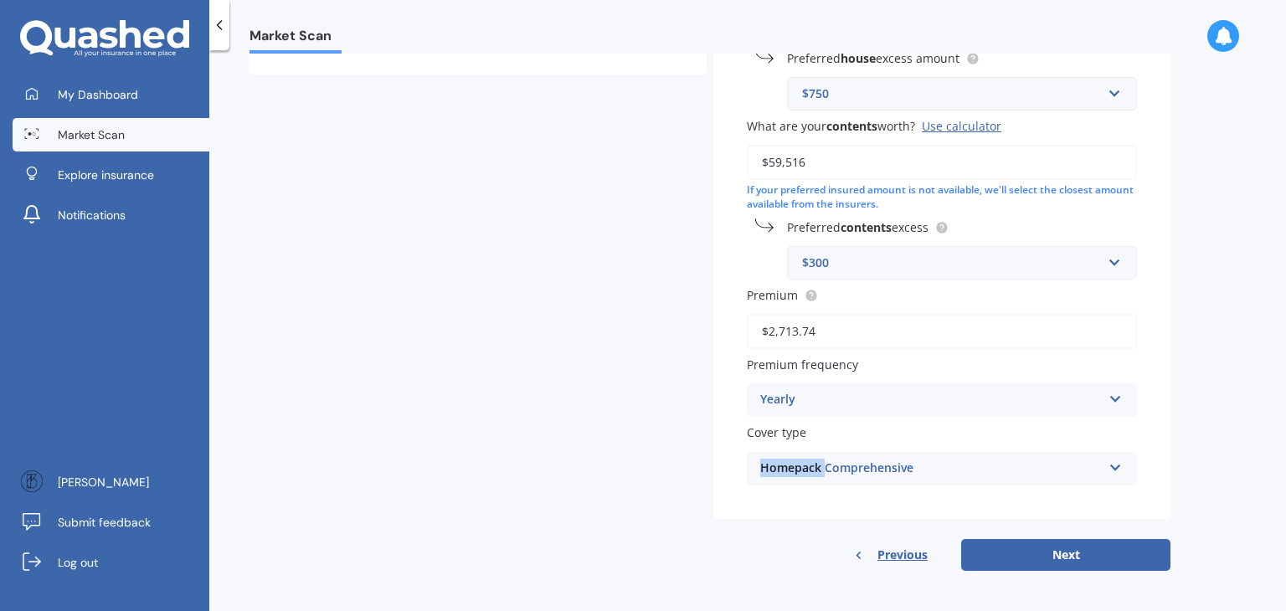
click at [804, 520] on div "Have you had any house accidents or claims in the last five years? Yes No Have …" at bounding box center [941, 107] width 457 height 927
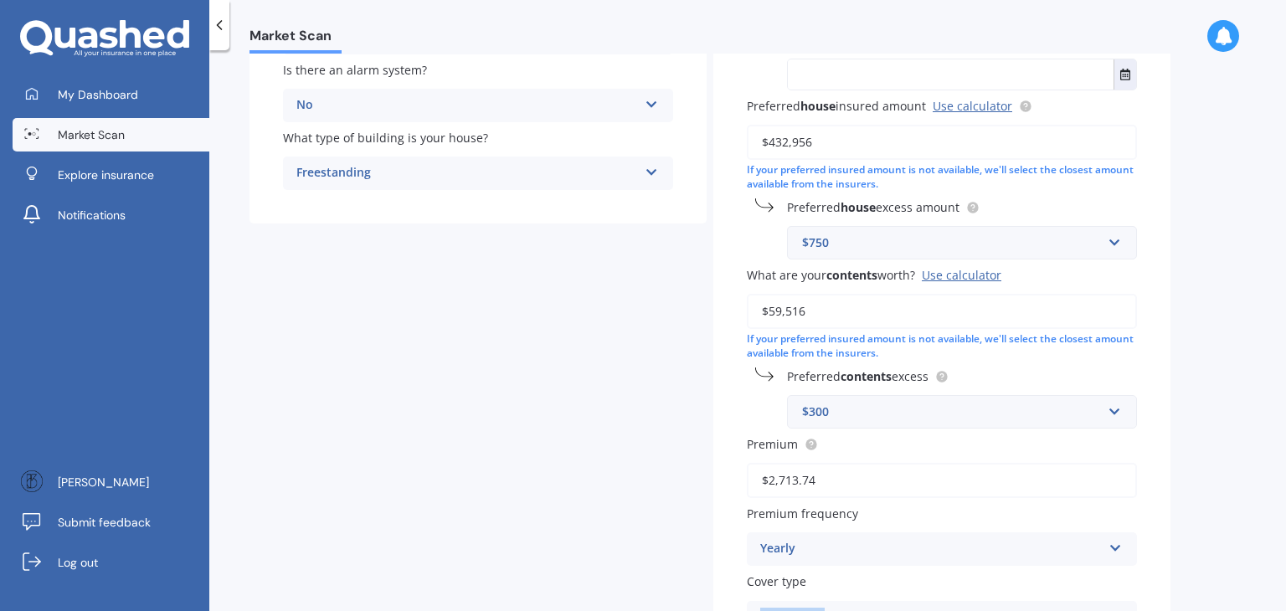
scroll to position [342, 0]
click at [825, 538] on div "Yearly Yearly Six-Monthly Quarterly Monthly Fortnightly Weekly" at bounding box center [942, 549] width 390 height 33
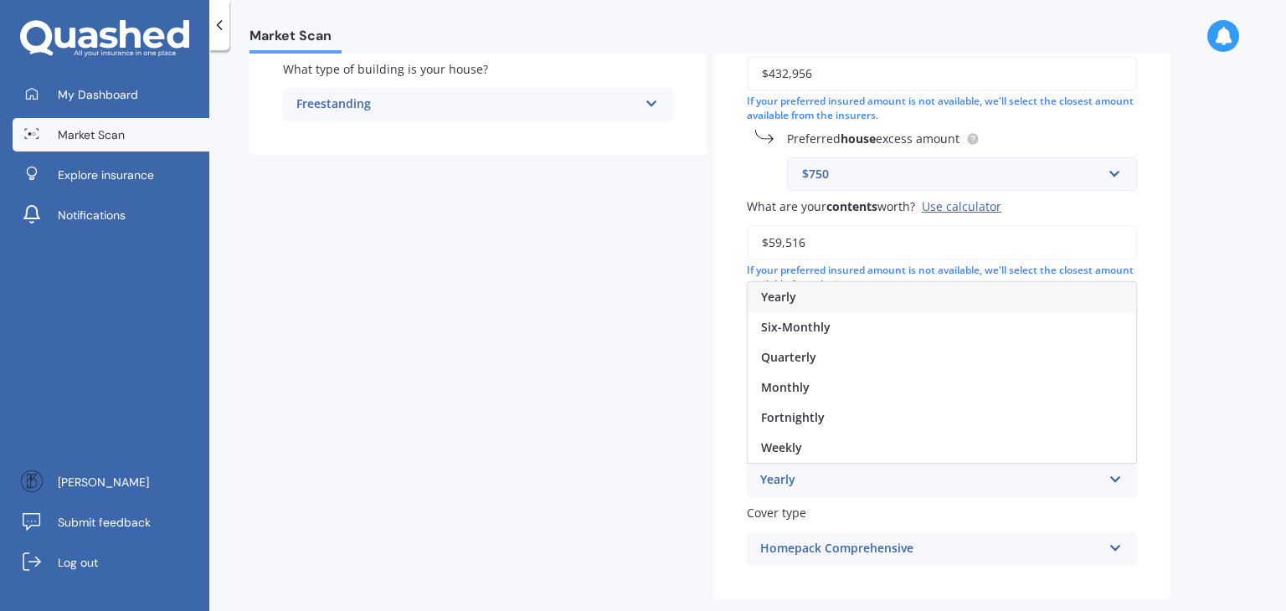
scroll to position [412, 0]
click at [787, 415] on span "Fortnightly" at bounding box center [793, 416] width 64 height 16
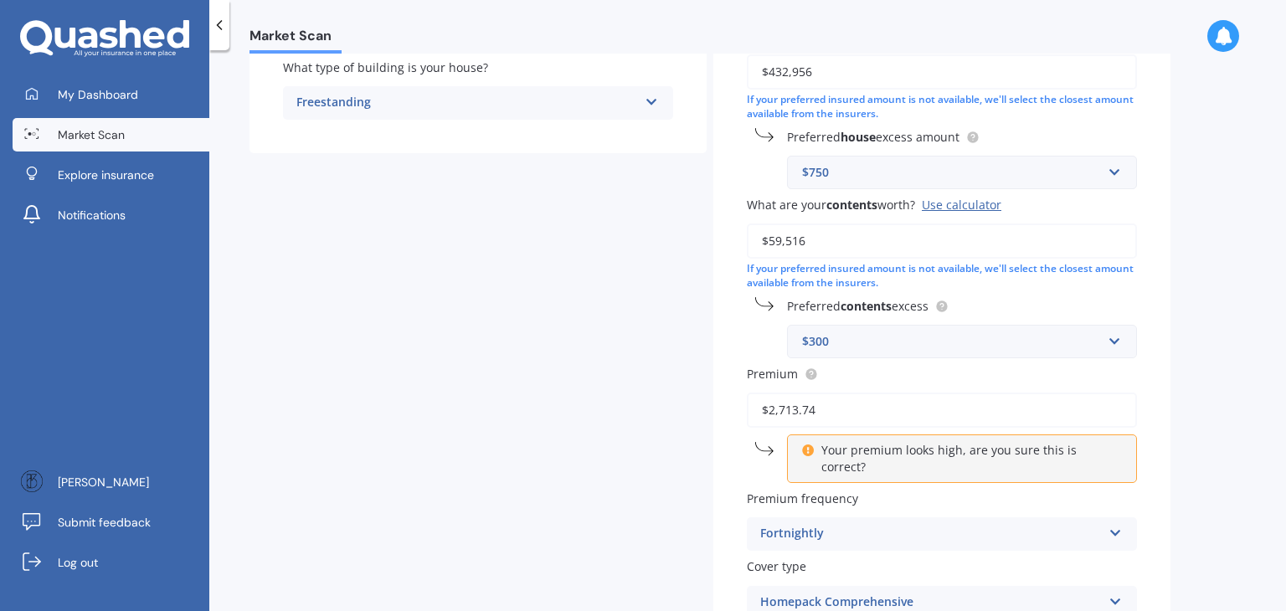
click at [816, 524] on div "Fortnightly" at bounding box center [931, 534] width 342 height 20
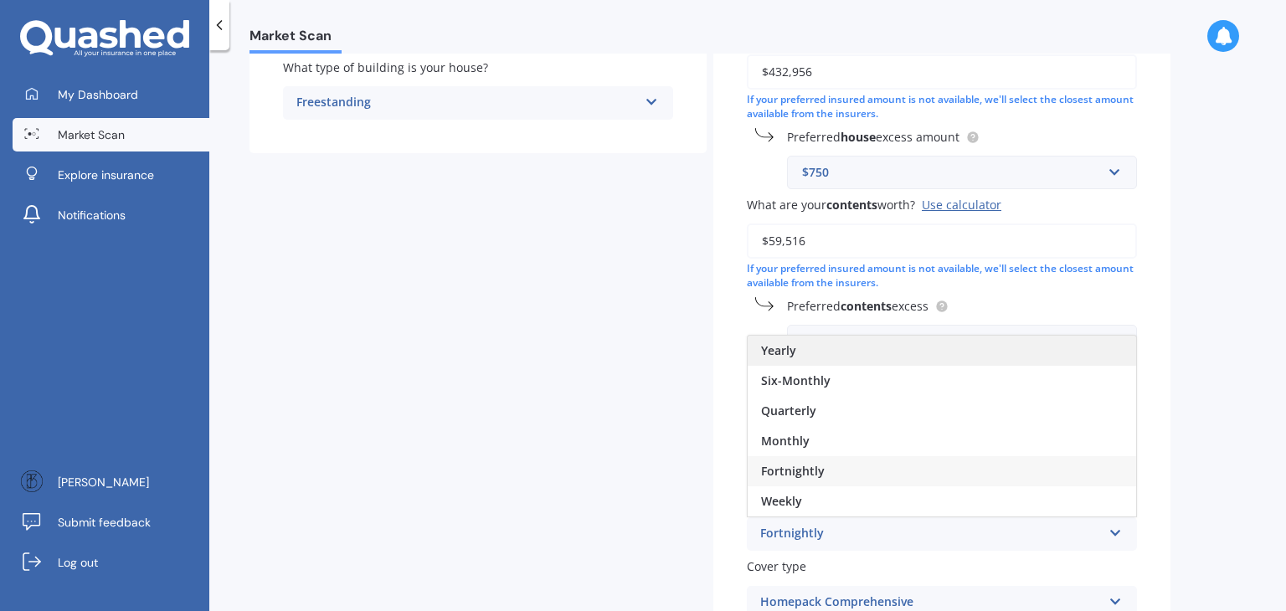
click at [807, 336] on div "Yearly" at bounding box center [942, 351] width 389 height 30
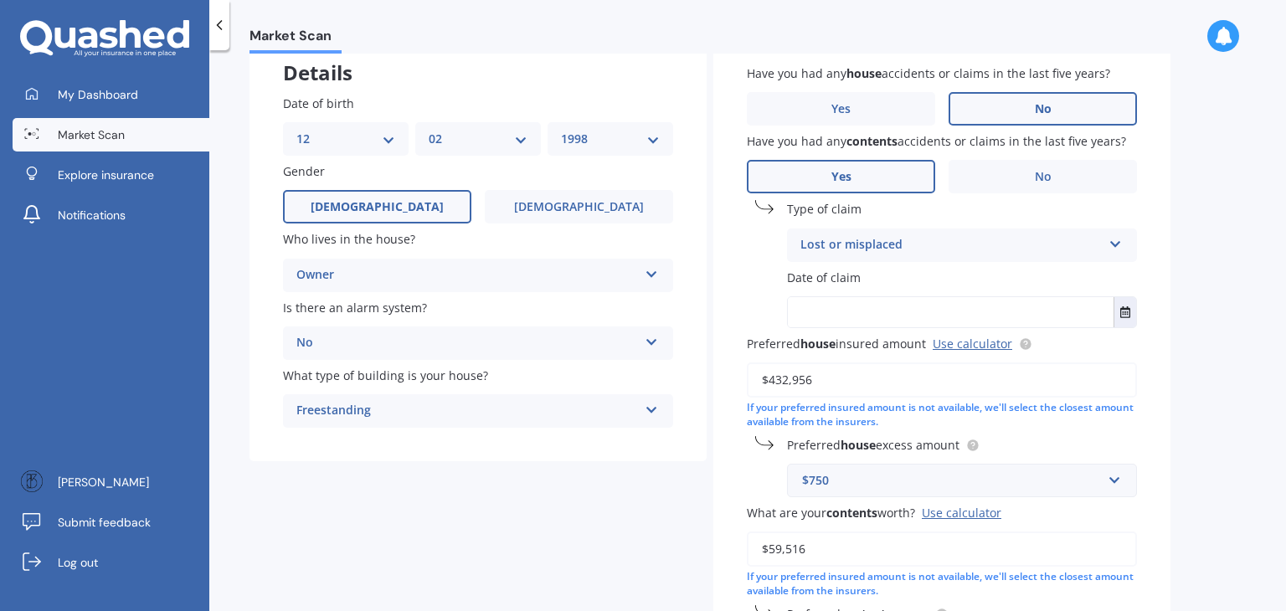
scroll to position [28, 0]
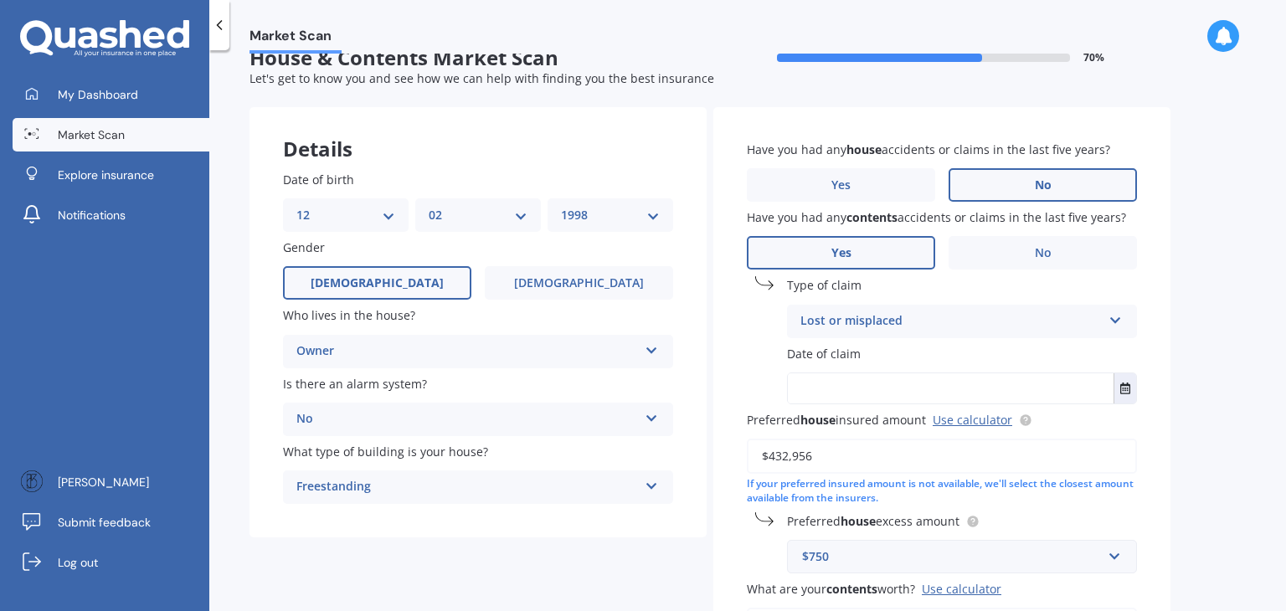
click at [824, 398] on input "text" at bounding box center [951, 388] width 326 height 30
click at [834, 386] on input "text" at bounding box center [951, 388] width 326 height 30
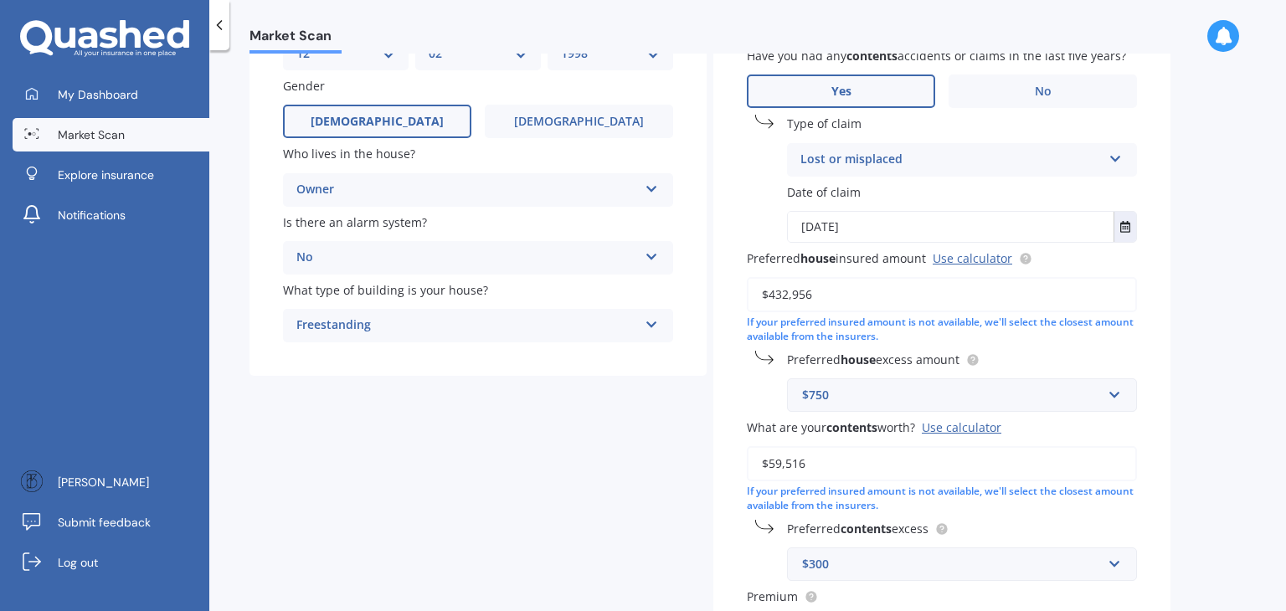
scroll to position [493, 0]
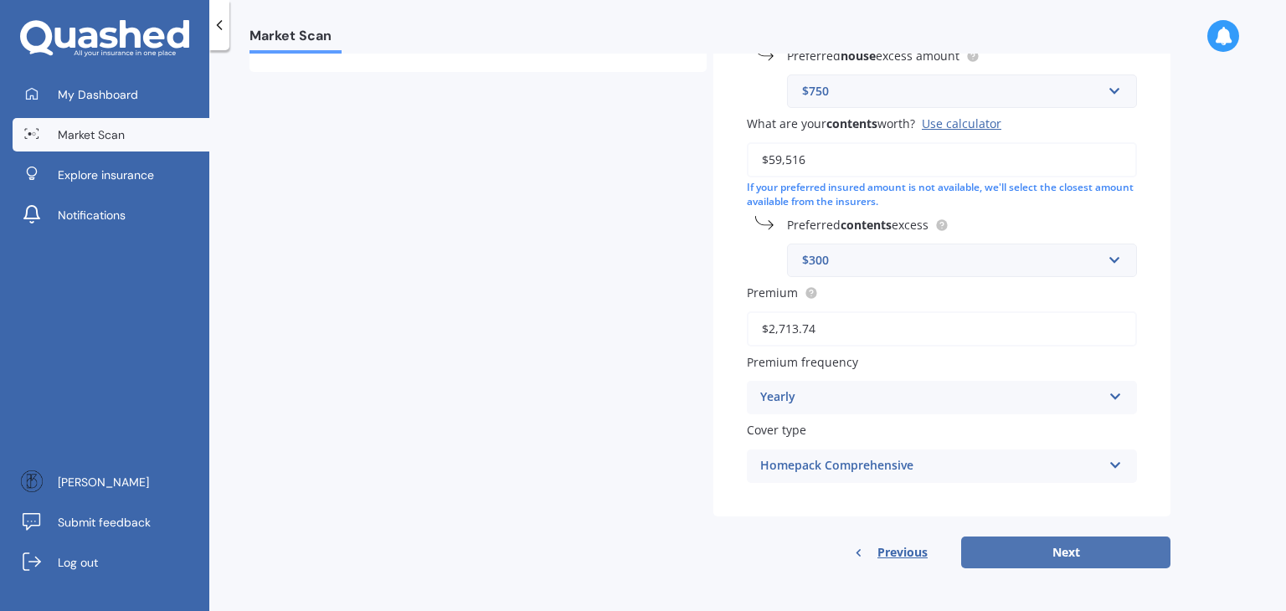
type input "[DATE]"
click at [1010, 548] on button "Next" at bounding box center [1065, 553] width 209 height 32
select select "12"
select select "02"
select select "1998"
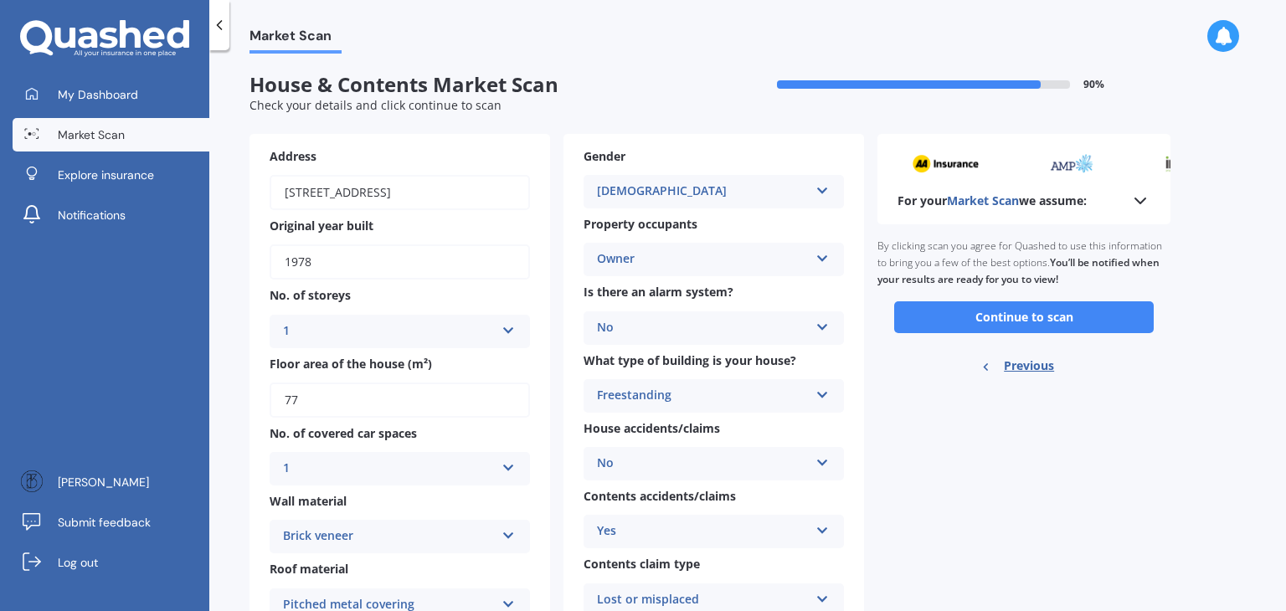
scroll to position [0, 0]
click at [975, 319] on button "Continue to scan" at bounding box center [1024, 318] width 260 height 32
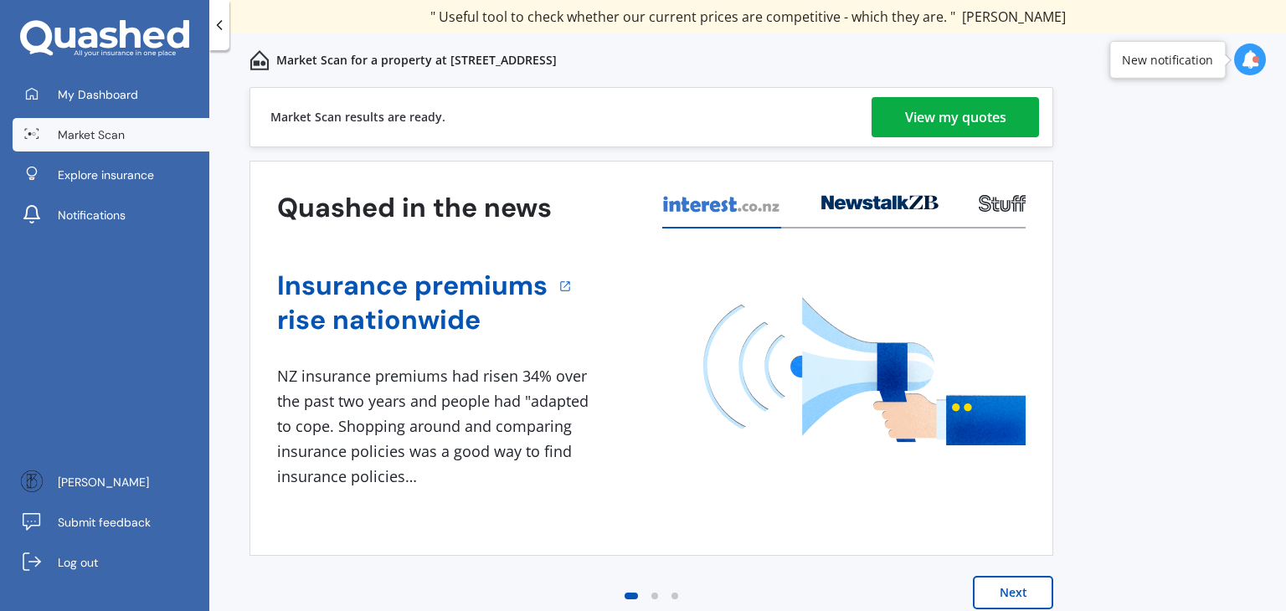
click at [925, 122] on div "View my quotes" at bounding box center [955, 117] width 101 height 40
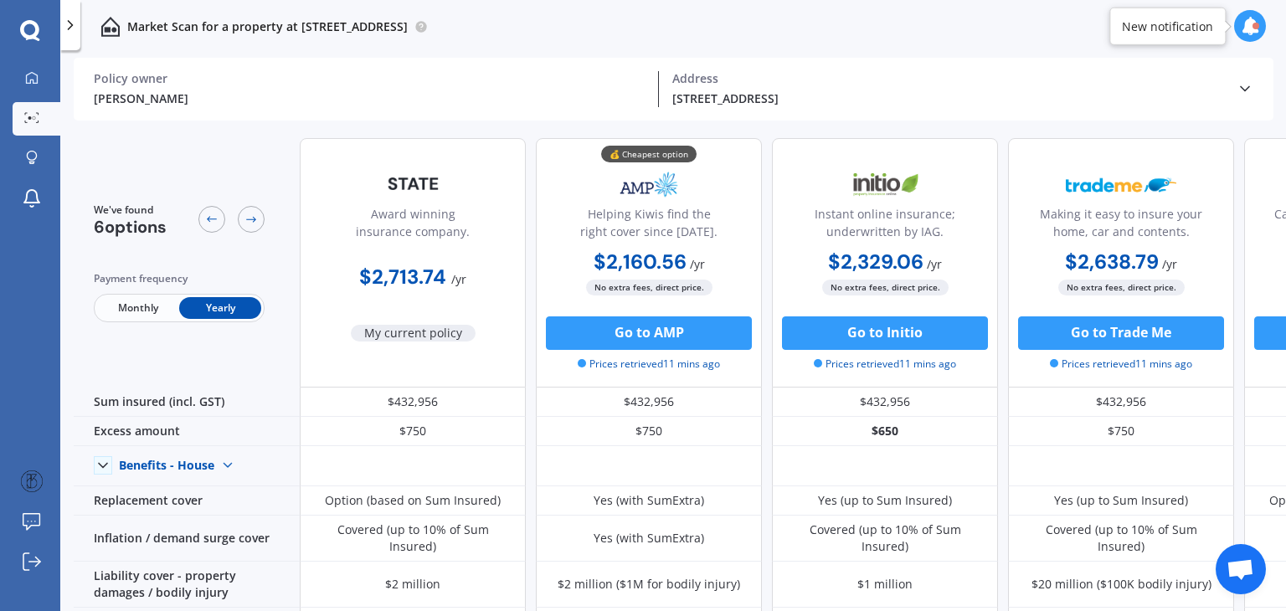
click at [144, 311] on span "Monthly" at bounding box center [138, 308] width 82 height 22
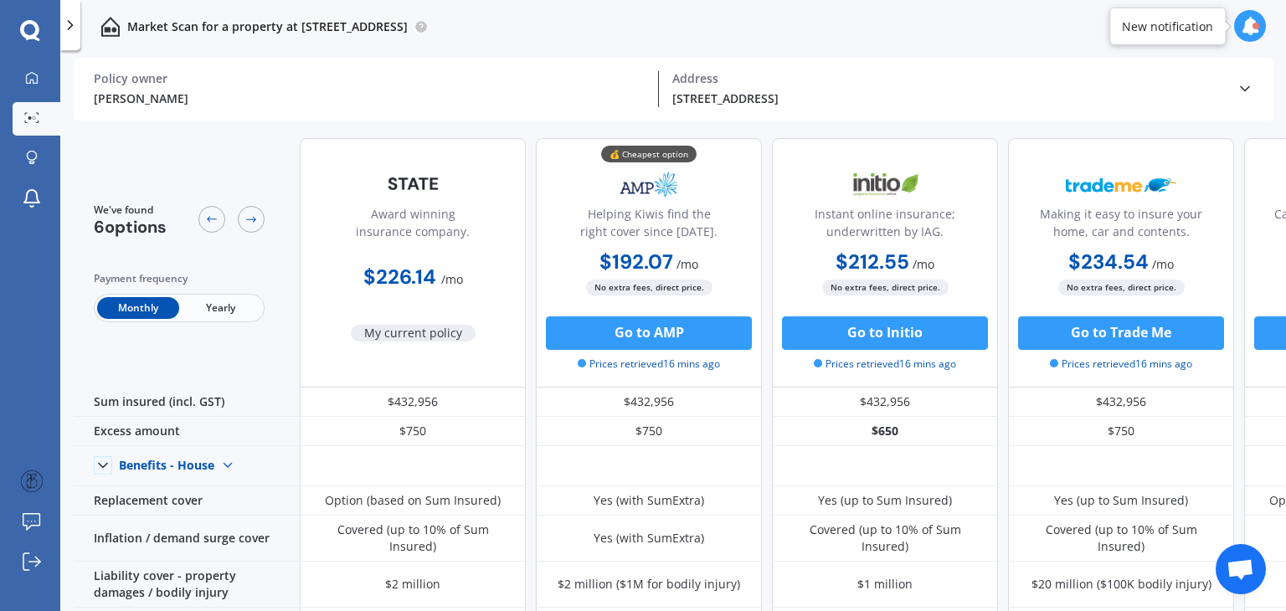
click at [189, 306] on span "Yearly" at bounding box center [220, 308] width 82 height 22
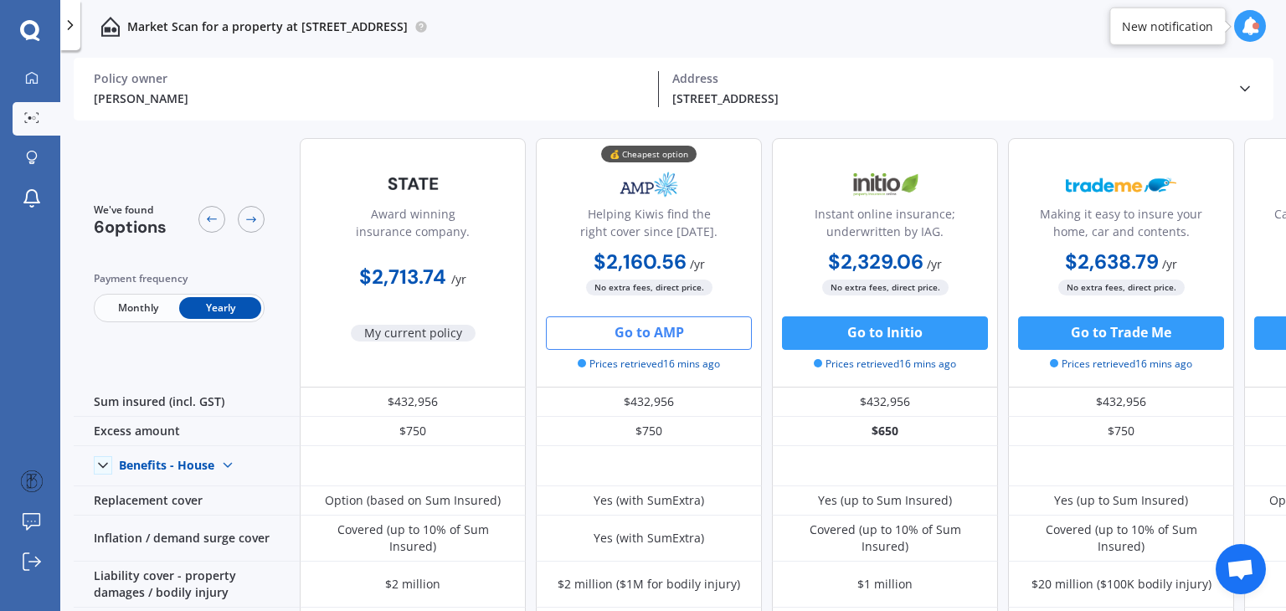
click at [703, 337] on button "Go to AMP" at bounding box center [649, 332] width 206 height 33
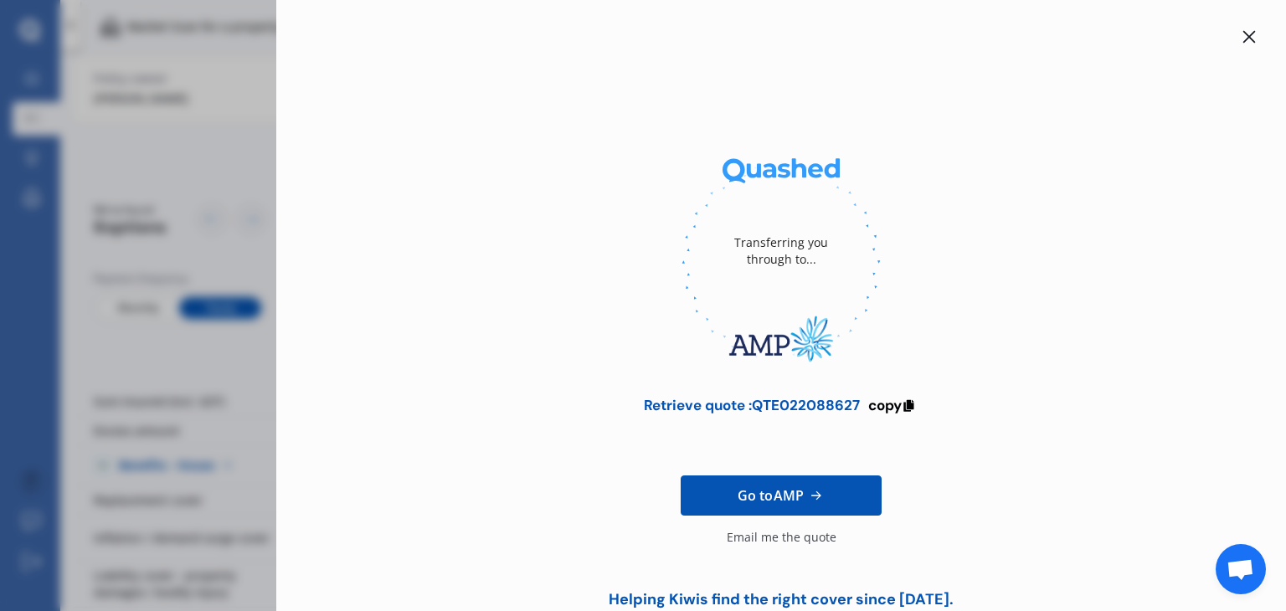
click at [1249, 38] on div at bounding box center [1249, 37] width 20 height 20
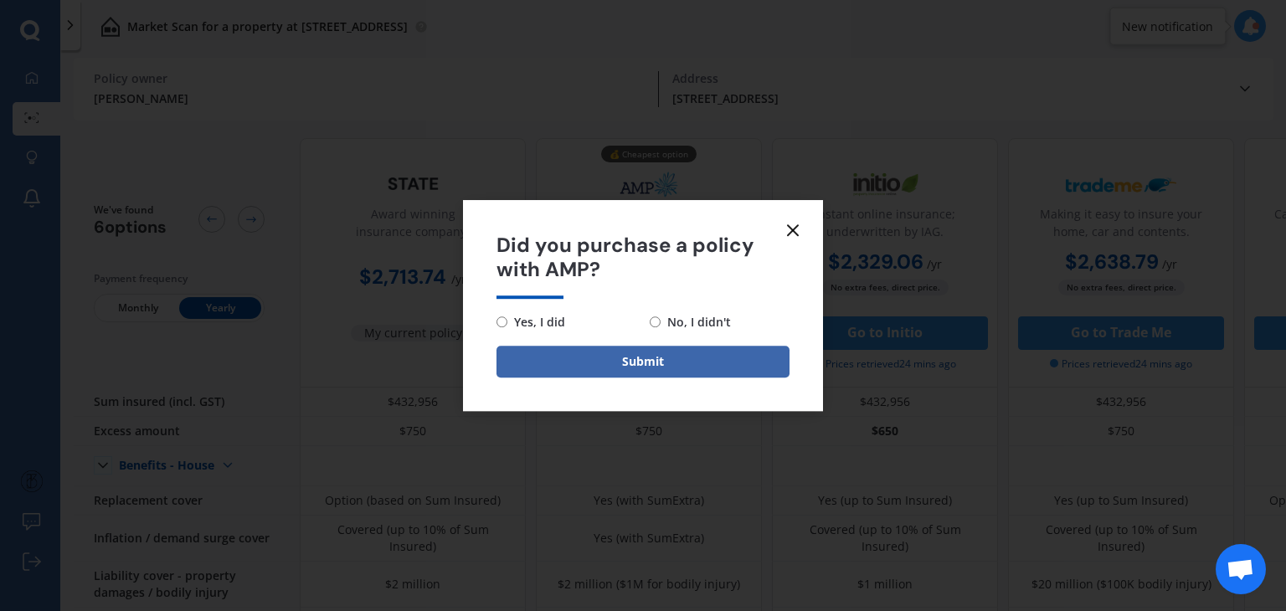
click at [713, 320] on span "No, I didn't" at bounding box center [696, 322] width 70 height 20
click at [661, 320] on input "No, I didn't" at bounding box center [655, 321] width 11 height 11
radio input "true"
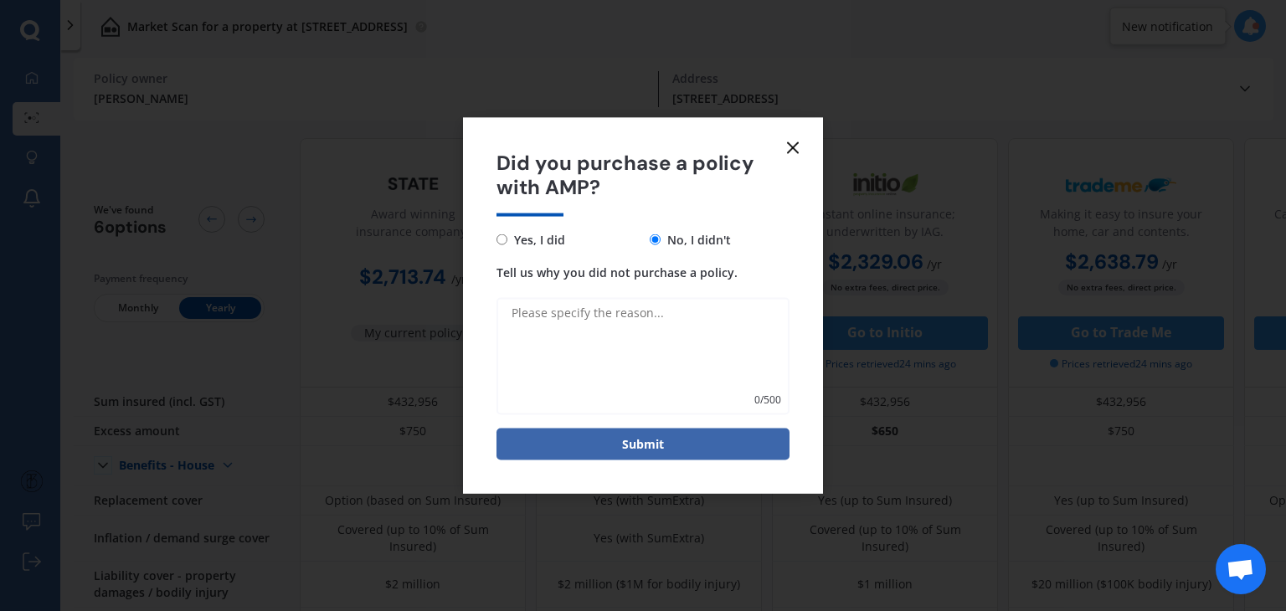
click at [795, 148] on line at bounding box center [793, 148] width 10 height 10
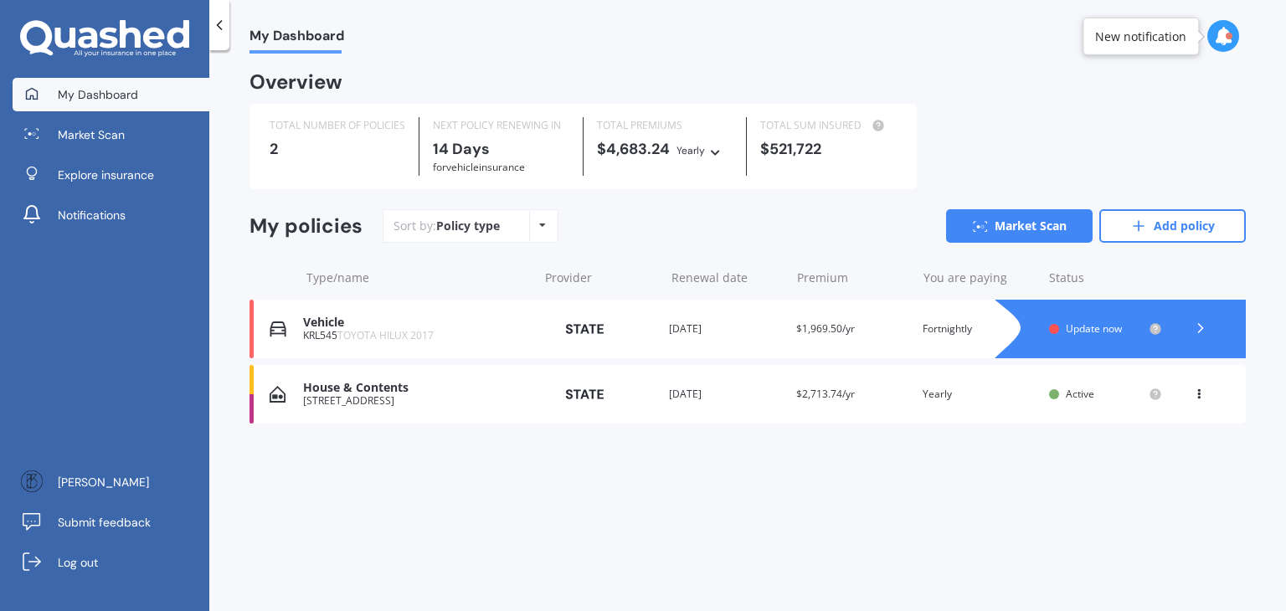
click at [409, 357] on div "Vehicle KRL545 TOYOTA HILUX 2017 Provider Renewal date [DATE] Premium $1,969.50…" at bounding box center [748, 329] width 996 height 59
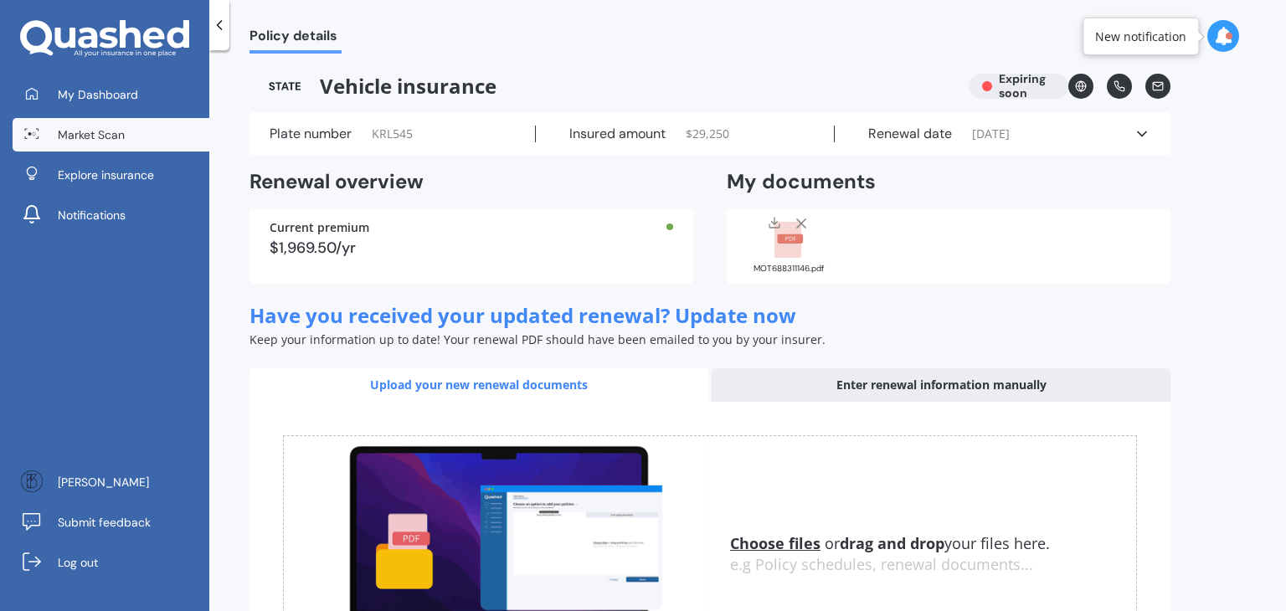
drag, startPoint x: 151, startPoint y: 136, endPoint x: 129, endPoint y: 136, distance: 21.8
click at [129, 136] on link "Market Scan" at bounding box center [111, 134] width 197 height 33
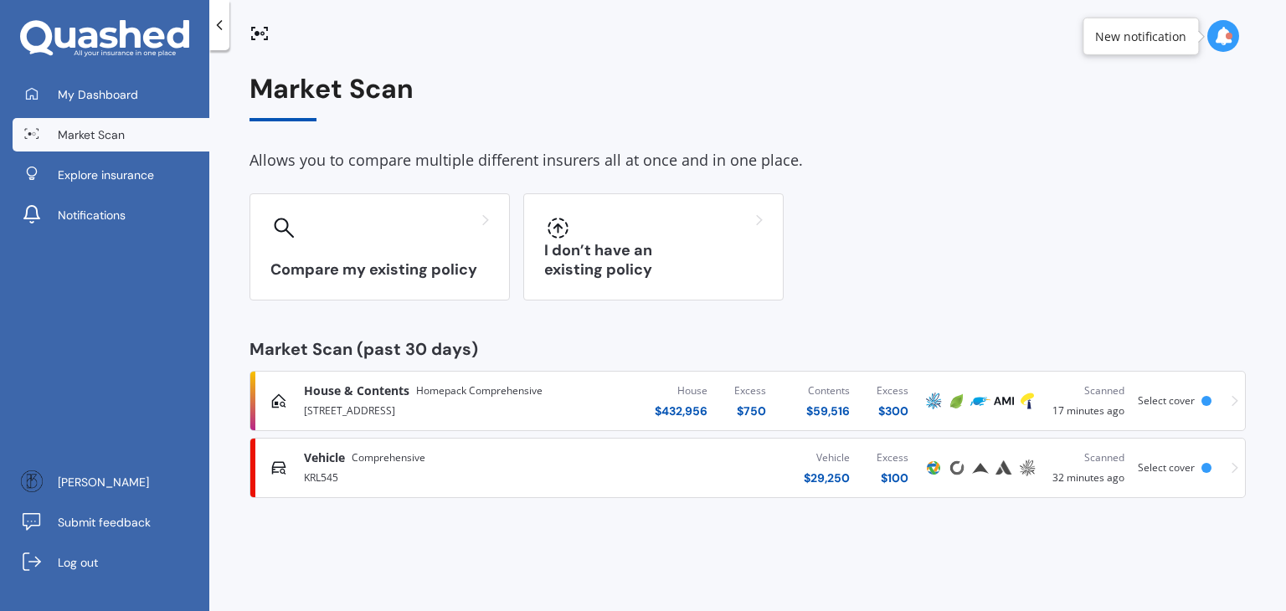
click at [683, 475] on div "Vehicle $ 29,250 Excess $ 100" at bounding box center [759, 468] width 326 height 50
